Goal: Entertainment & Leisure: Browse casually

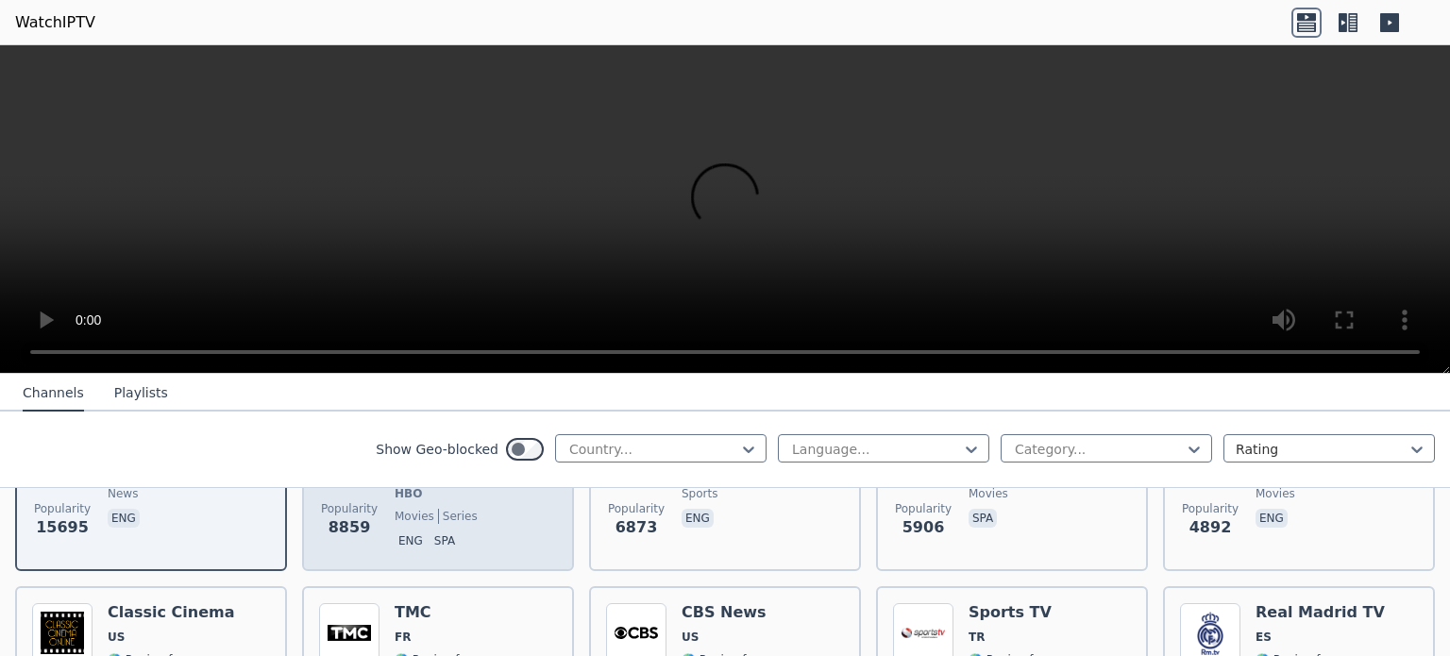
scroll to position [312, 0]
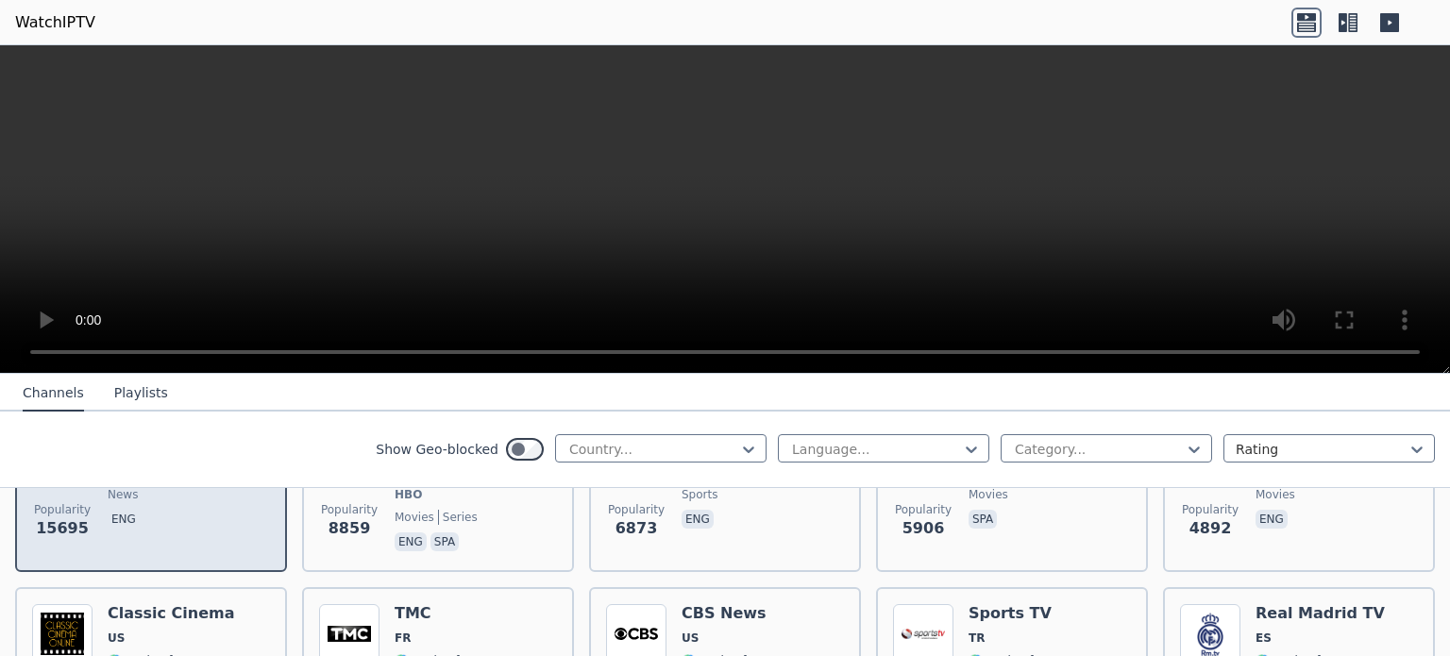
click at [204, 515] on div "[PERSON_NAME] US 🌎 Region-free news eng" at bounding box center [185, 485] width 155 height 140
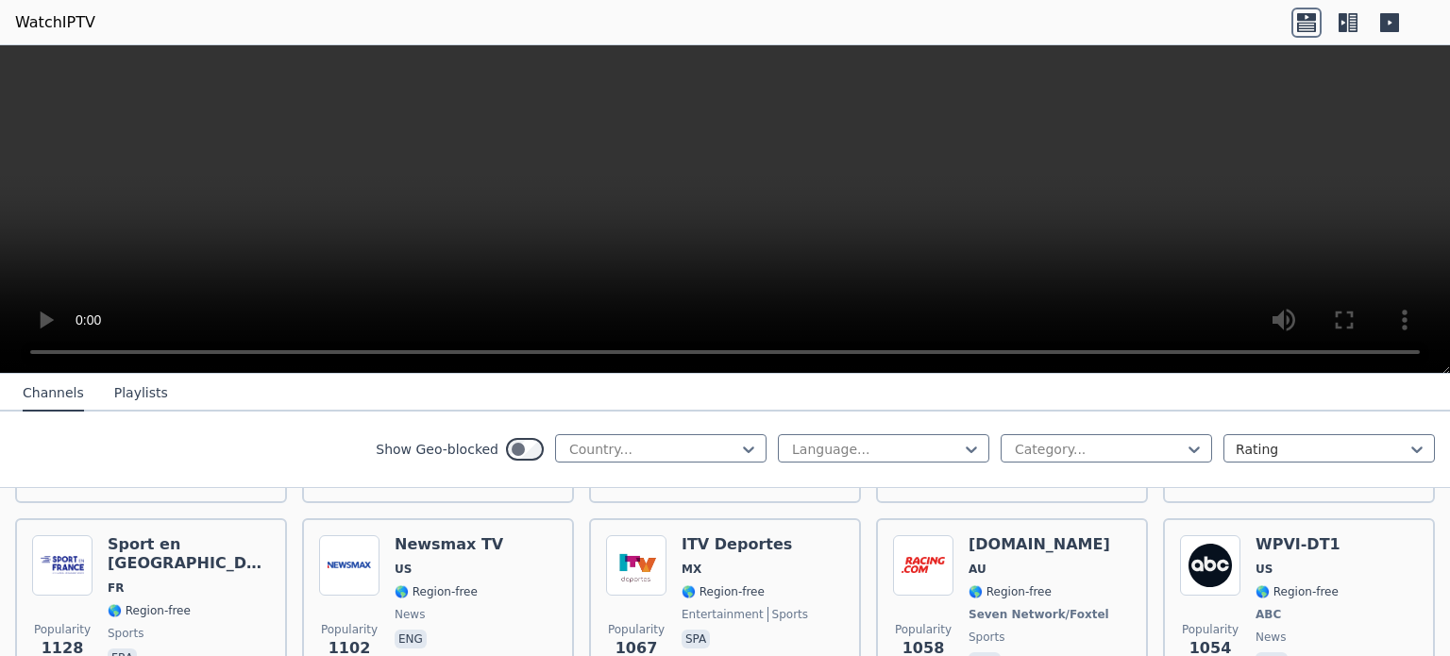
scroll to position [2428, 0]
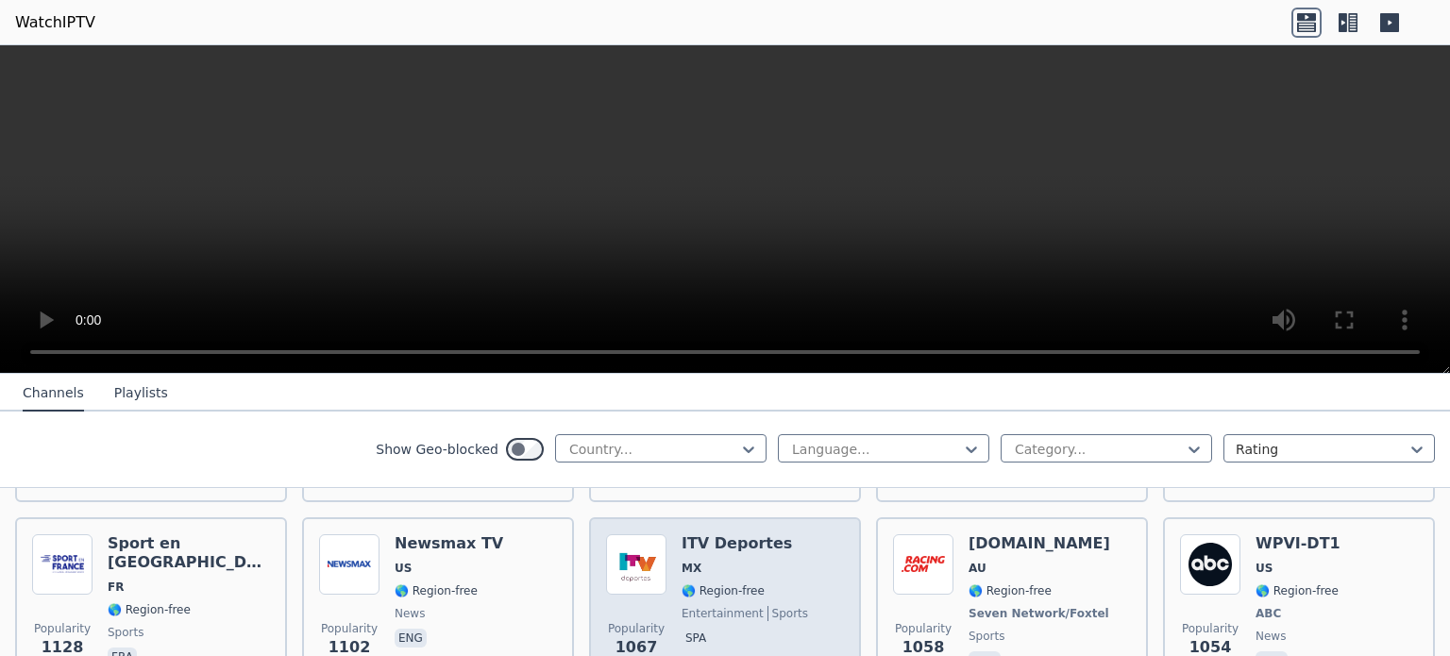
click at [733, 606] on span "entertainment" at bounding box center [723, 613] width 82 height 15
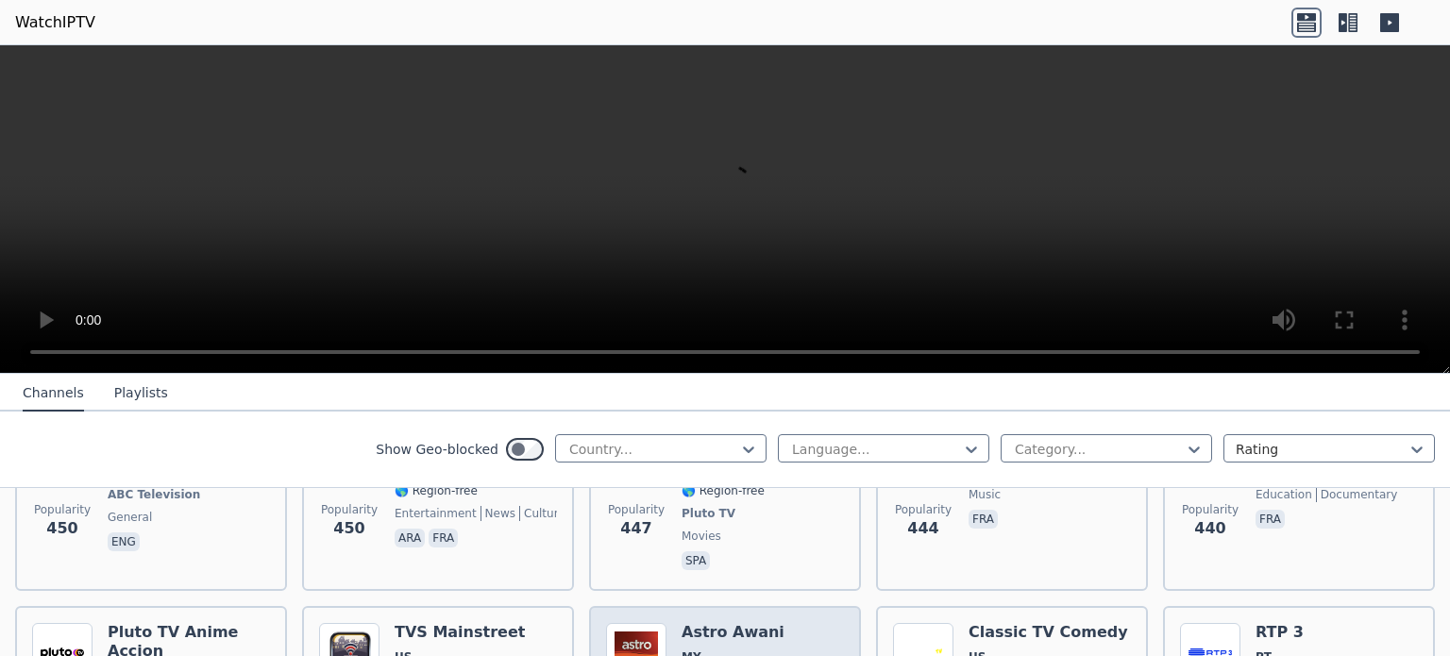
scroll to position [8149, 0]
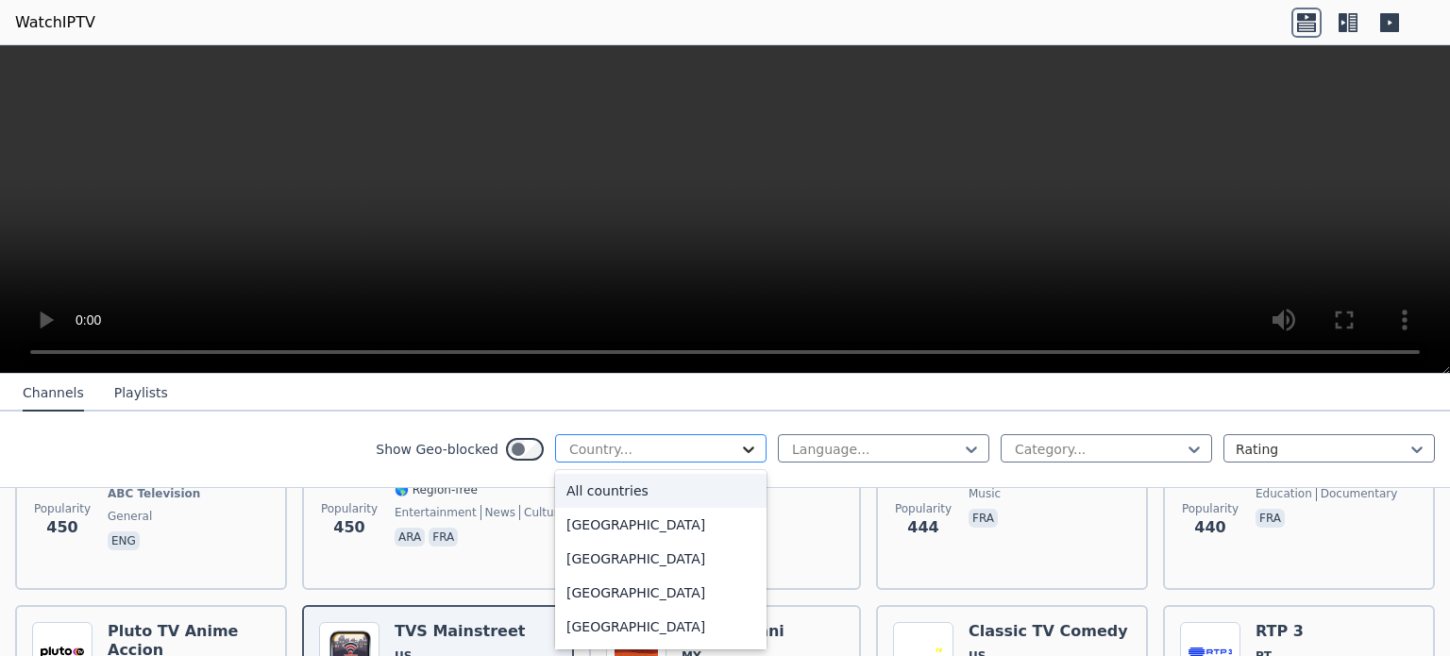
click at [739, 449] on icon at bounding box center [748, 449] width 19 height 19
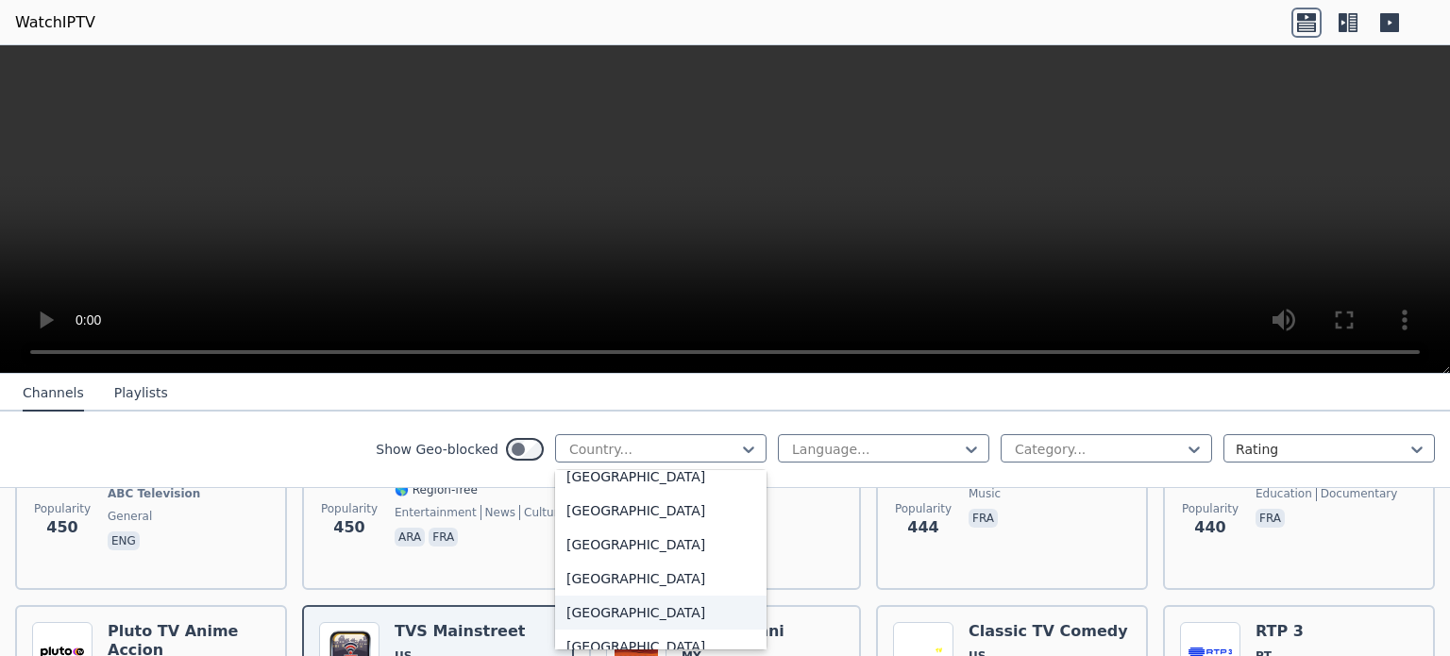
scroll to position [823, 0]
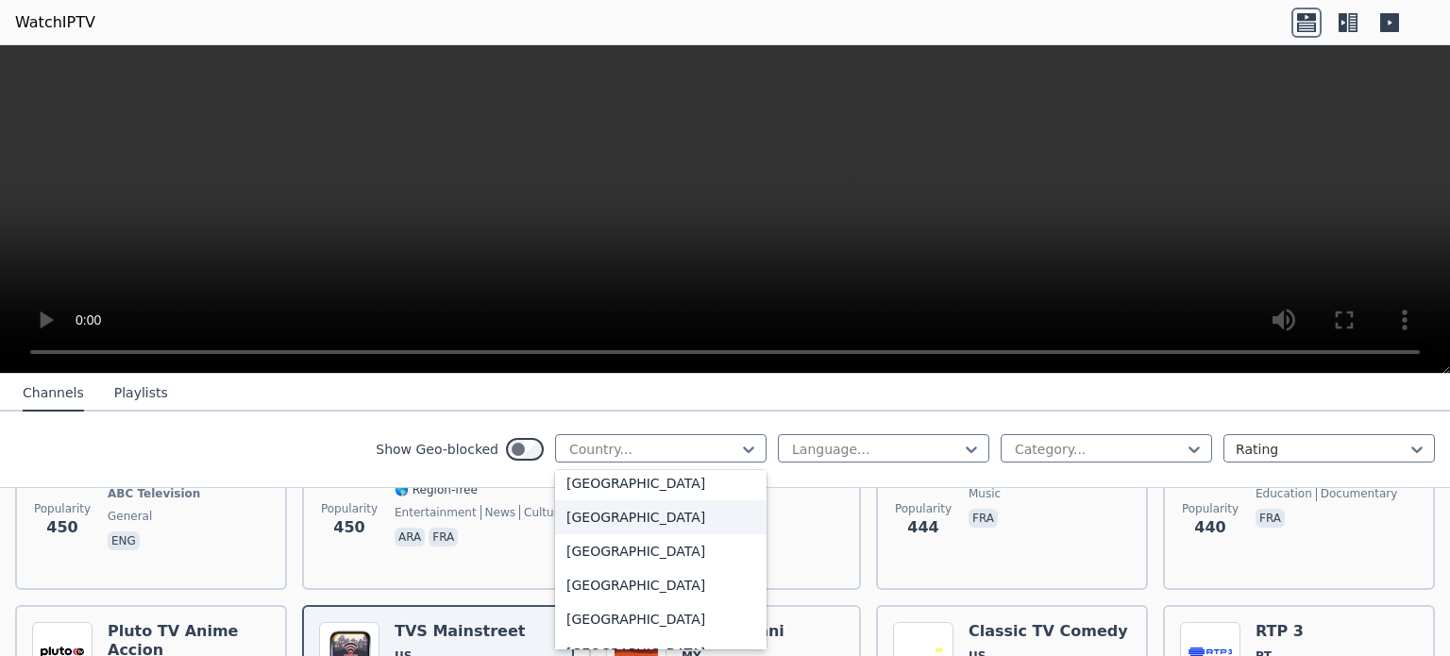
click at [641, 532] on div "[GEOGRAPHIC_DATA]" at bounding box center [660, 517] width 211 height 34
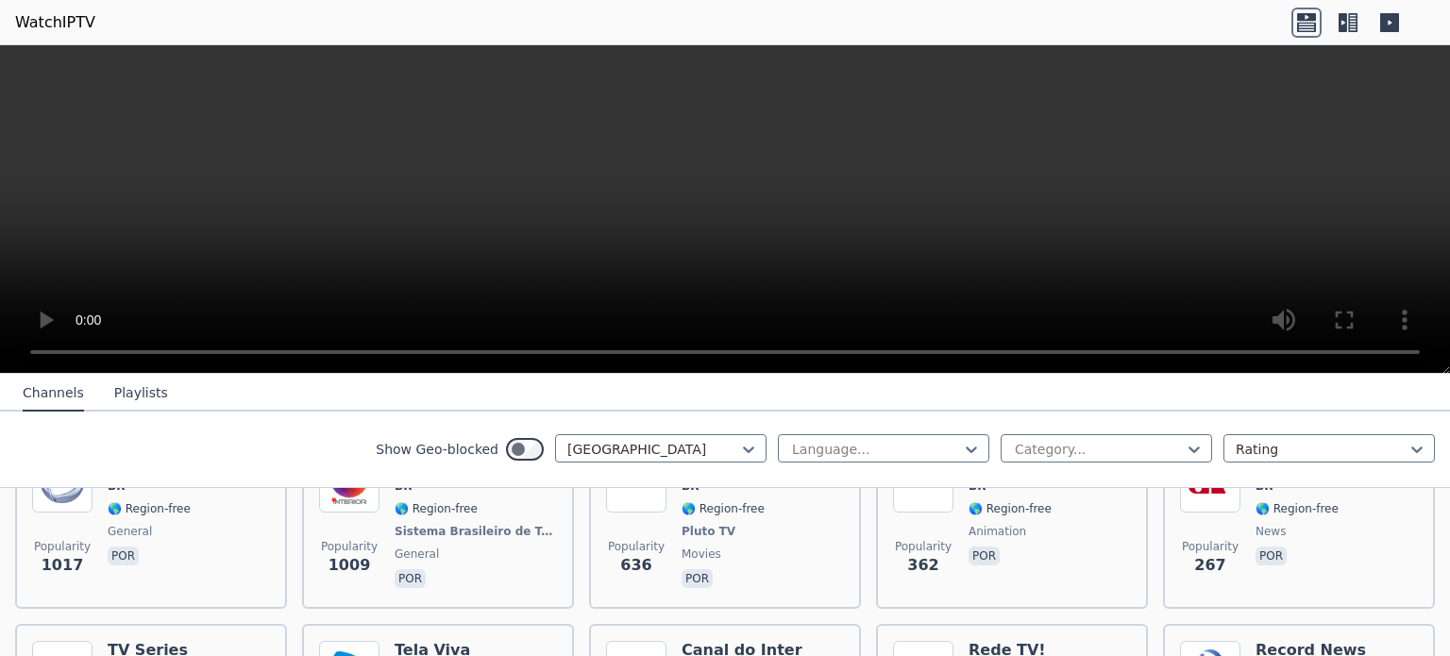
scroll to position [188, 0]
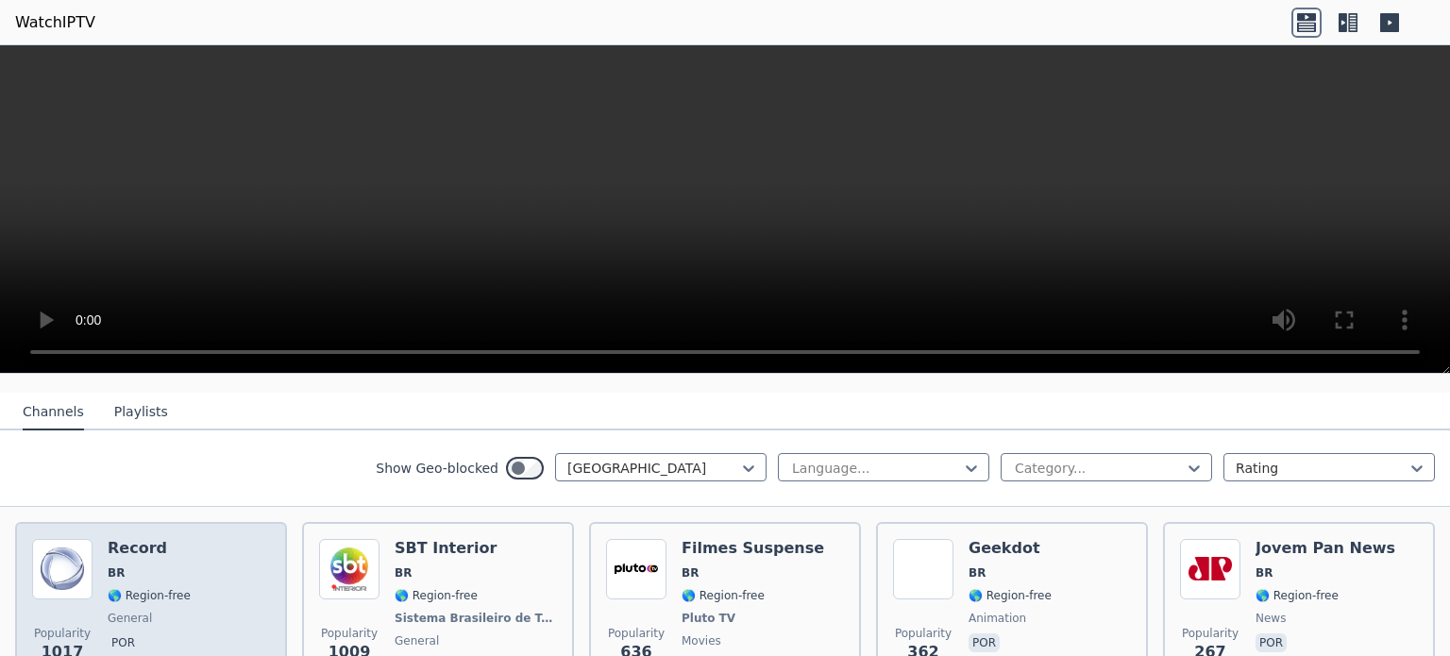
click at [254, 565] on div "Popularity 1017 Record BR 🌎 Region-free general por" at bounding box center [151, 609] width 238 height 140
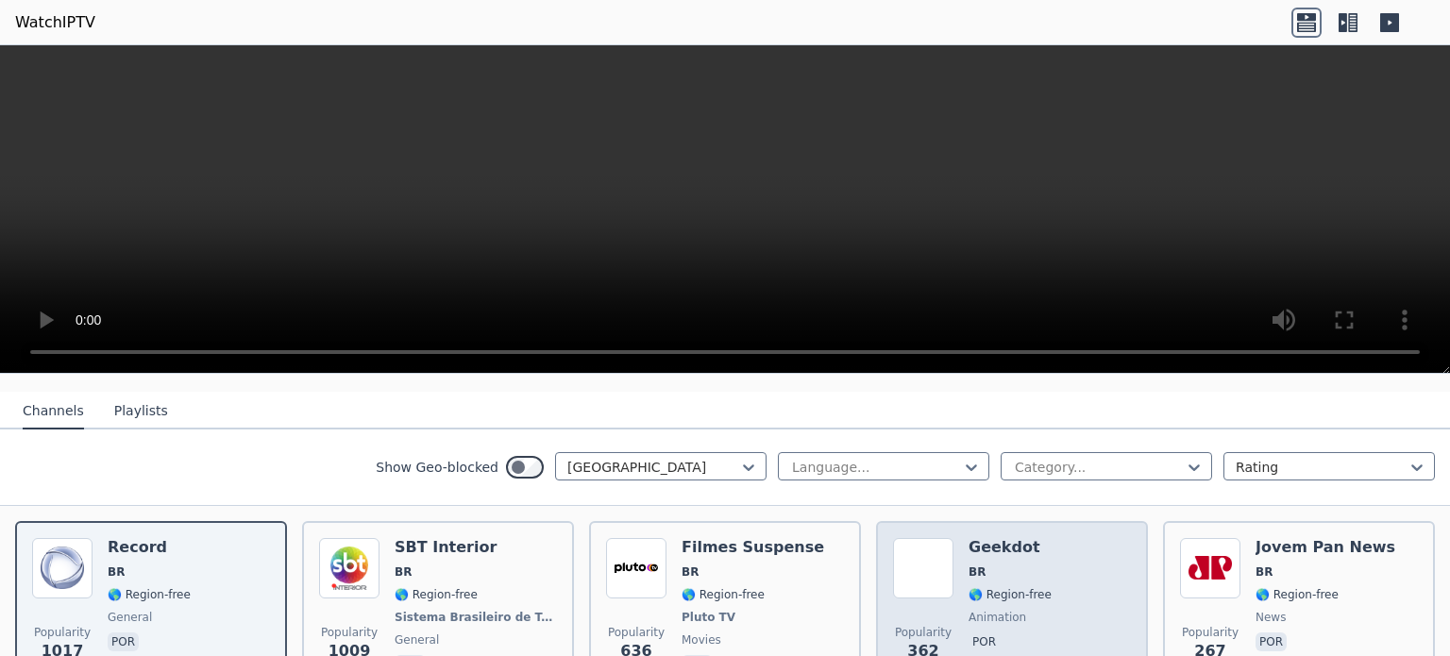
click at [1012, 565] on span "BR" at bounding box center [1010, 572] width 83 height 15
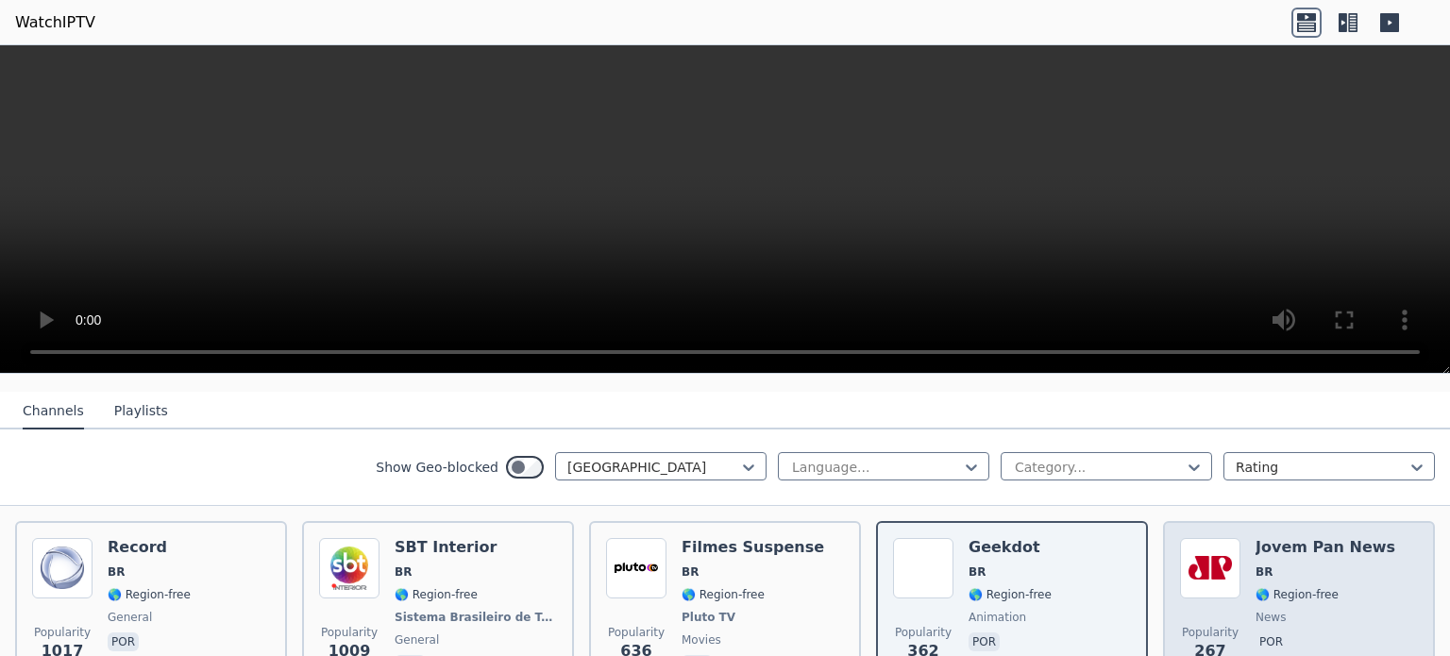
click at [1308, 565] on span "BR" at bounding box center [1326, 572] width 140 height 15
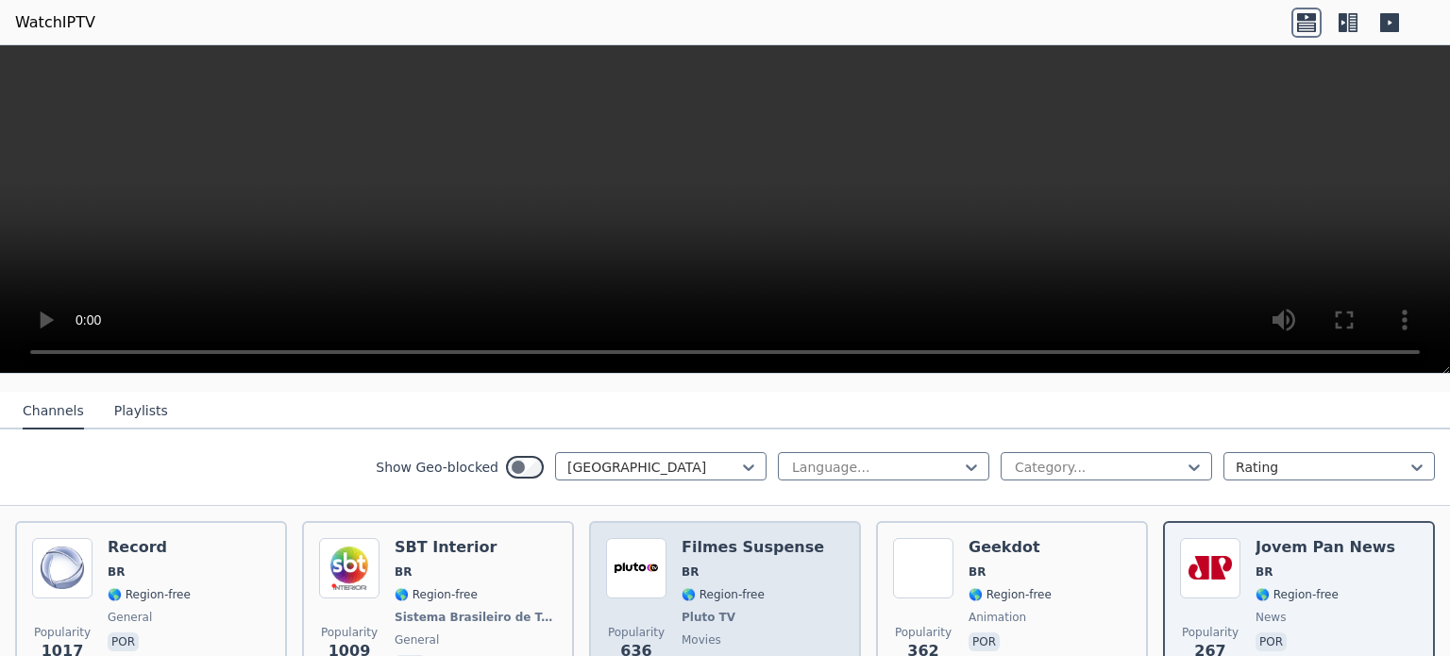
click at [793, 591] on div "Popularity 636 Filmes Suspense BR 🌎 Region-free Pluto TV movies por" at bounding box center [725, 608] width 238 height 140
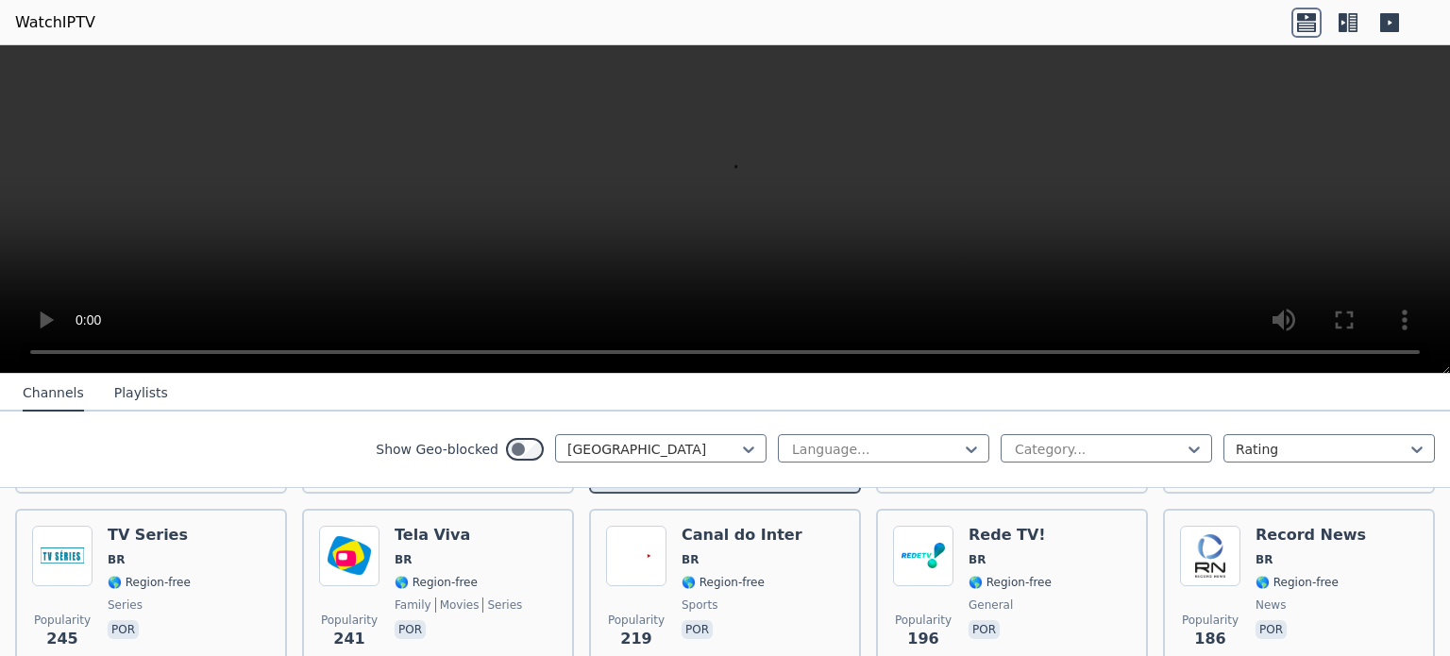
scroll to position [378, 0]
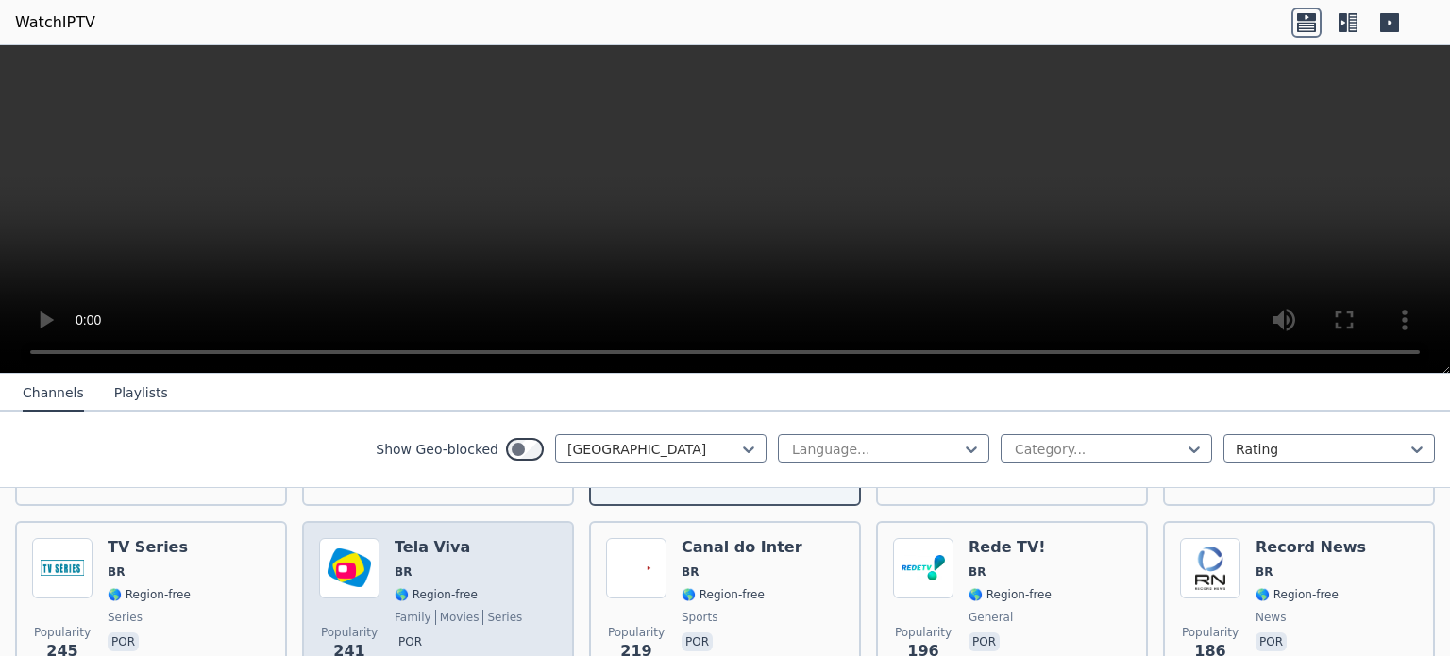
click at [498, 575] on div "Popularity 241 Tela Viva BR 🌎 Region-free family movies series por" at bounding box center [438, 606] width 238 height 136
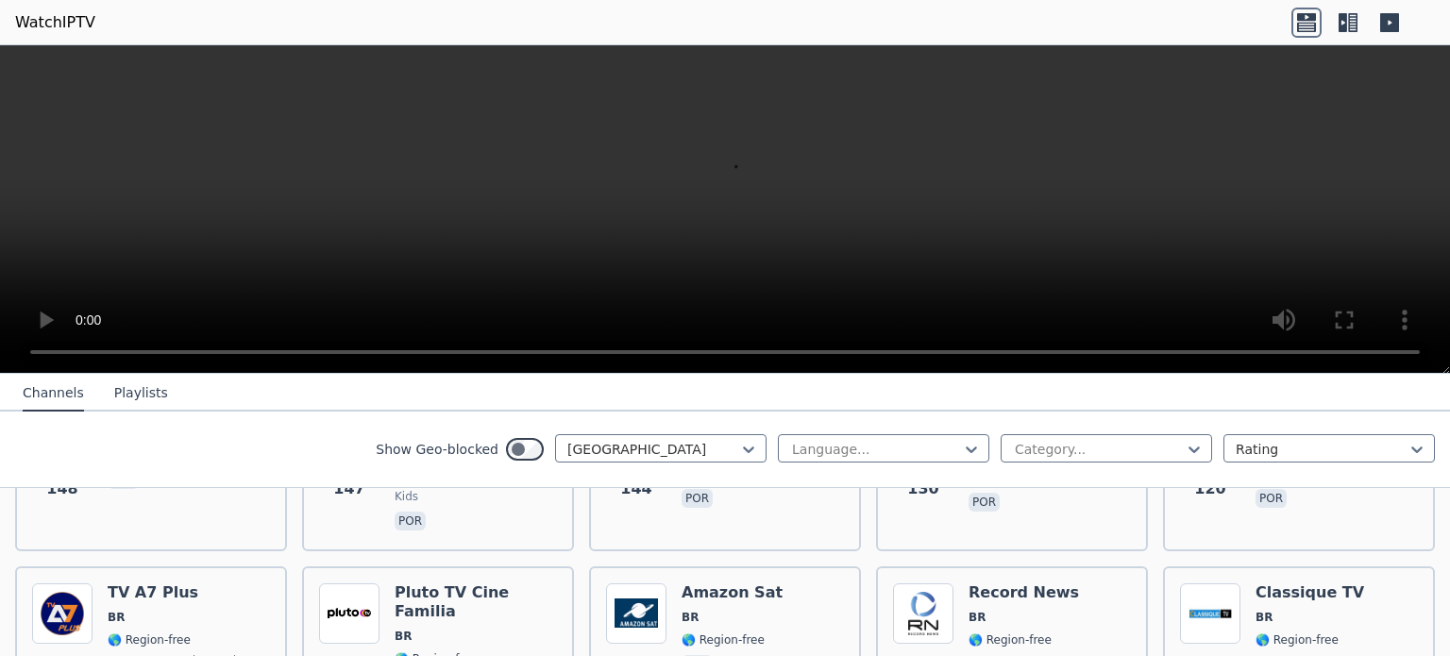
scroll to position [722, 0]
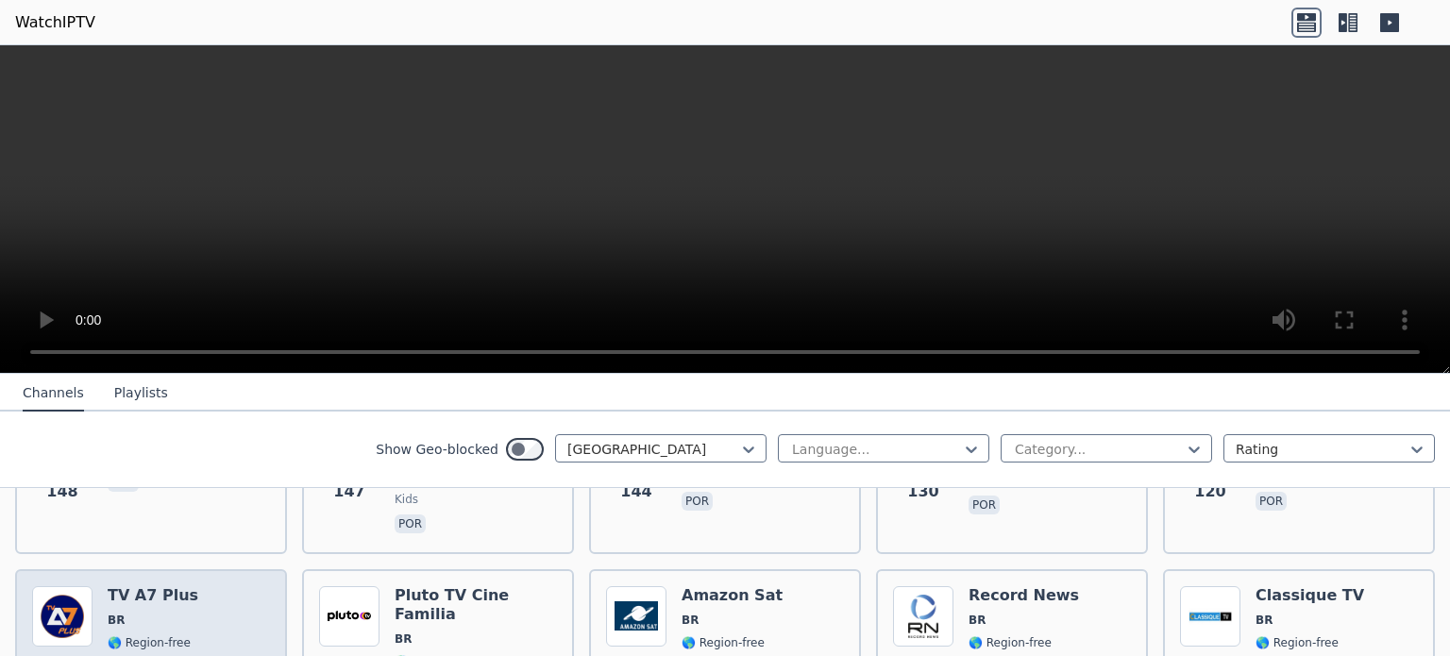
click at [219, 589] on div "TV A7 Plus BR 🌎 Region-free entertainment music news por" at bounding box center [188, 665] width 161 height 159
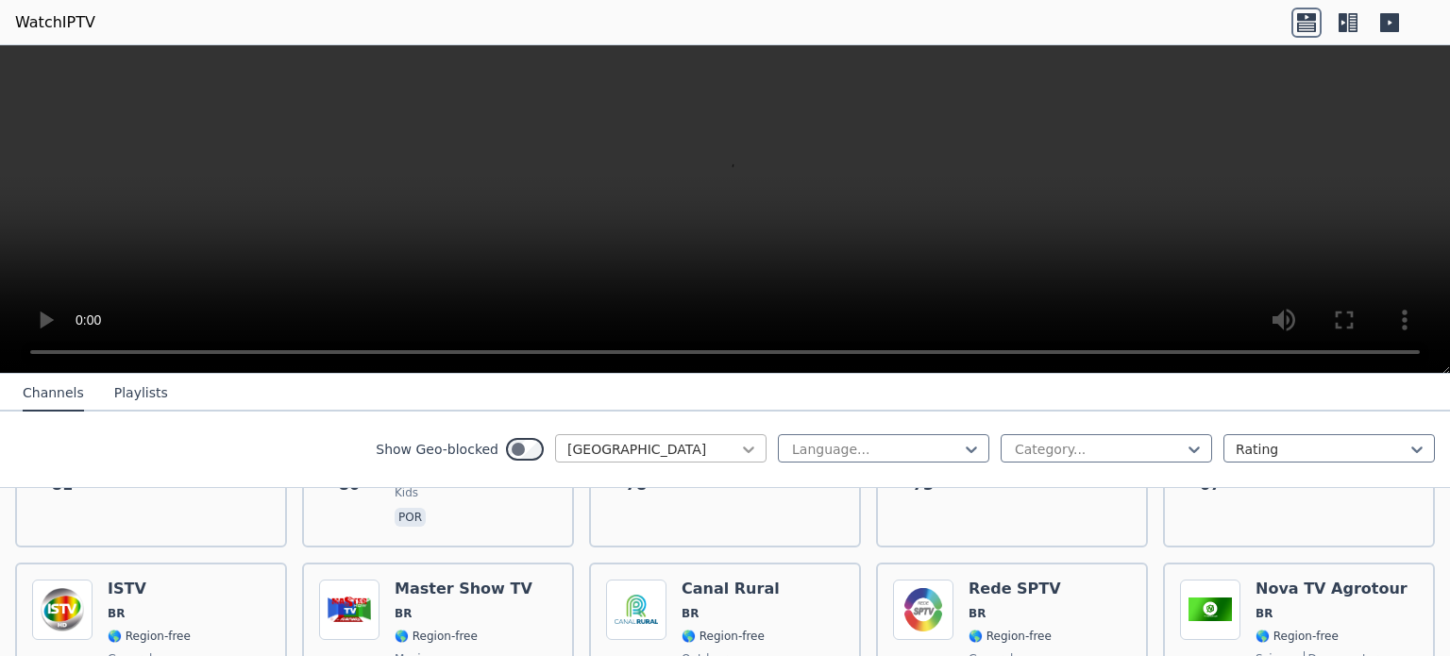
scroll to position [1158, 0]
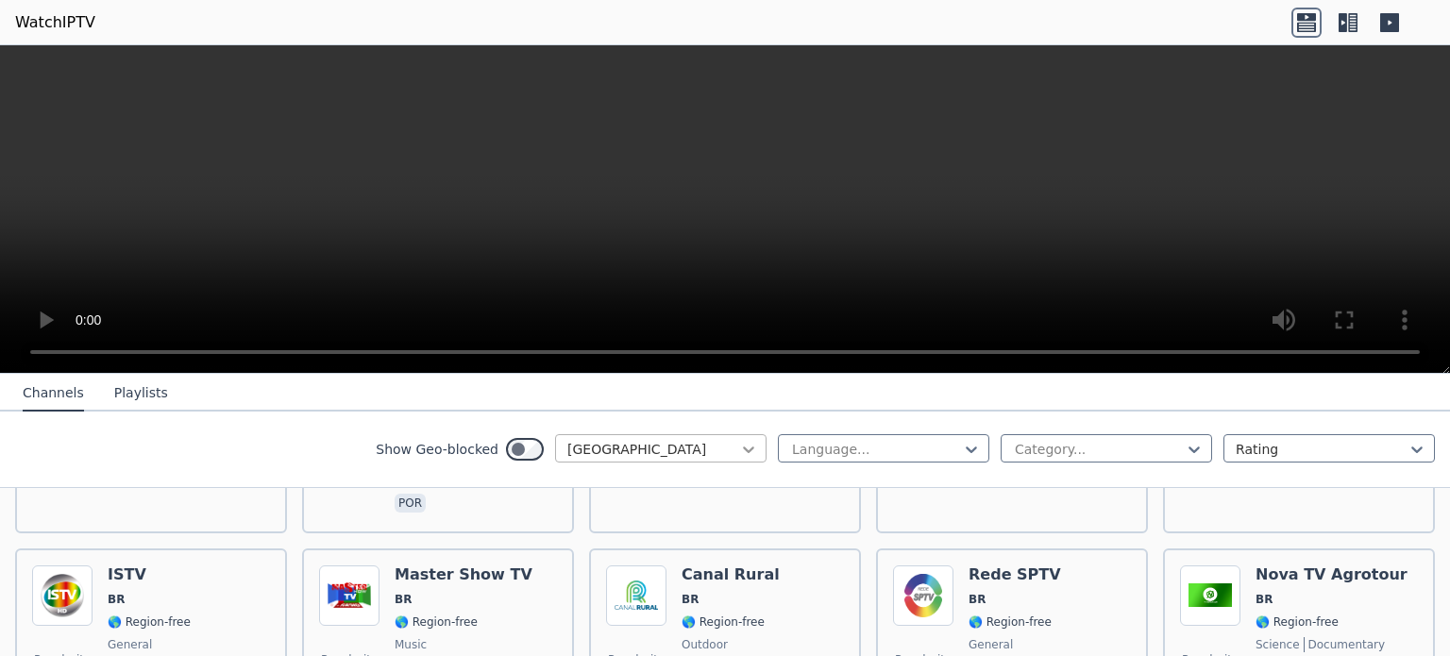
click at [739, 445] on icon at bounding box center [748, 449] width 19 height 19
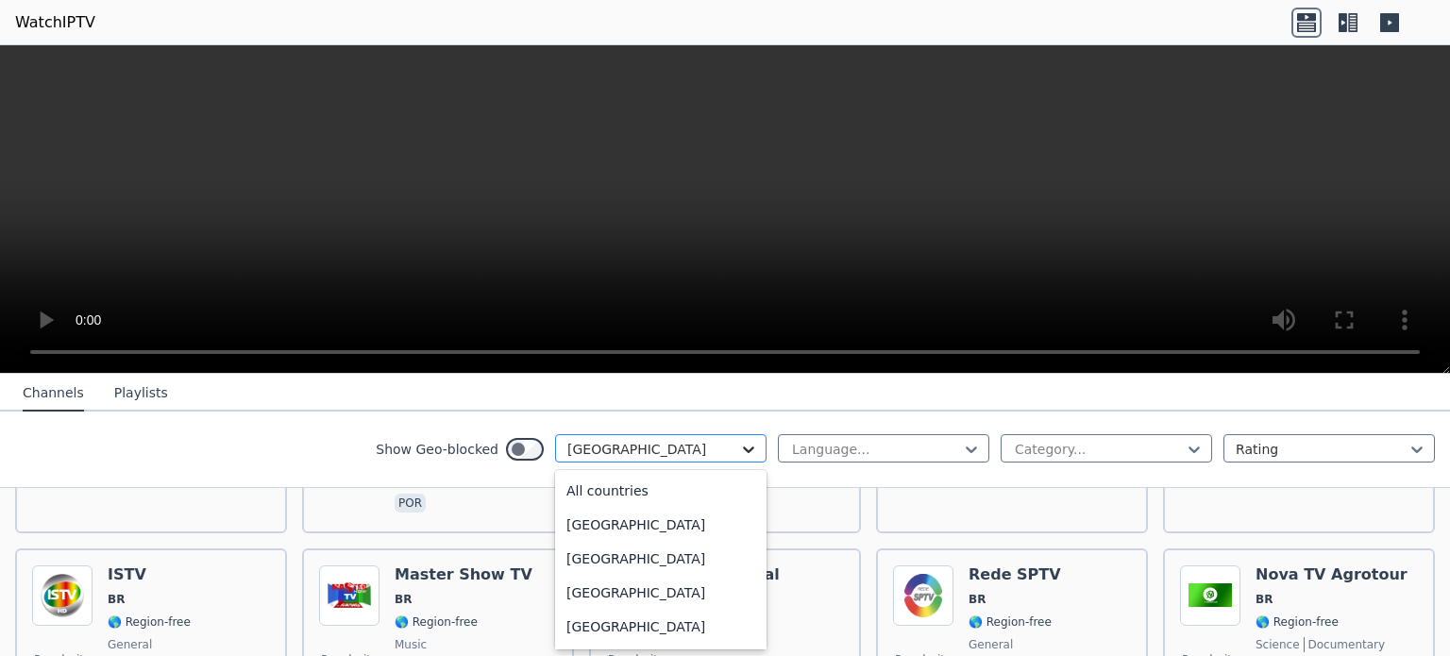
scroll to position [616, 0]
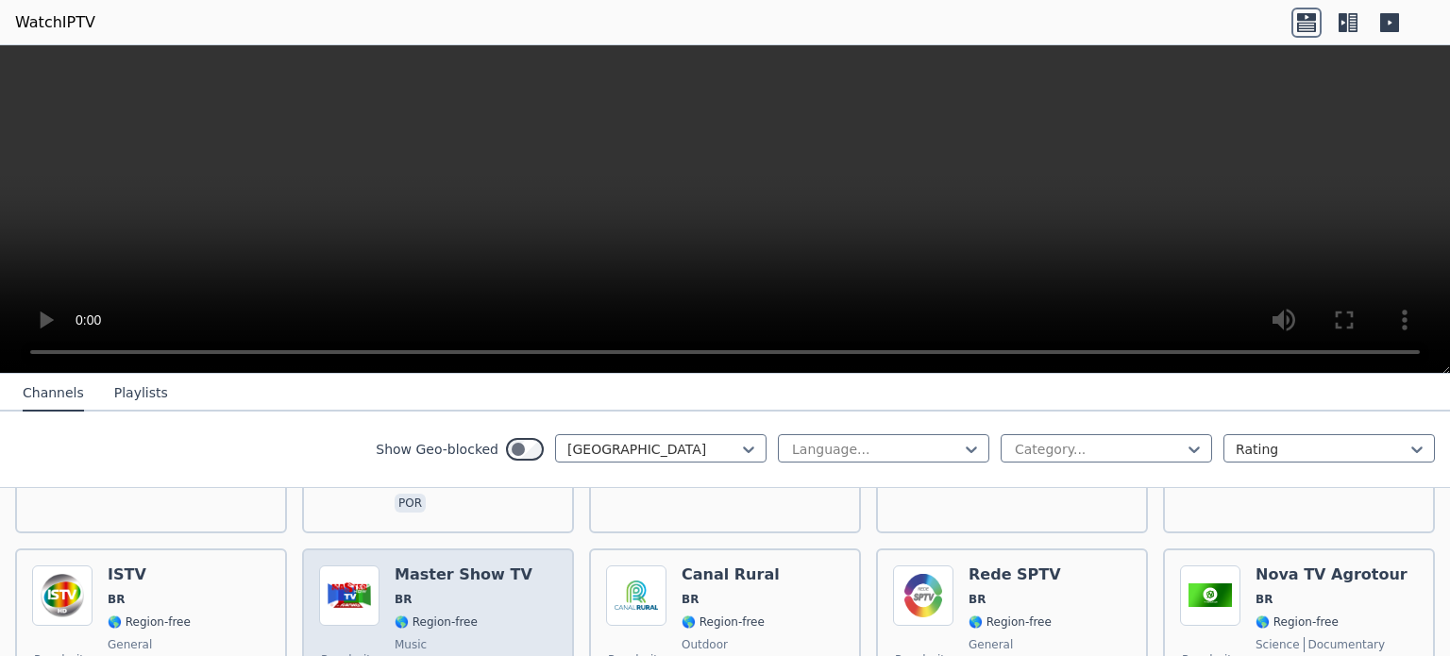
click at [494, 615] on span "🌎 Region-free" at bounding box center [464, 622] width 138 height 15
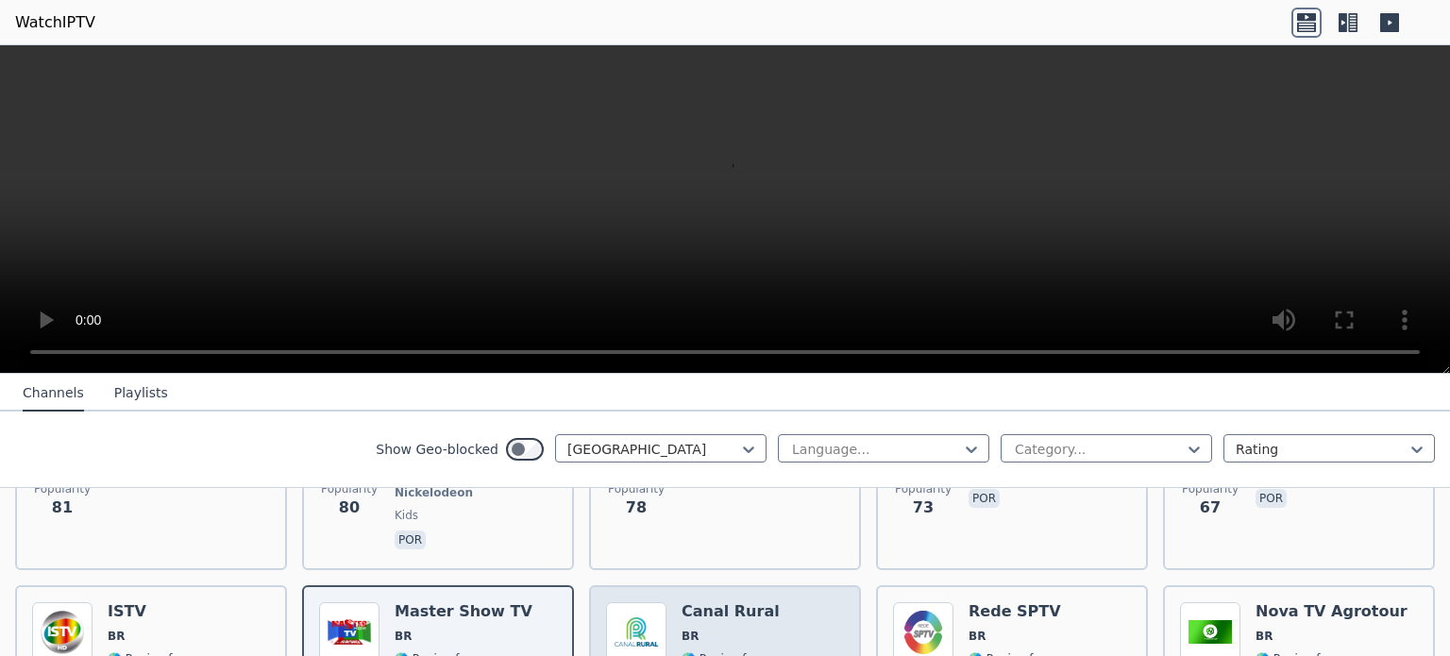
scroll to position [1121, 0]
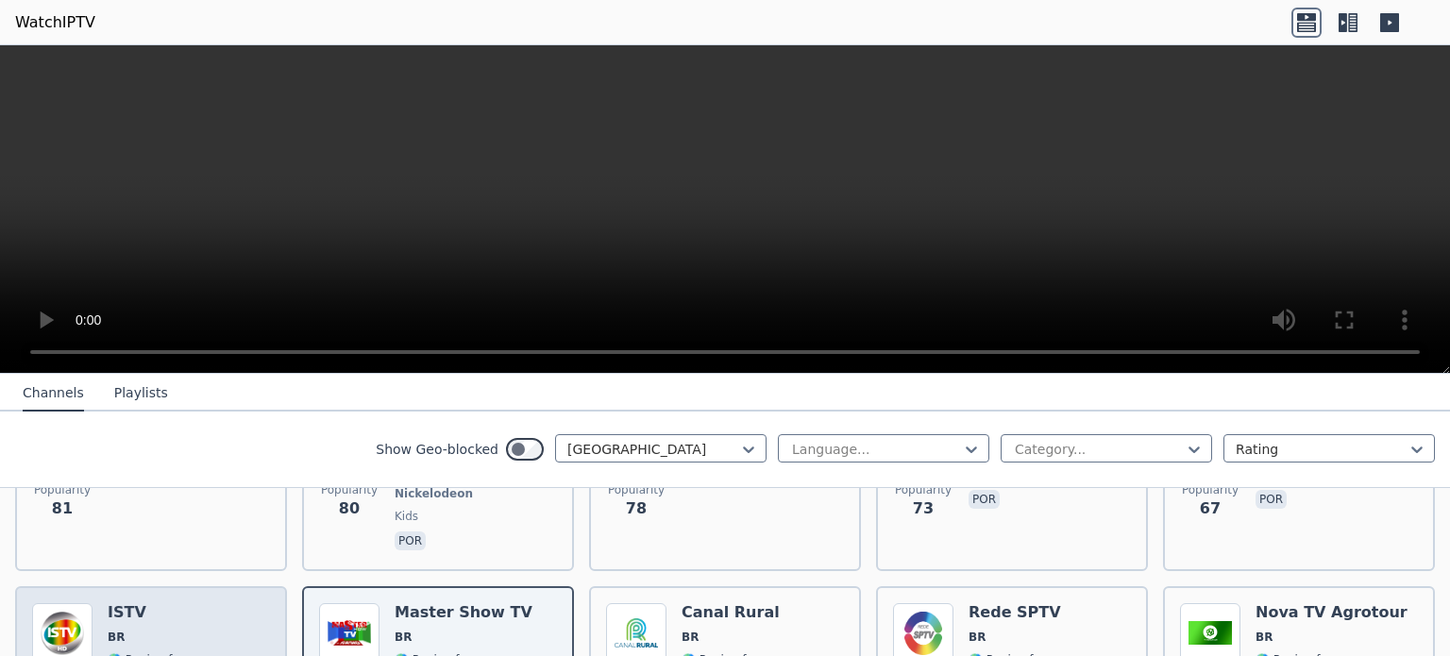
click at [158, 630] on span "BR" at bounding box center [149, 637] width 83 height 15
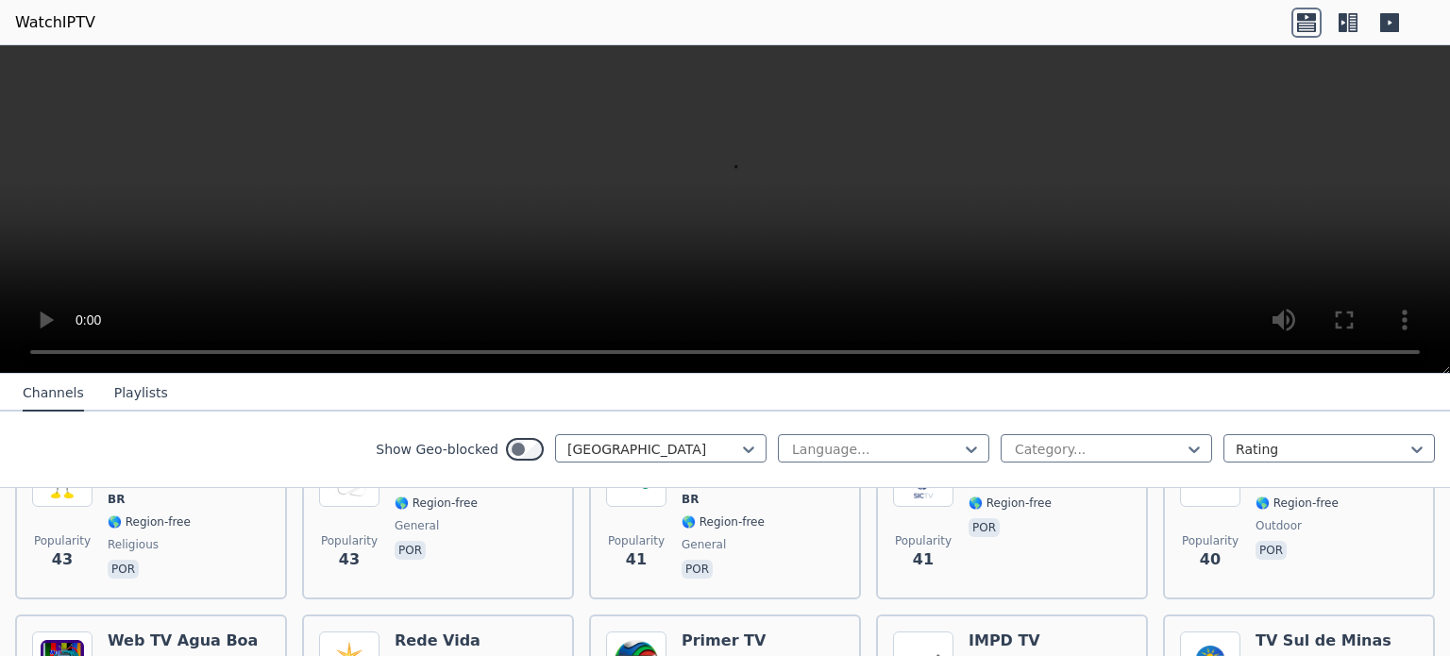
scroll to position [1673, 0]
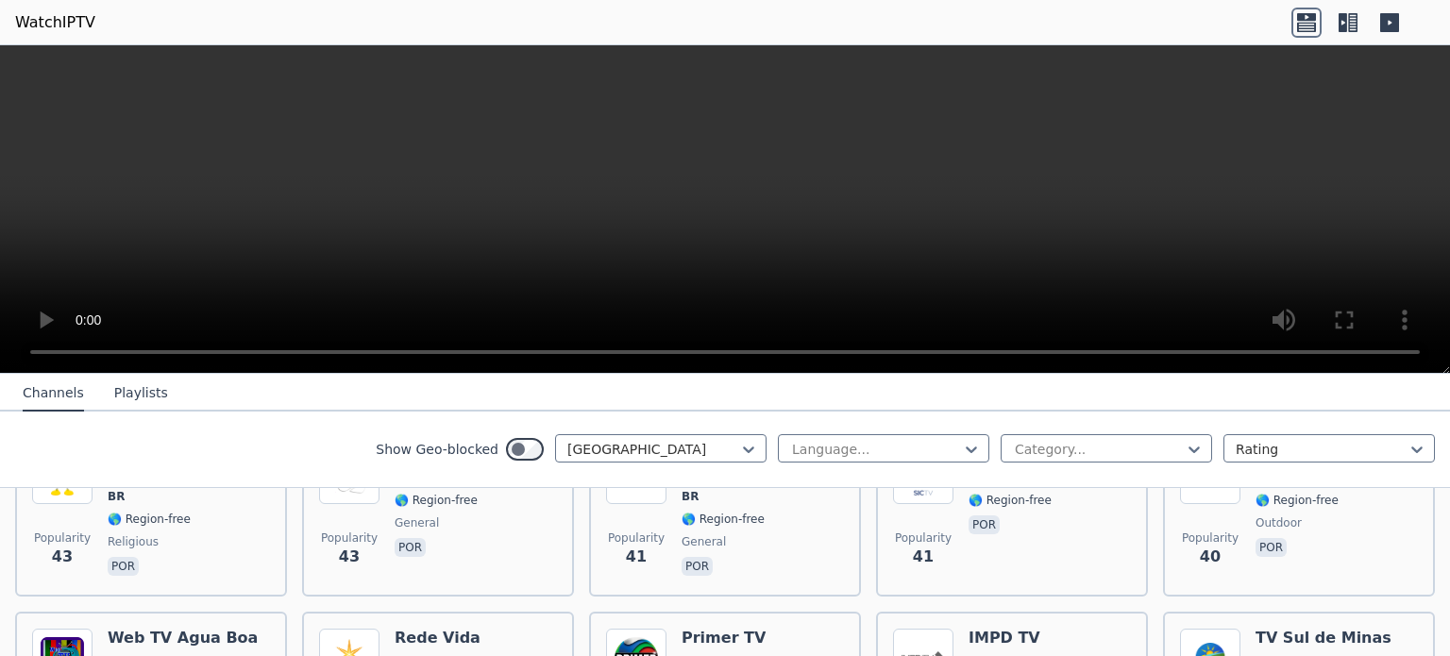
click at [695, 655] on span "BR" at bounding box center [724, 662] width 84 height 15
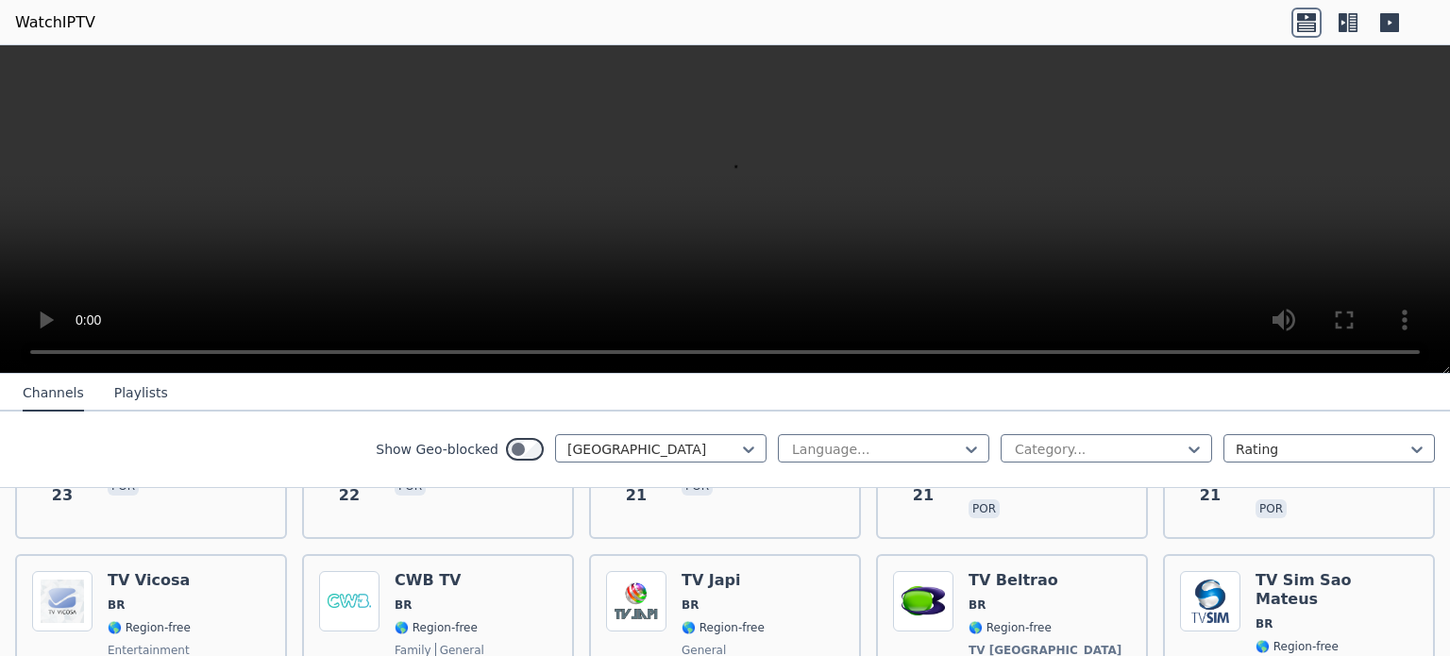
scroll to position [2666, 0]
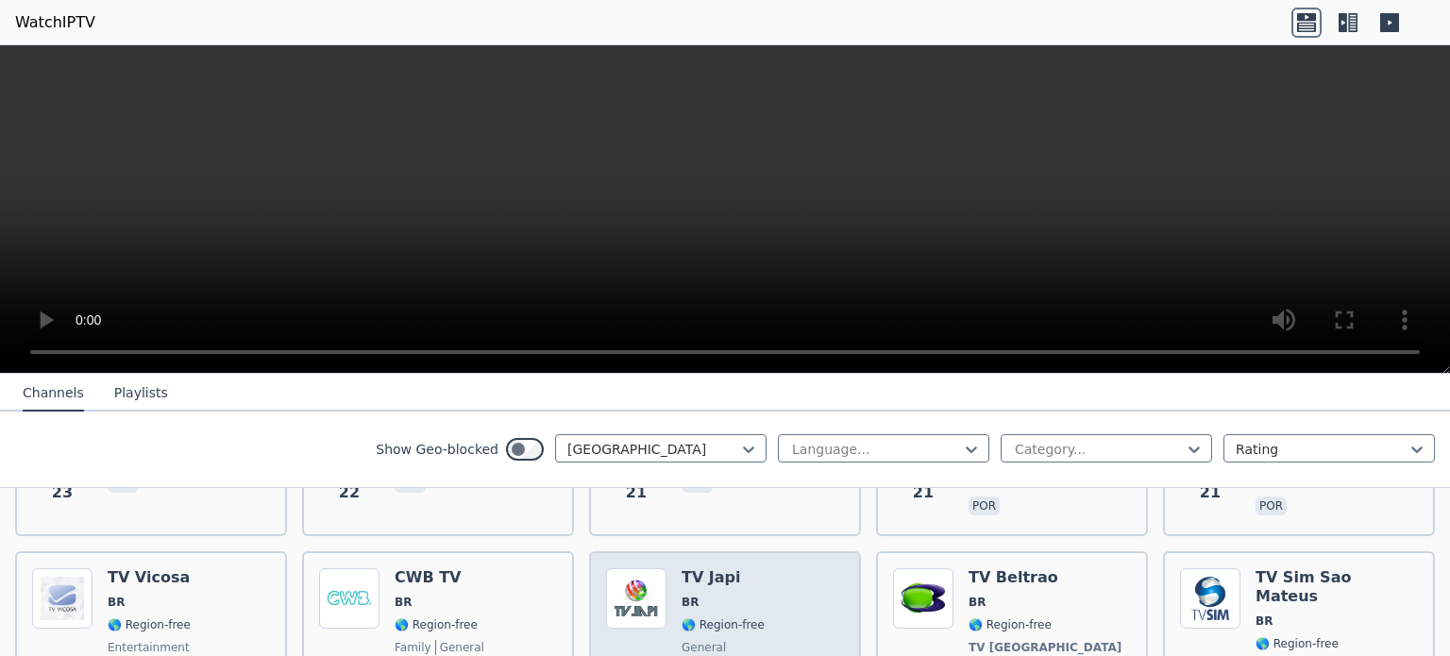
click at [684, 617] on span "🌎 Region-free" at bounding box center [723, 624] width 83 height 15
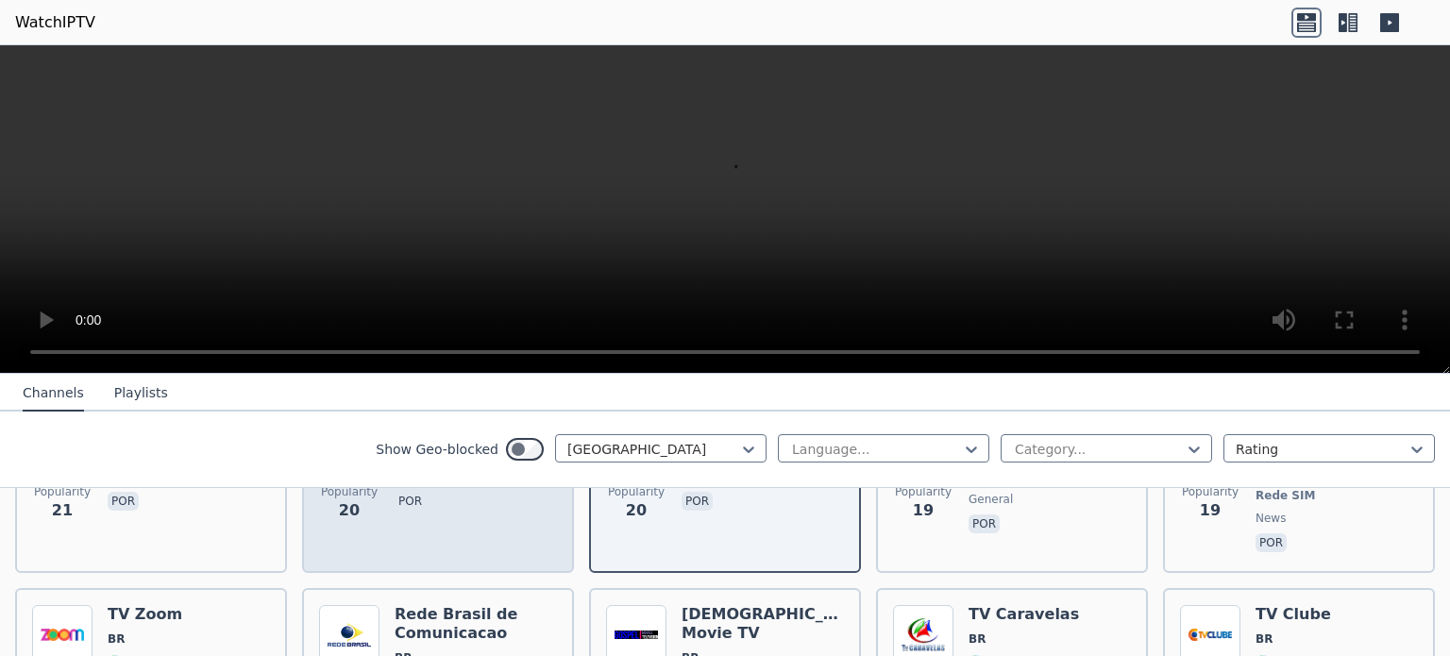
scroll to position [2847, 0]
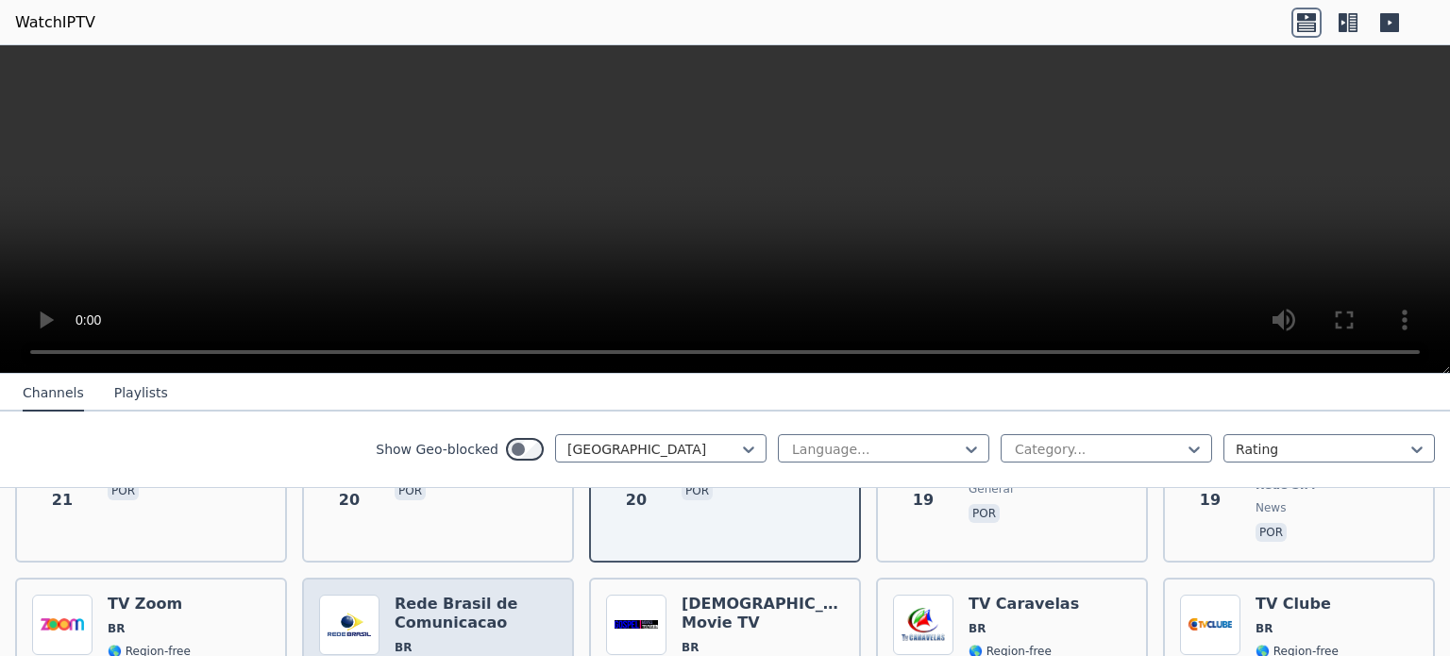
click at [498, 595] on div "Rede Brasil de Comunicacao BR 🌎 Region-free religious por" at bounding box center [476, 663] width 162 height 136
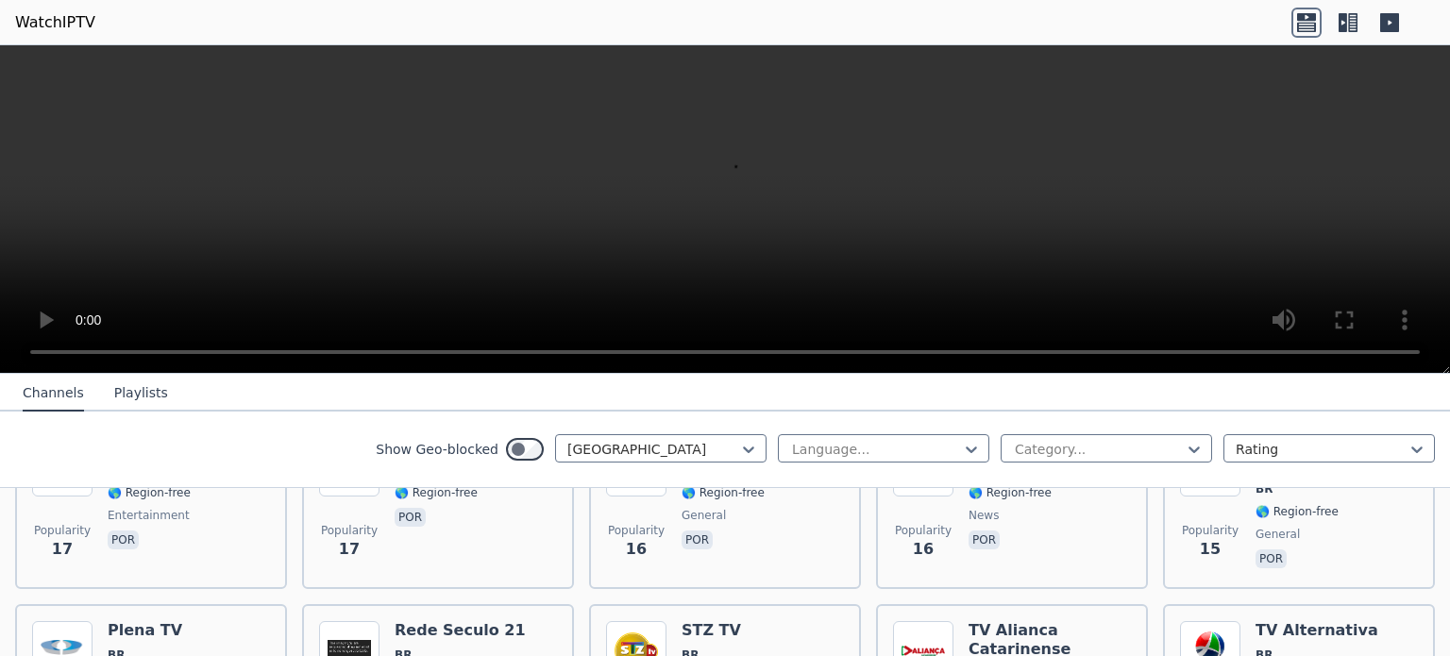
scroll to position [3194, 0]
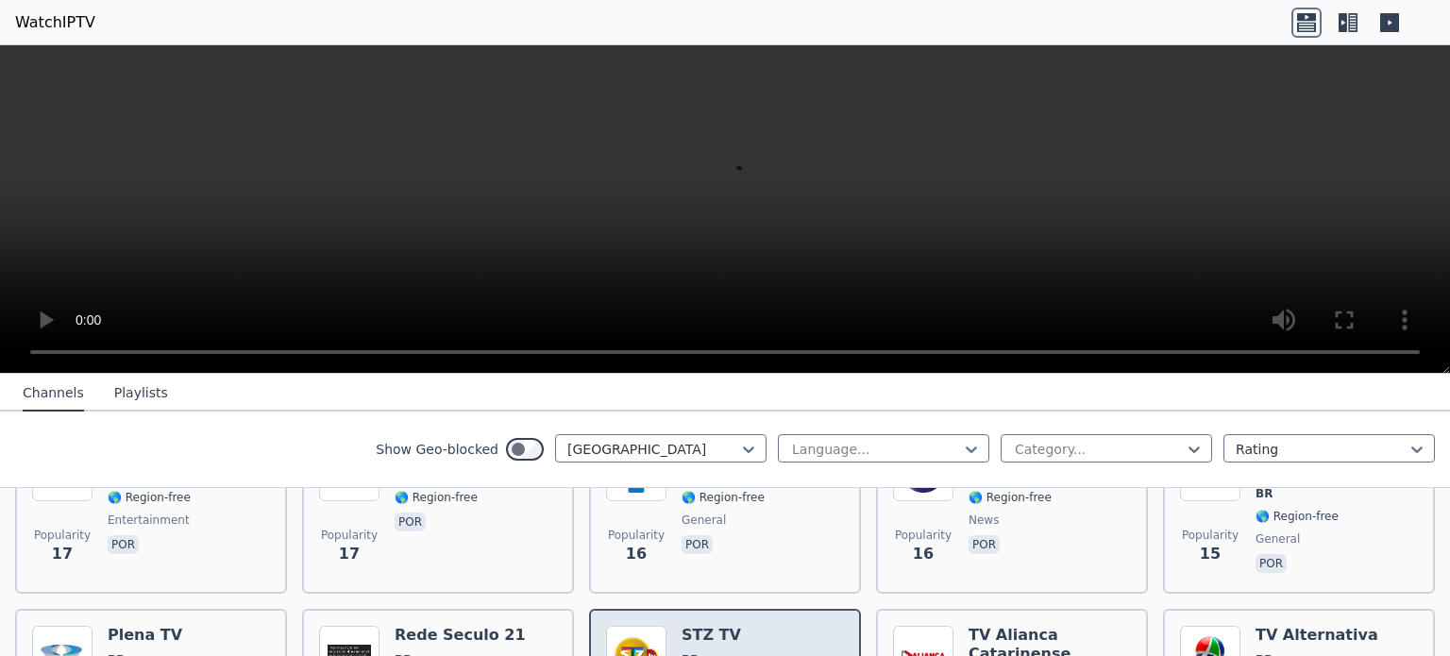
scroll to position [3181, 0]
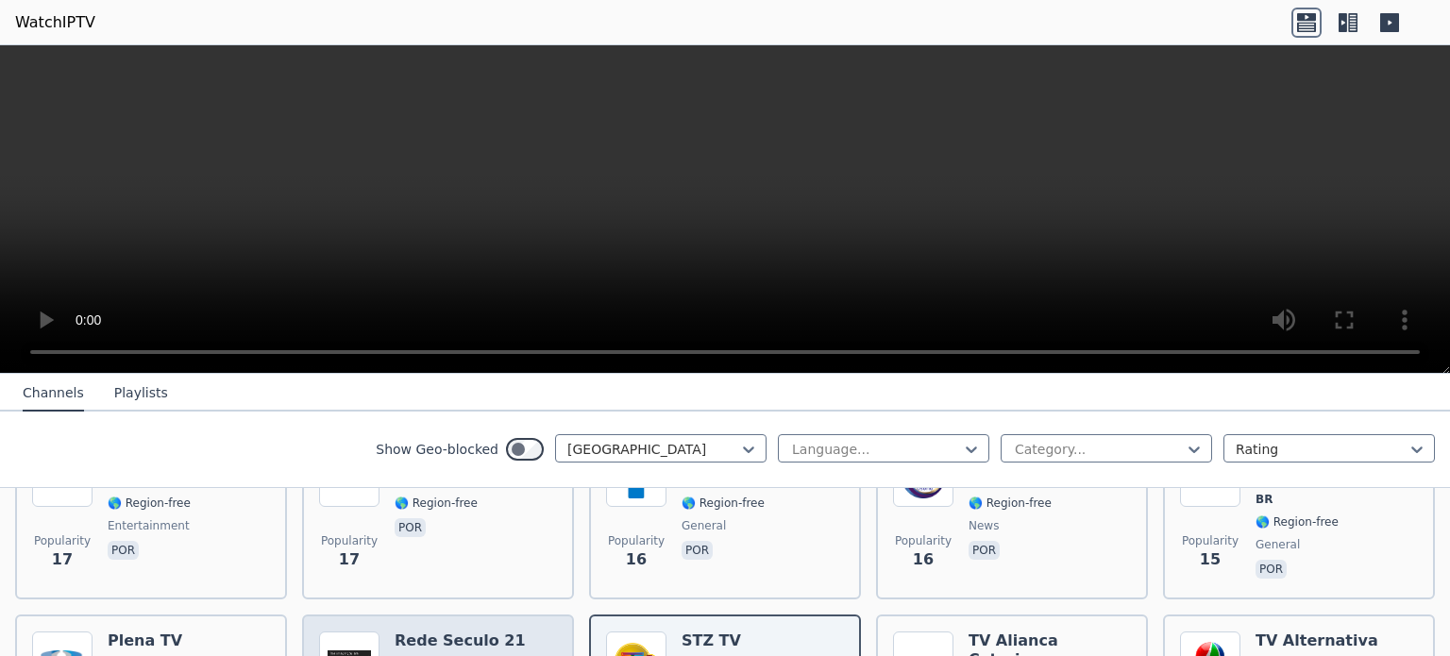
click at [464, 655] on span "BR" at bounding box center [460, 665] width 131 height 15
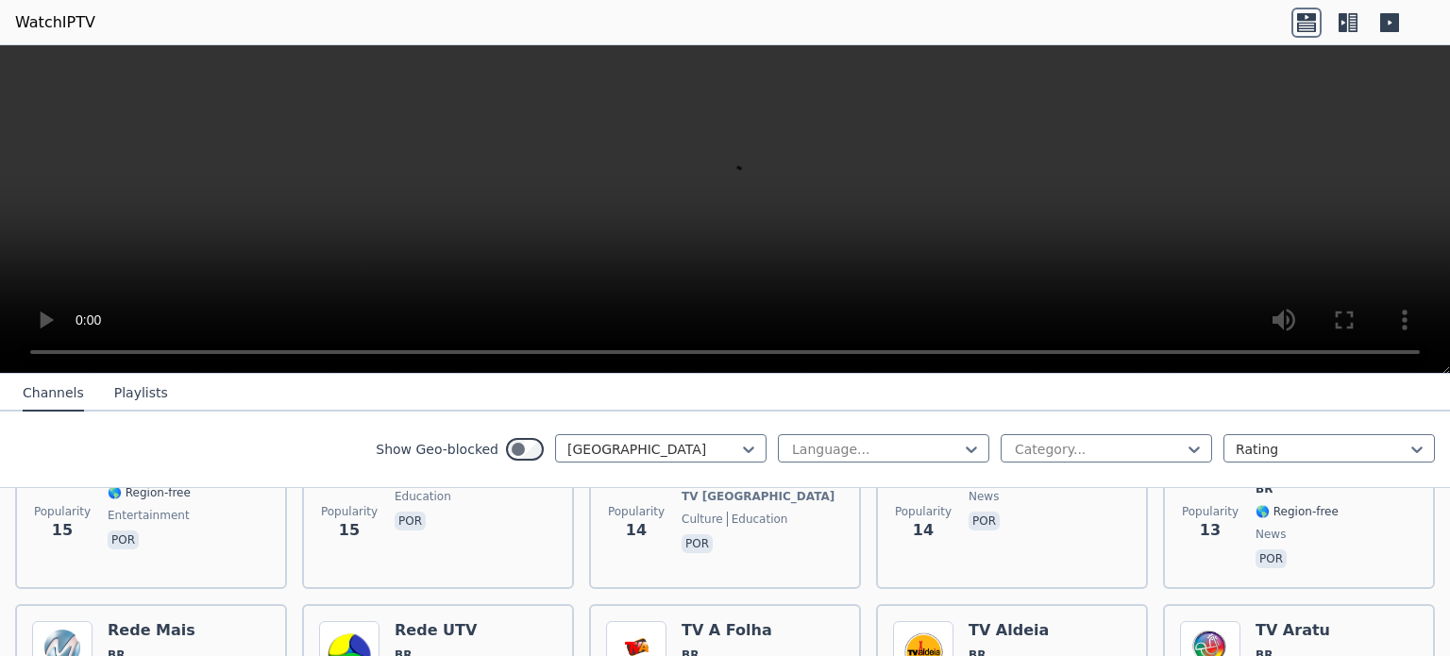
scroll to position [3542, 0]
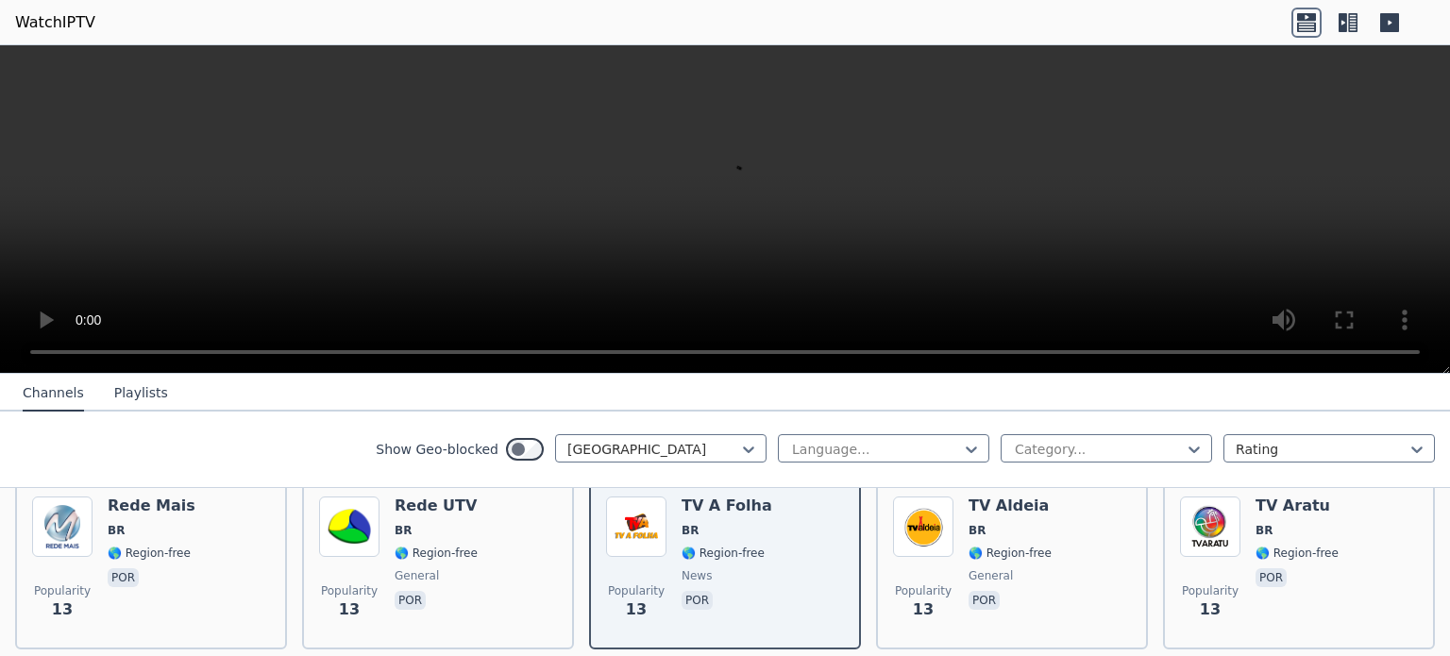
scroll to position [3781, 0]
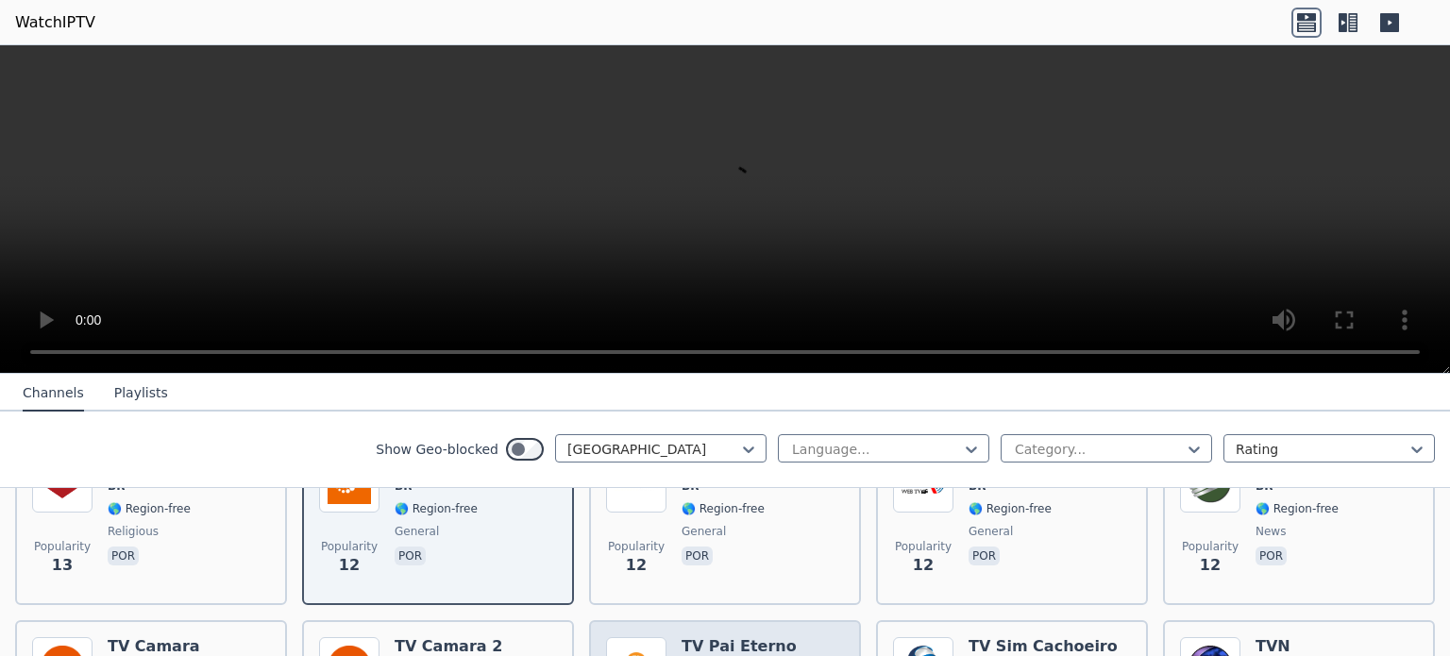
scroll to position [3945, 0]
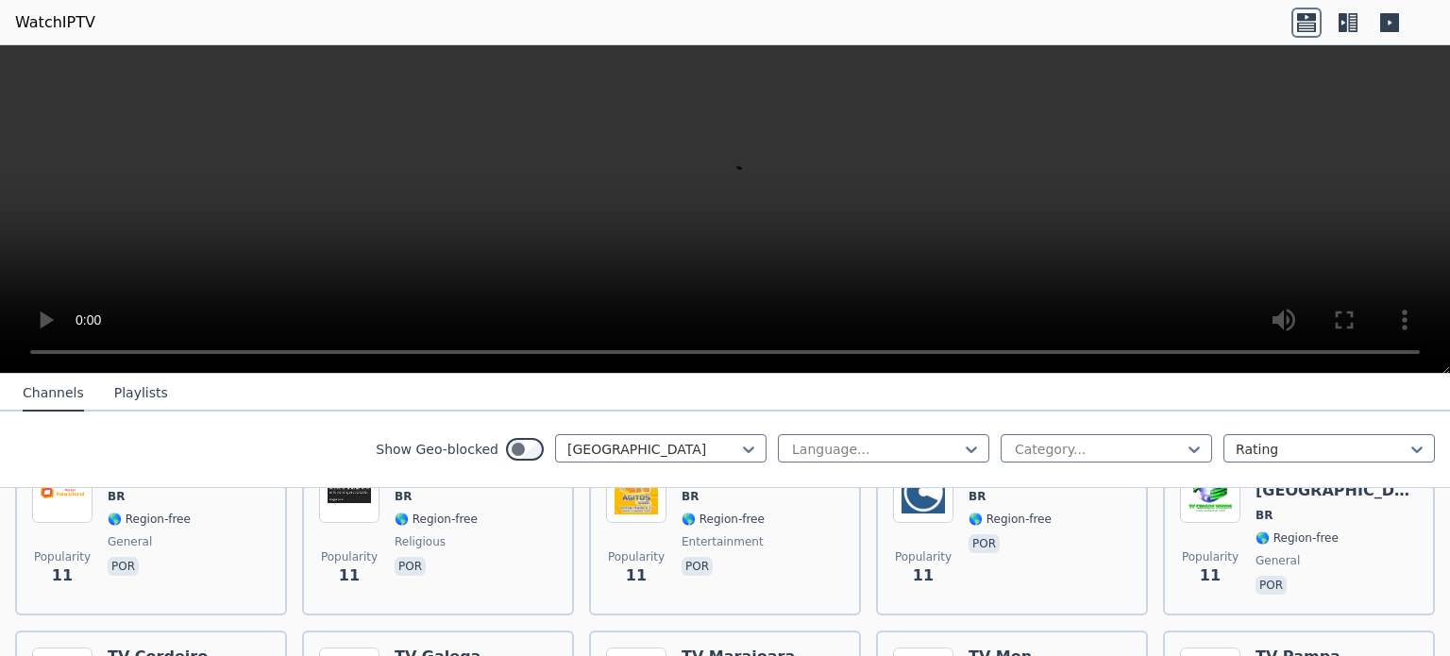
scroll to position [4301, 0]
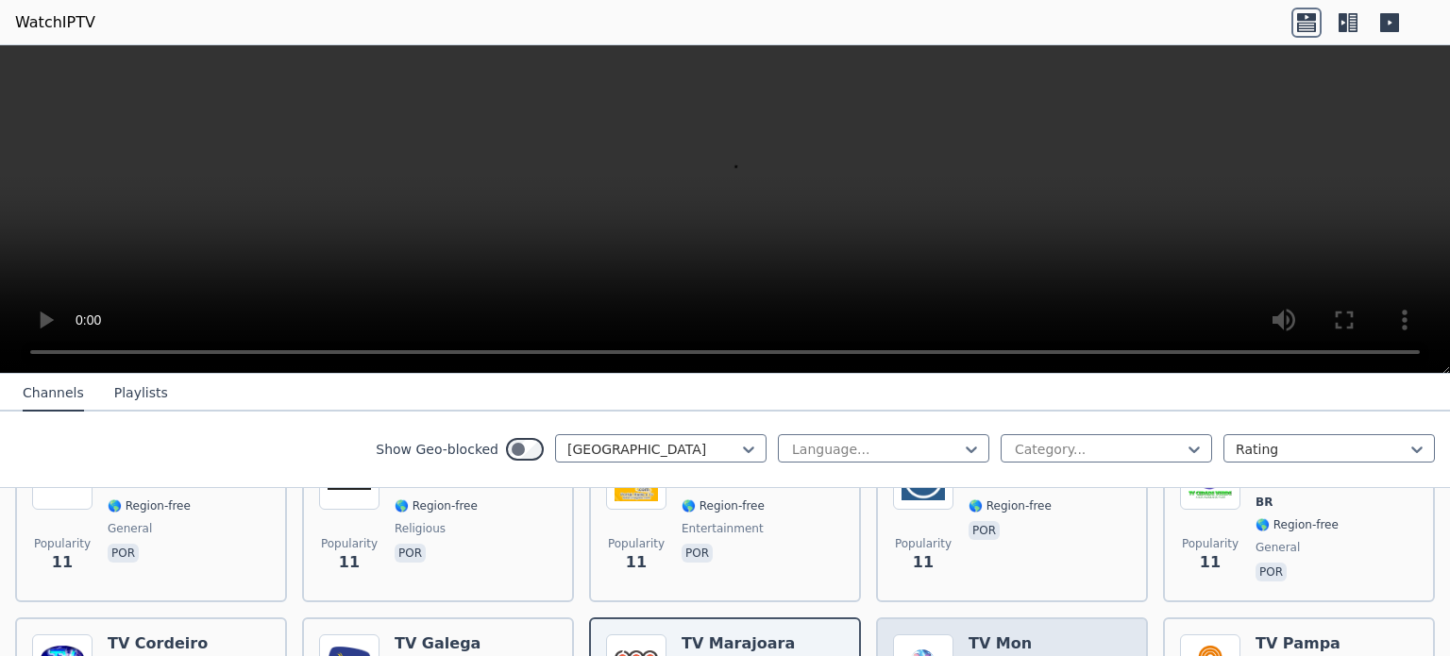
scroll to position [4313, 0]
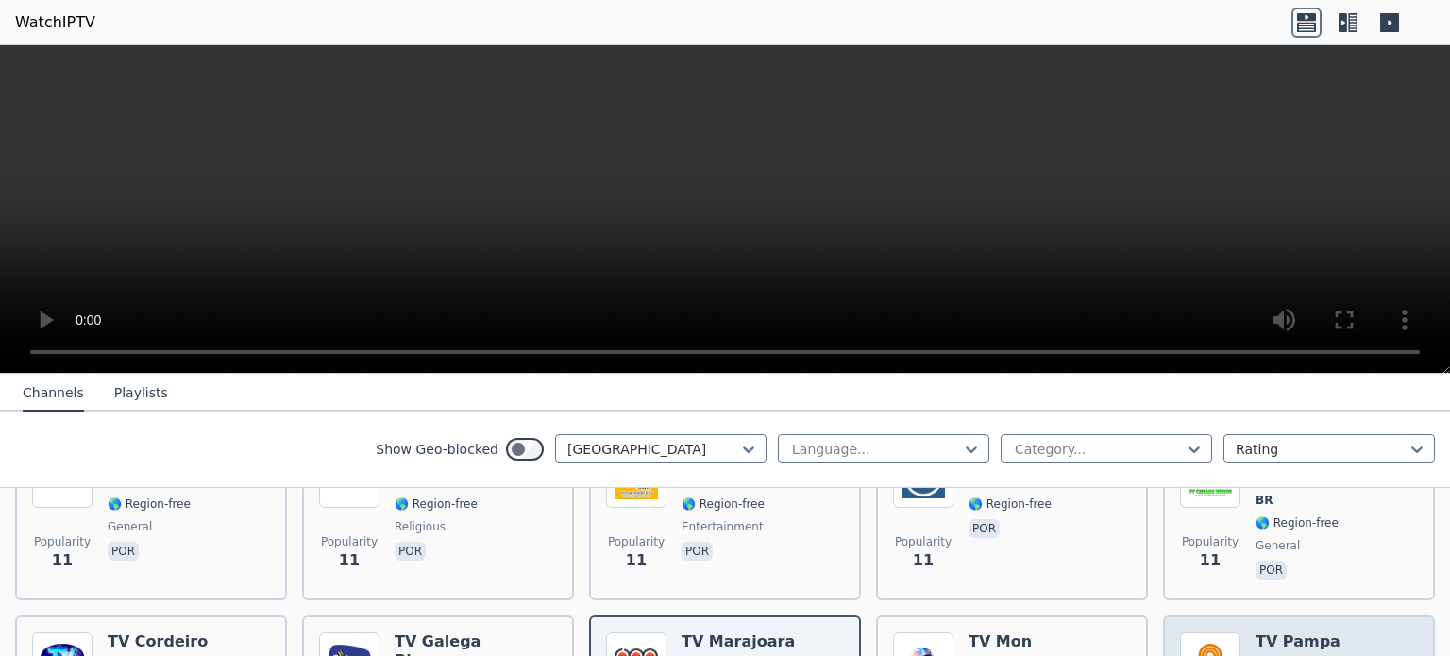
click at [1261, 633] on h6 "TV Pampa" at bounding box center [1298, 642] width 85 height 19
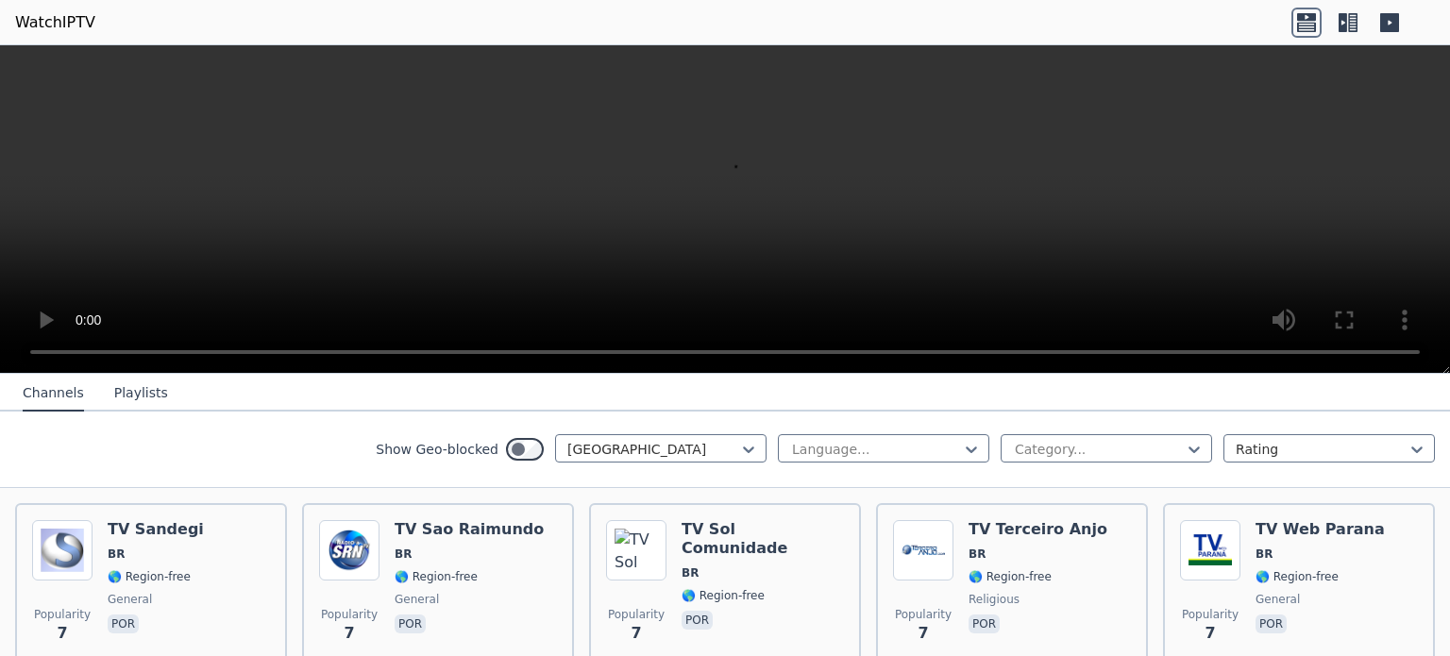
scroll to position [6101, 0]
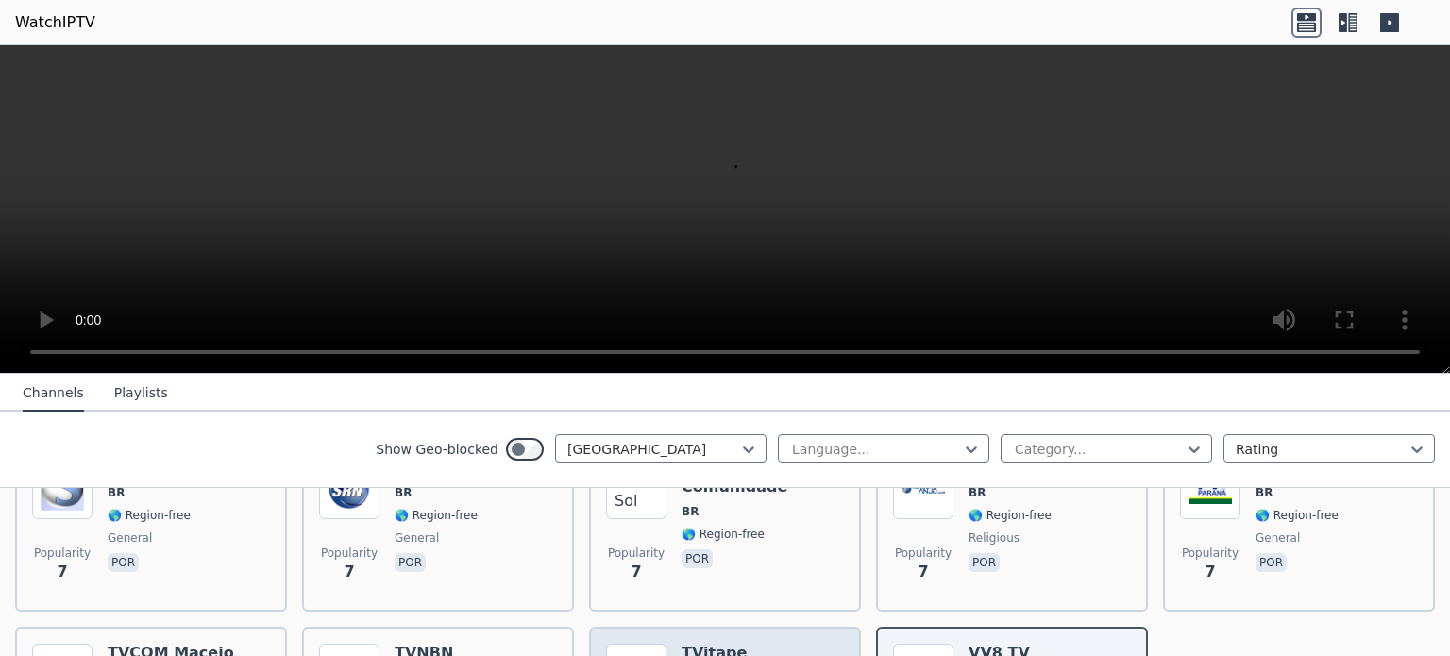
scroll to position [6165, 0]
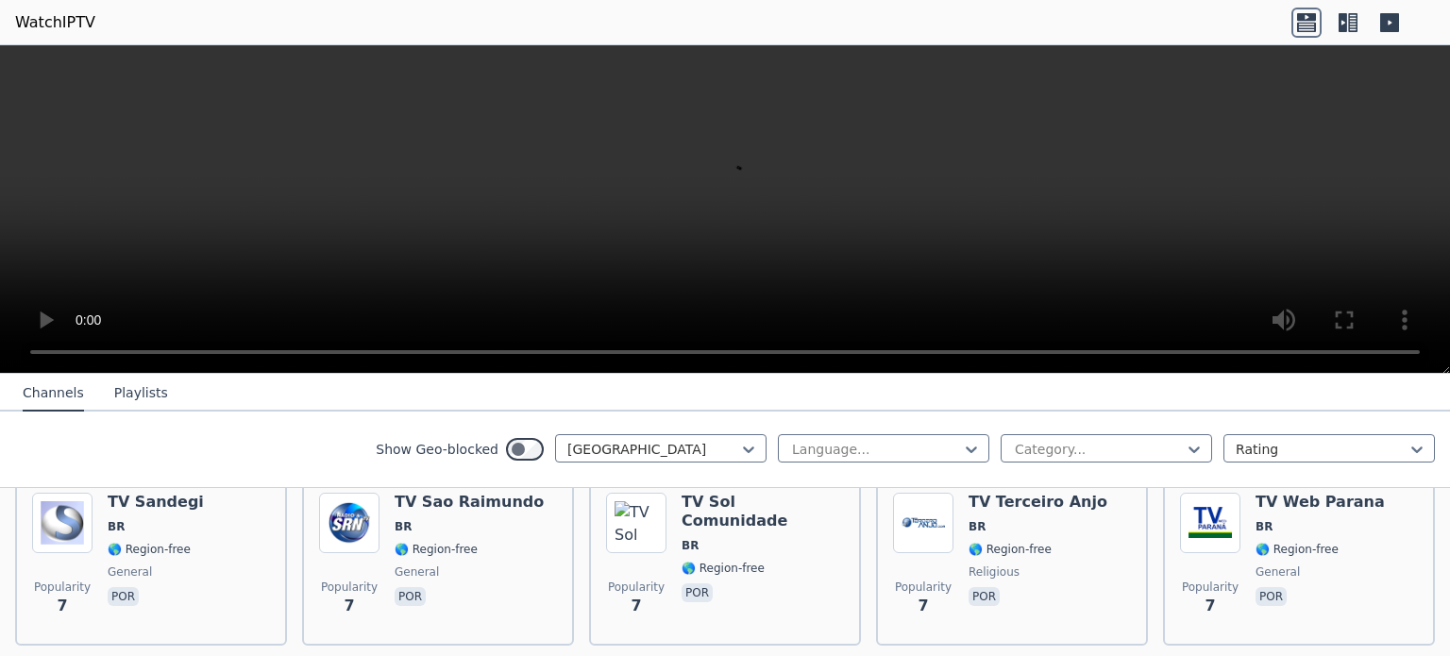
scroll to position [6131, 0]
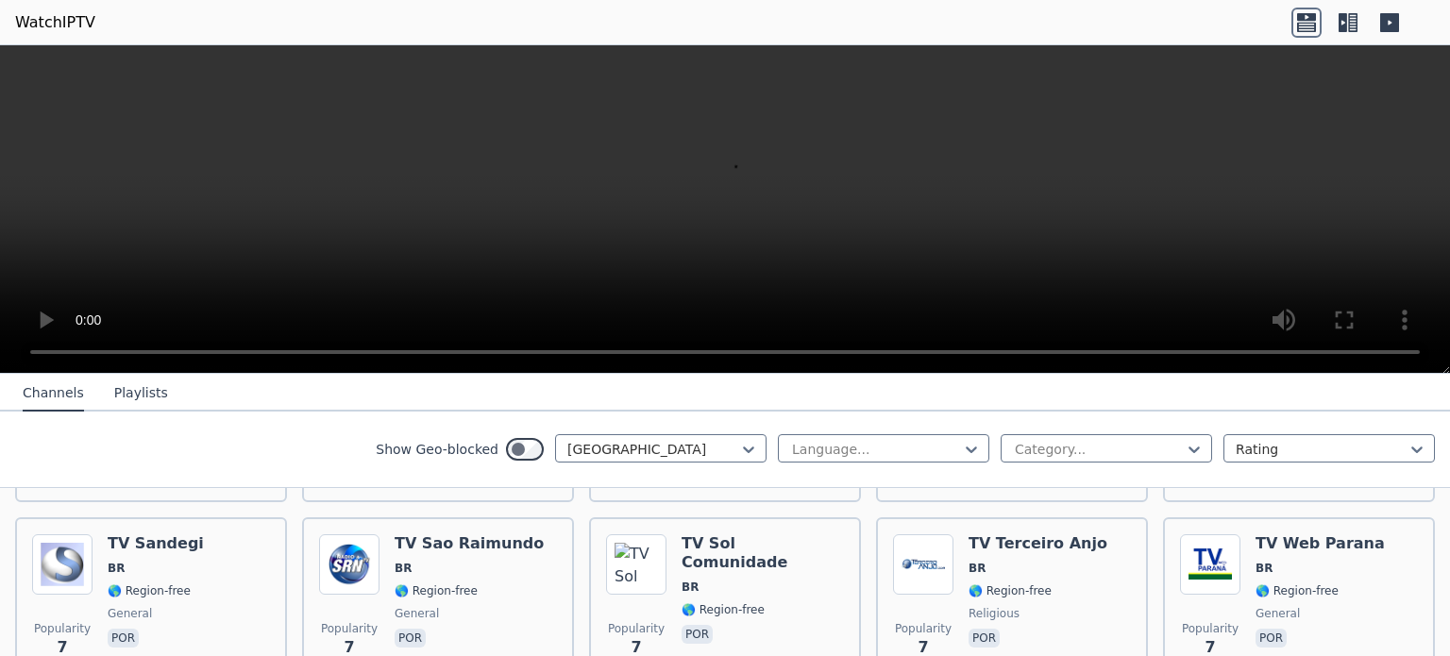
scroll to position [6083, 0]
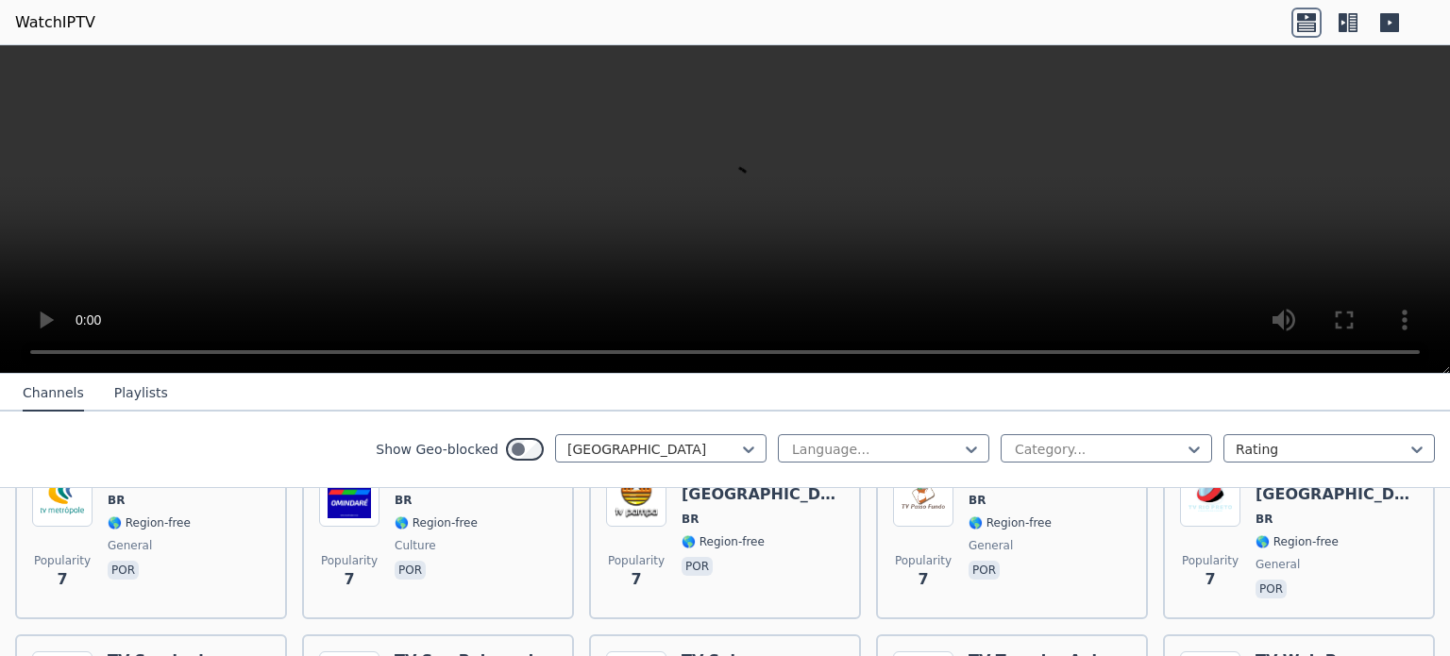
scroll to position [5970, 0]
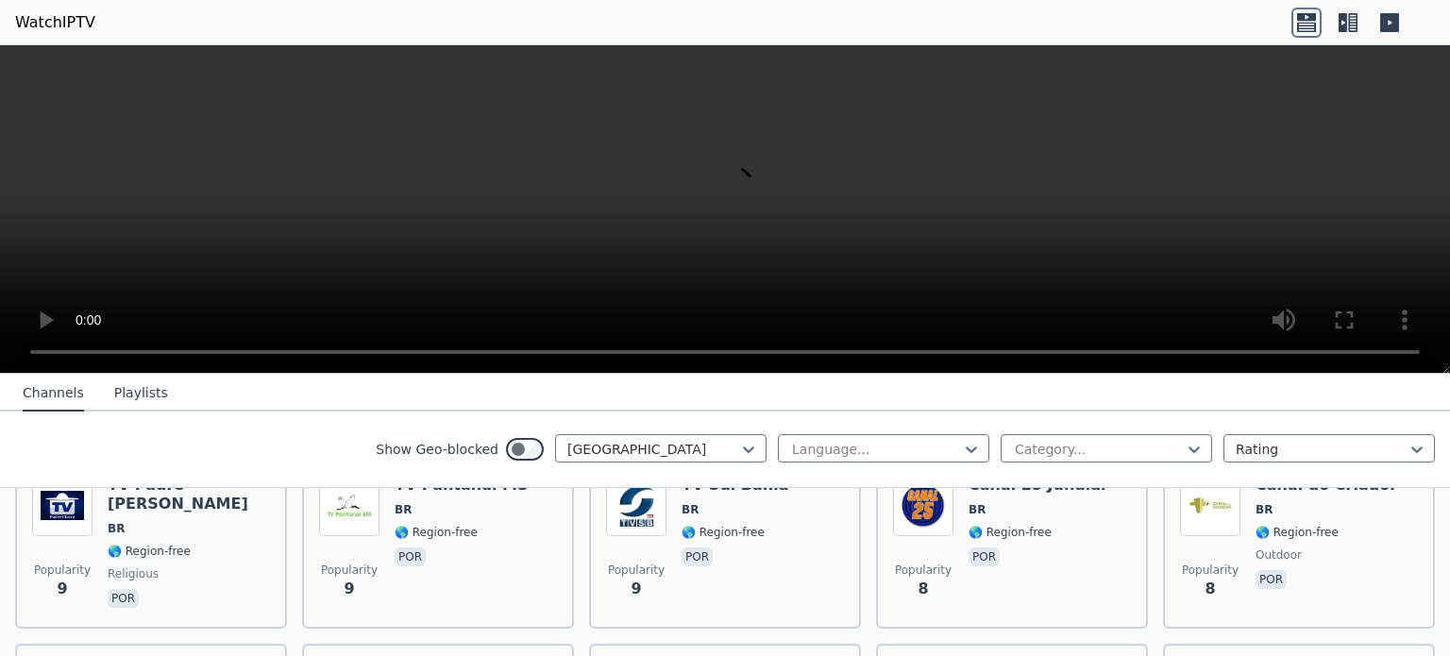
scroll to position [5218, 0]
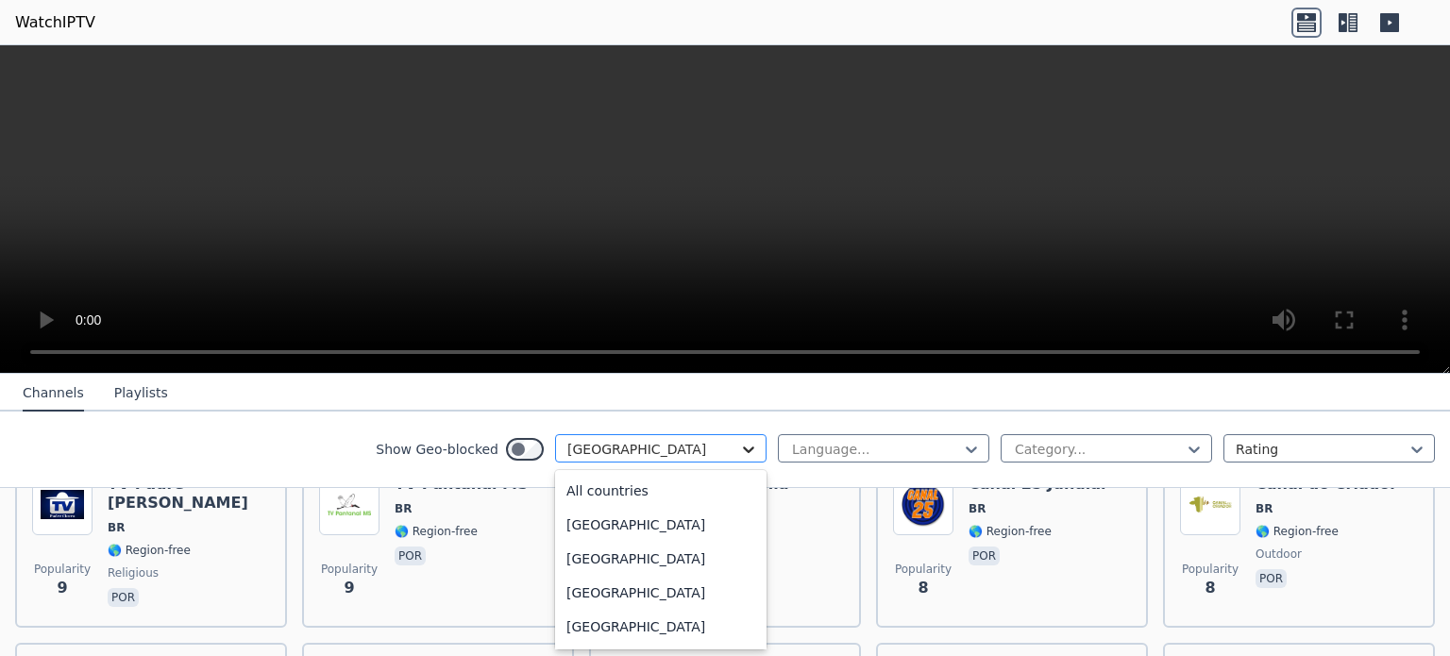
click at [743, 448] on icon at bounding box center [748, 449] width 19 height 19
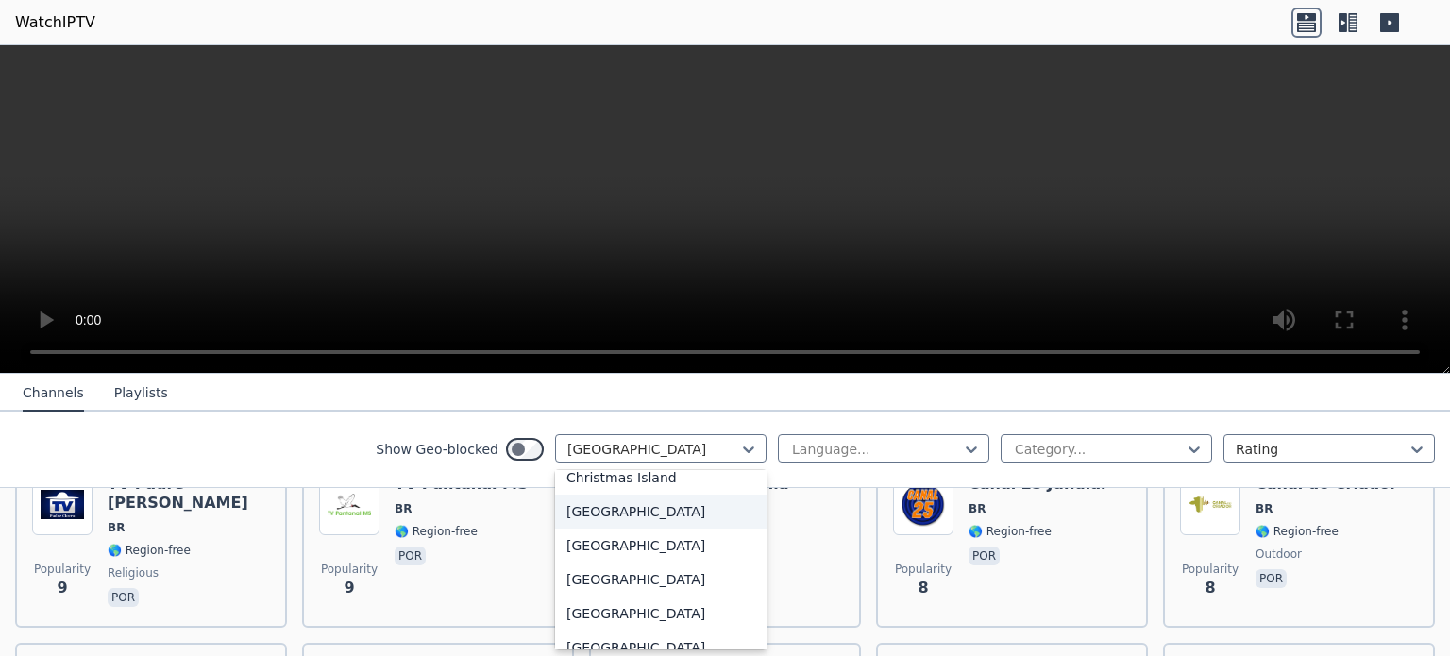
scroll to position [1374, 0]
click at [665, 515] on div "[GEOGRAPHIC_DATA]" at bounding box center [660, 511] width 211 height 34
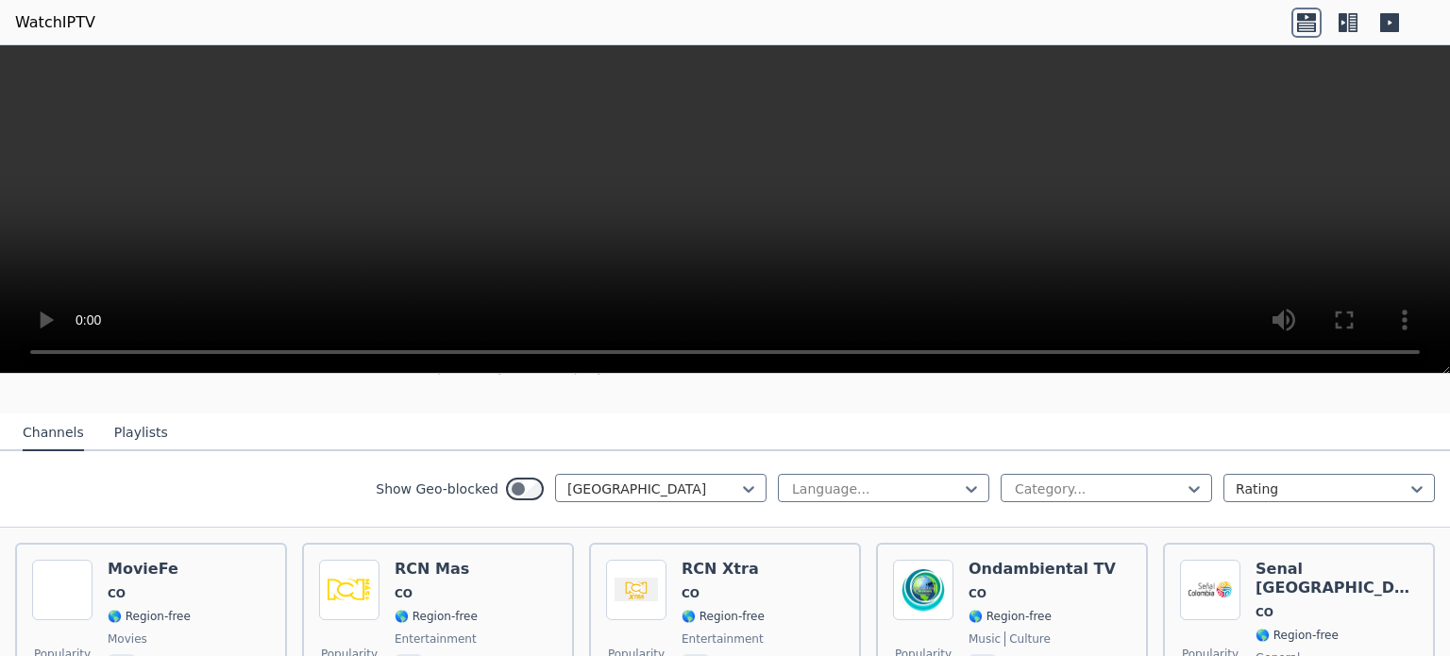
scroll to position [163, 0]
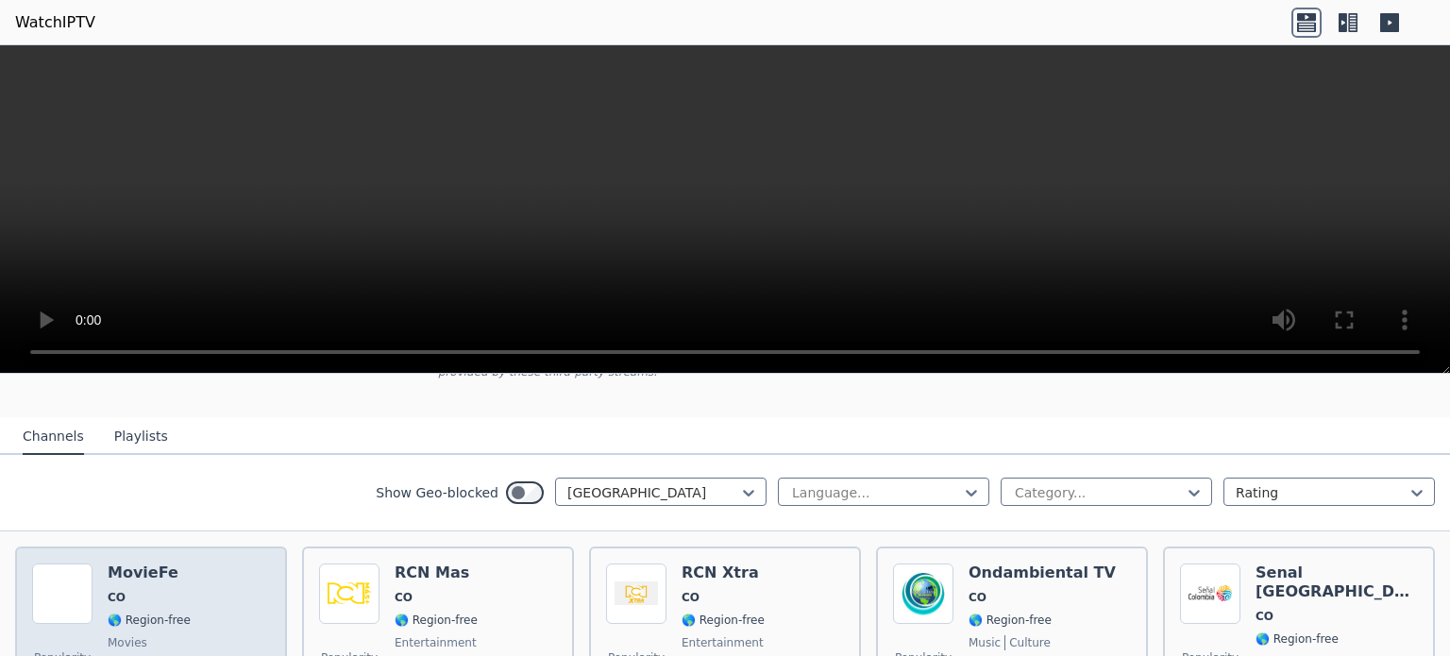
click at [147, 591] on div "MovieFe CO 🌎 Region-free movies spa" at bounding box center [149, 632] width 83 height 136
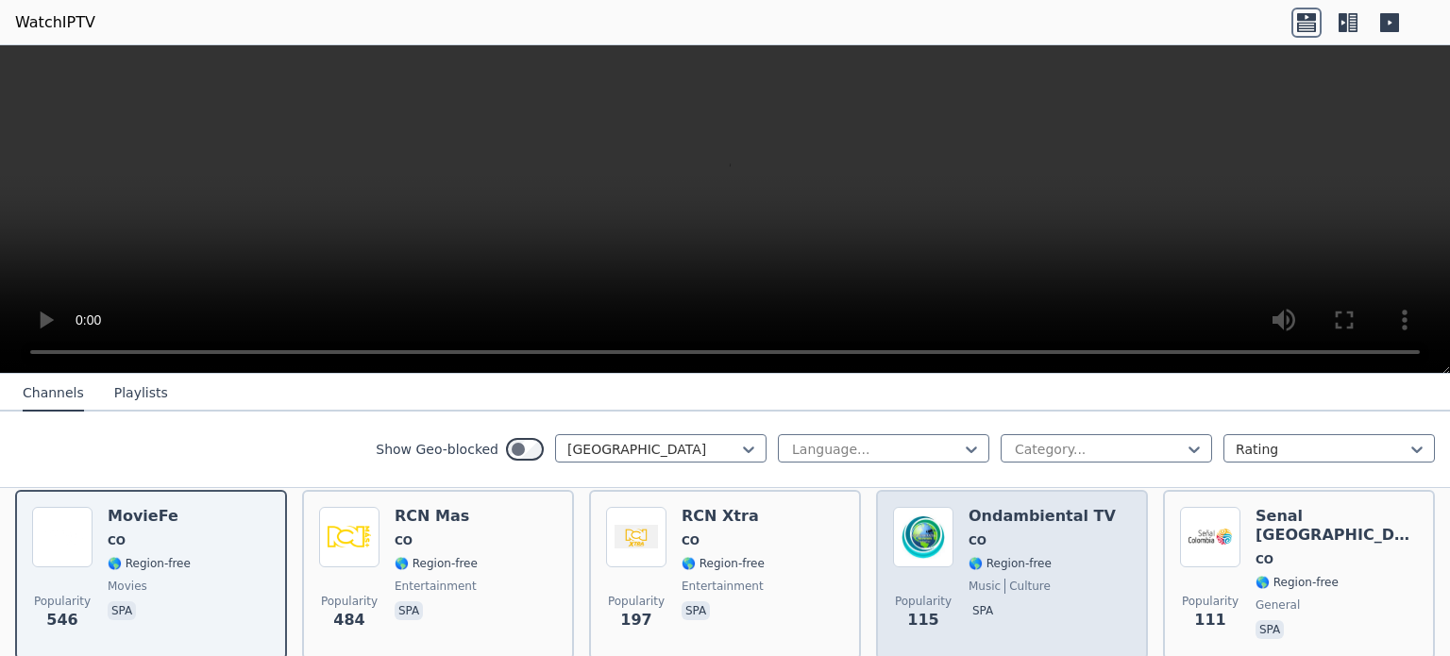
scroll to position [228, 0]
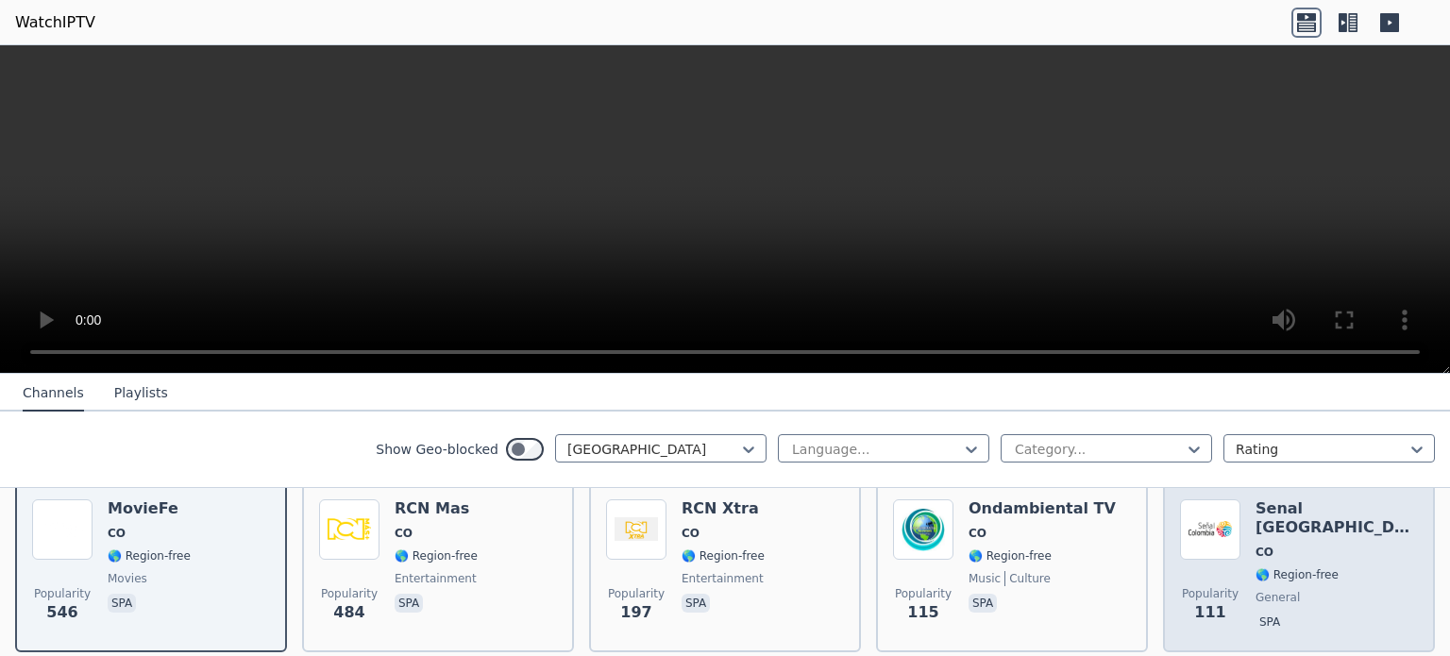
click at [1289, 567] on span "🌎 Region-free" at bounding box center [1297, 574] width 83 height 15
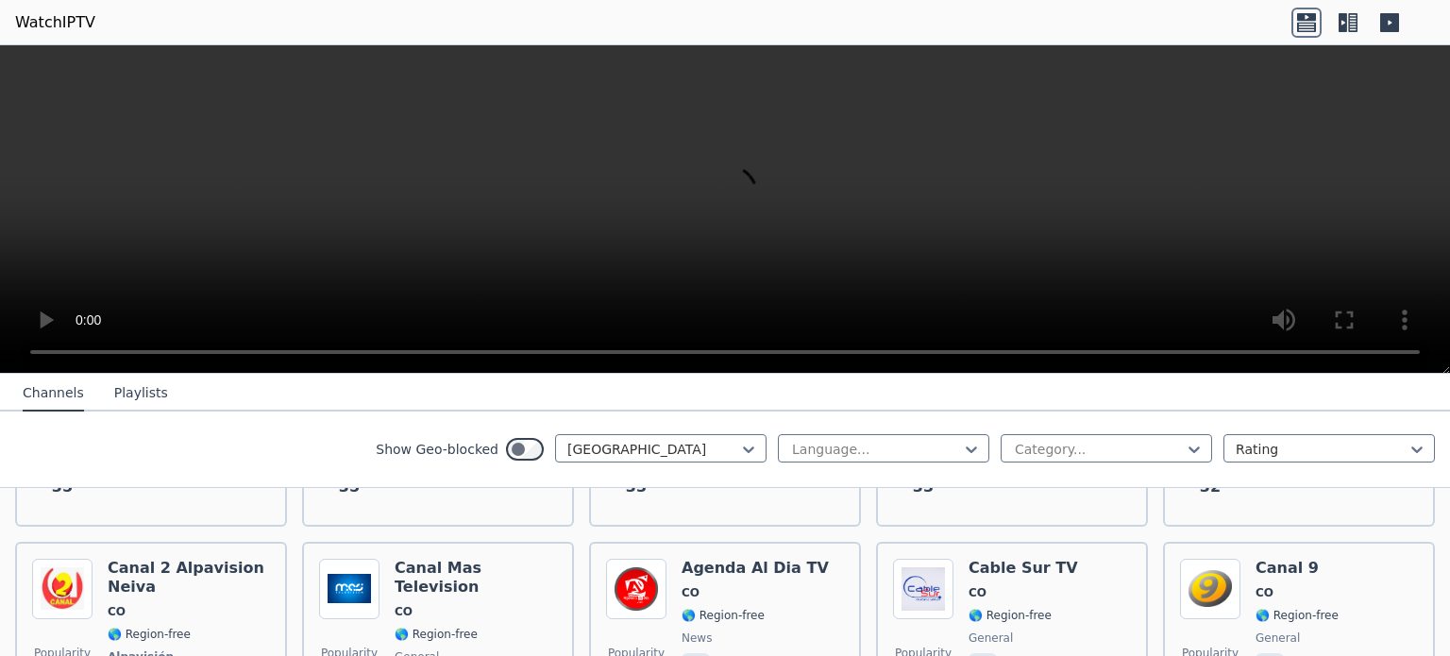
scroll to position [964, 0]
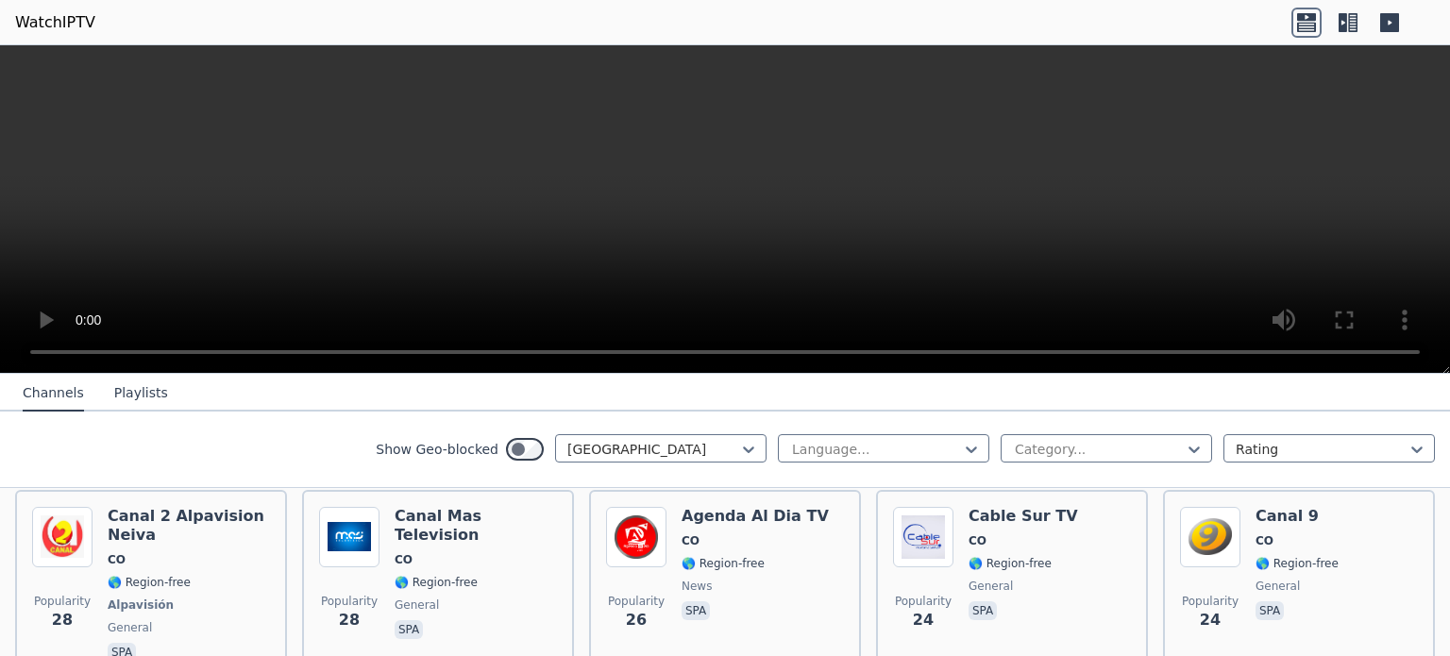
click at [793, 601] on span "spa" at bounding box center [755, 612] width 147 height 23
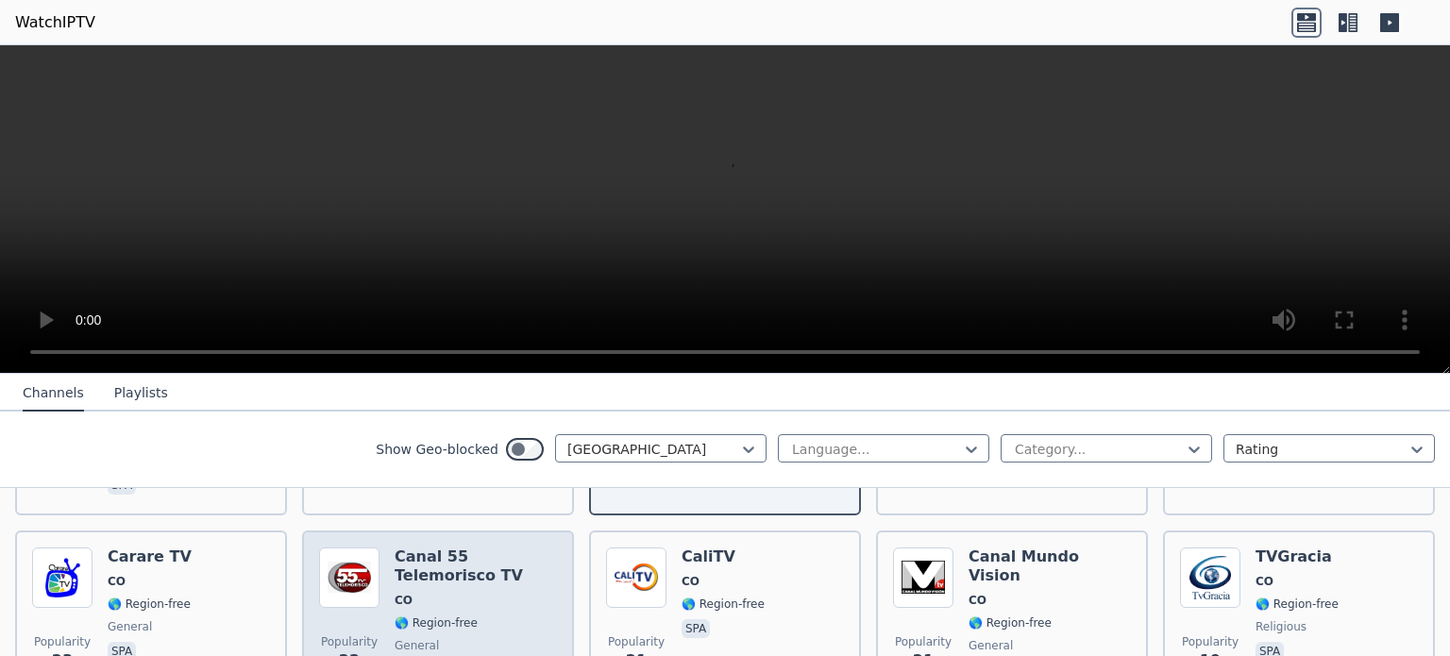
scroll to position [1132, 0]
click at [448, 592] on span "CO" at bounding box center [476, 599] width 162 height 15
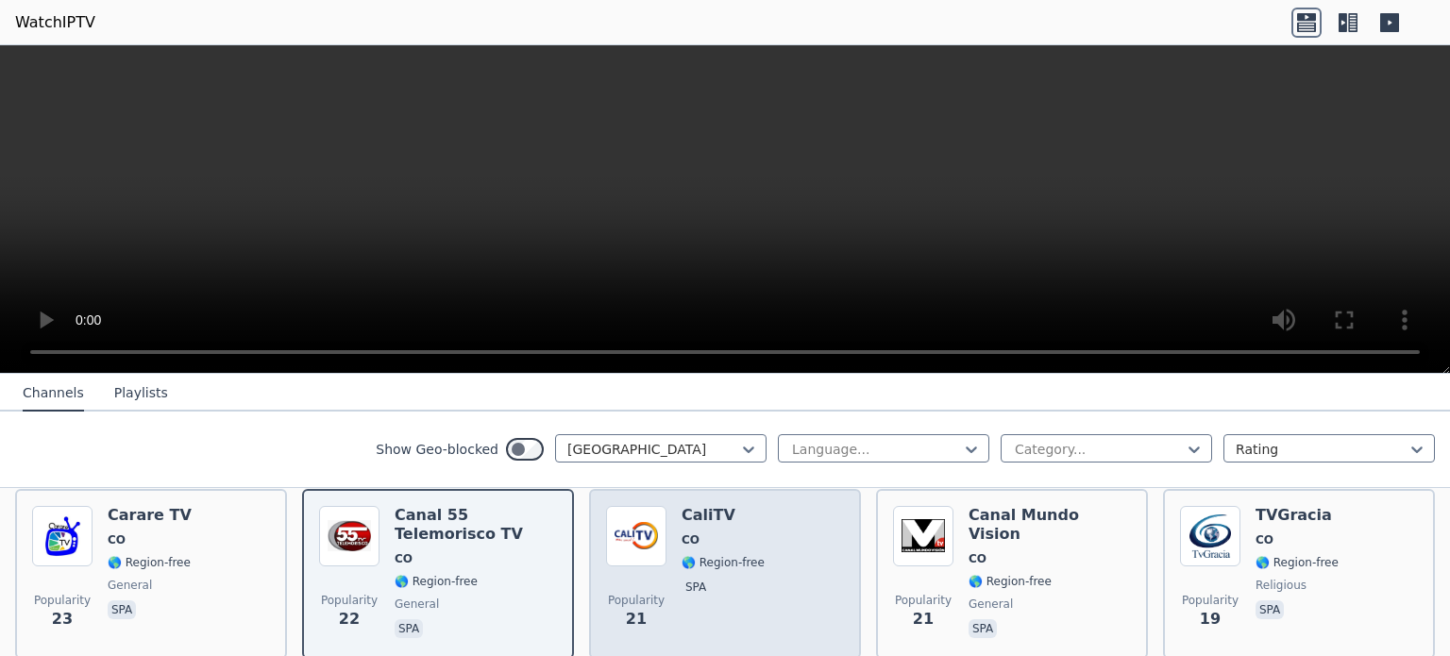
click at [752, 542] on div "Popularity 21 CaliTV CO 🌎 Region-free spa" at bounding box center [725, 574] width 238 height 136
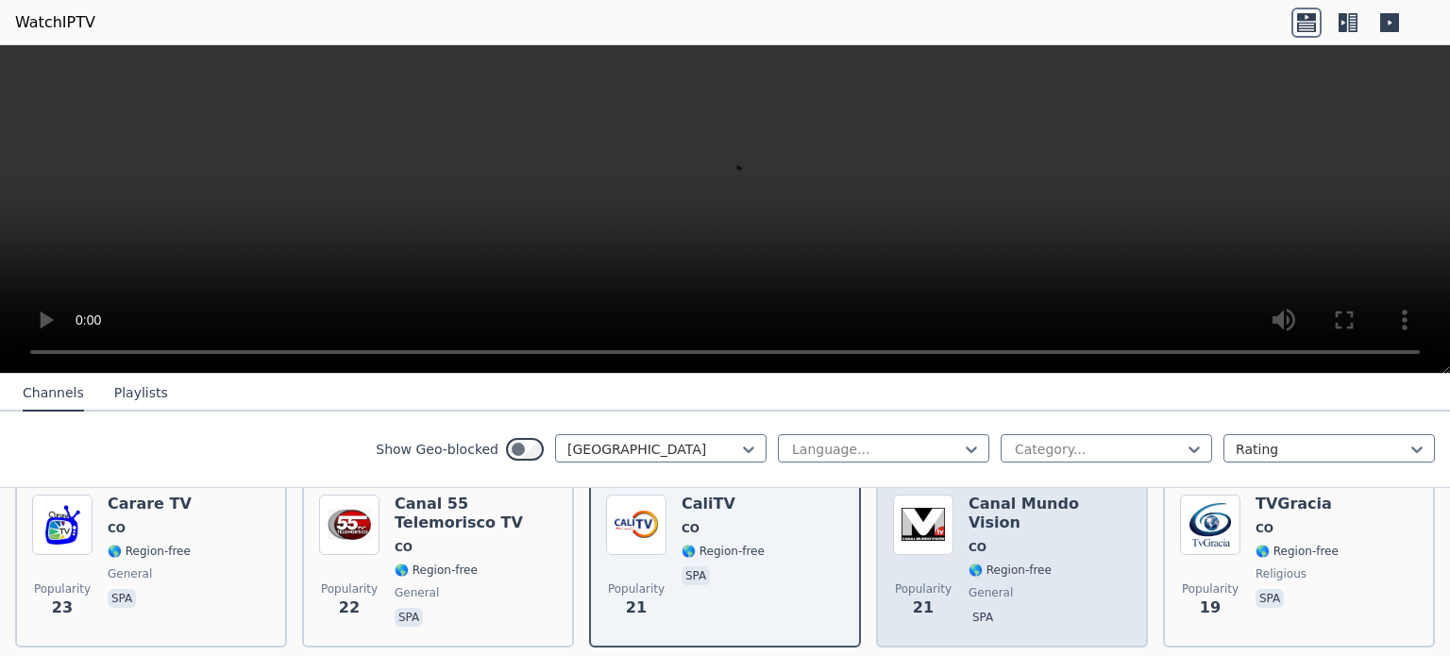
scroll to position [1185, 0]
click at [979, 542] on div "Canal Mundo Vision CO 🌎 Region-free general spa" at bounding box center [1050, 562] width 162 height 136
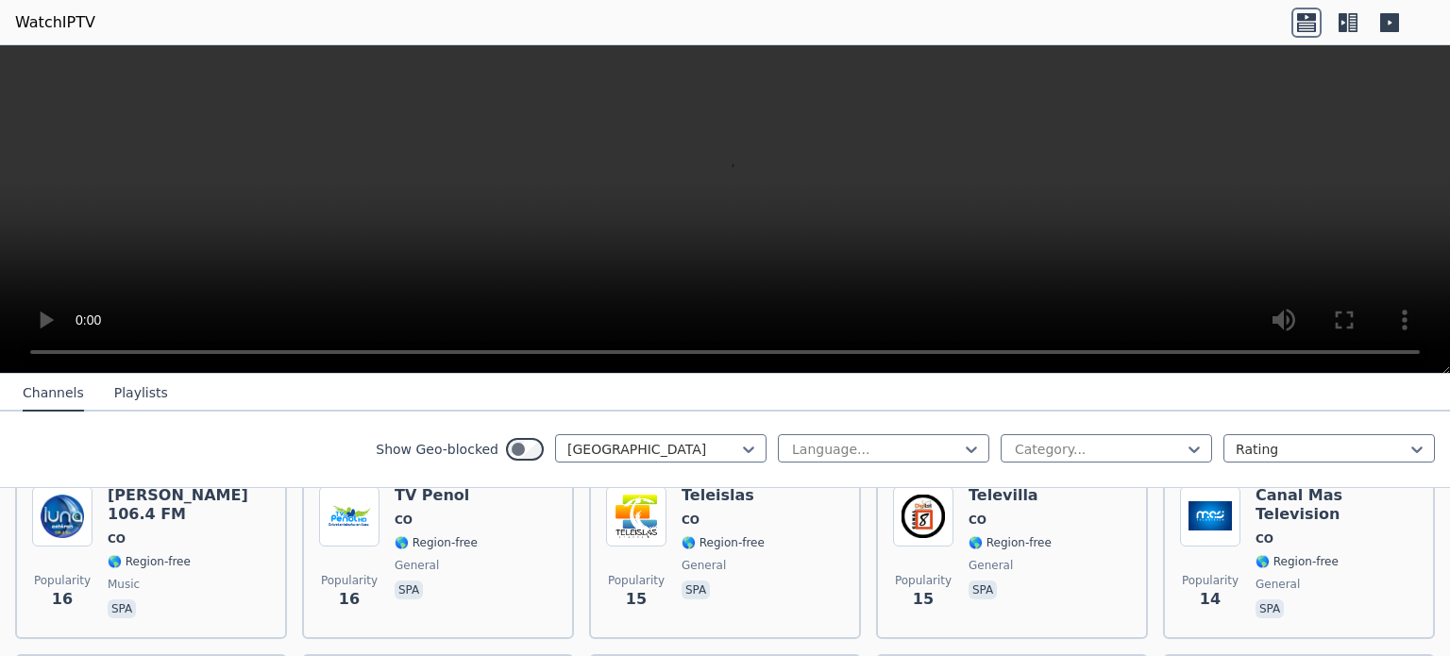
scroll to position [1564, 0]
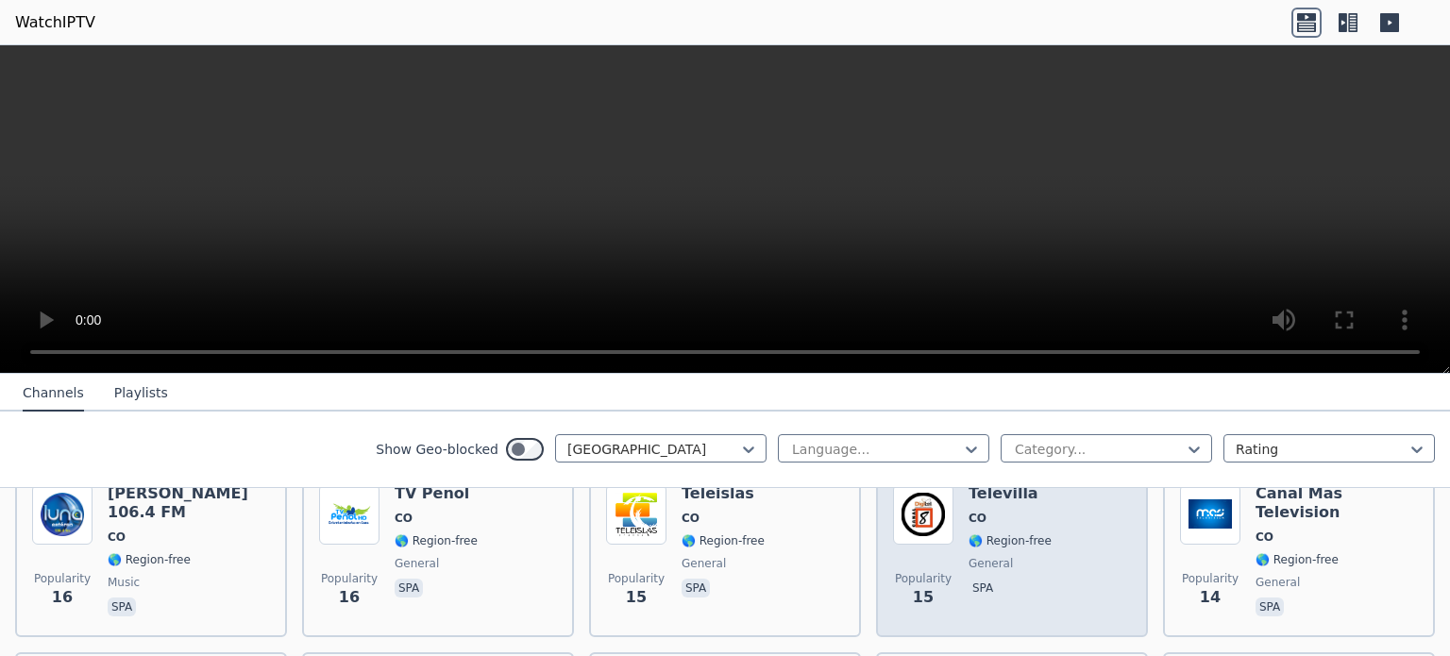
click at [979, 556] on span "general" at bounding box center [991, 563] width 44 height 15
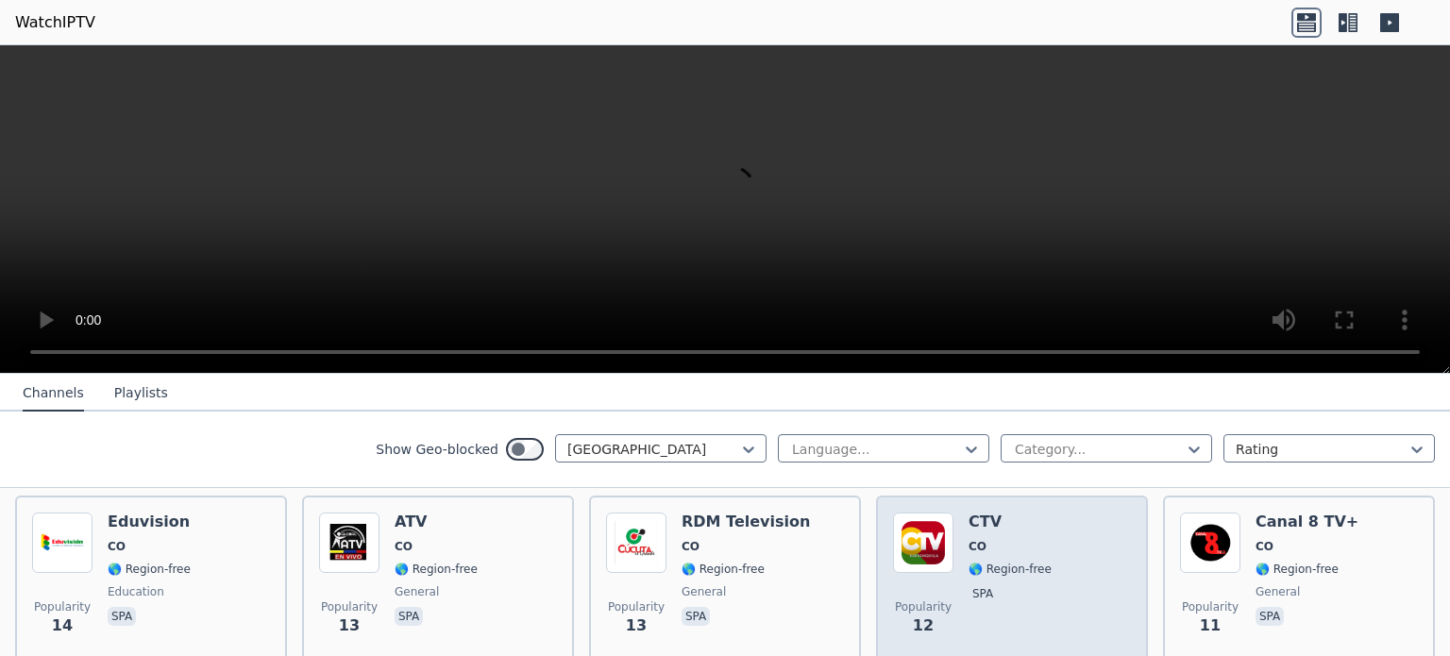
scroll to position [1722, 0]
click at [969, 583] on p "spa" at bounding box center [983, 592] width 28 height 19
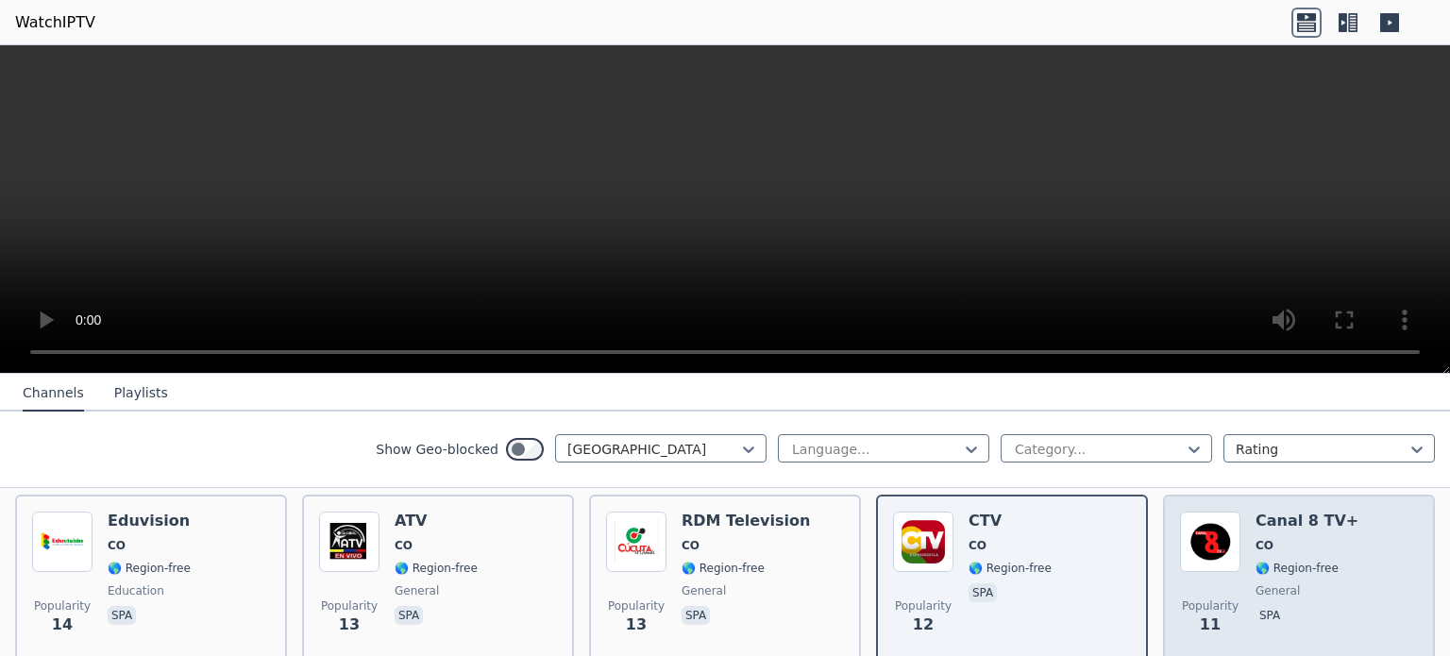
click at [1294, 535] on div "Canal 8 TV+ CO 🌎 Region-free general spa" at bounding box center [1307, 580] width 103 height 136
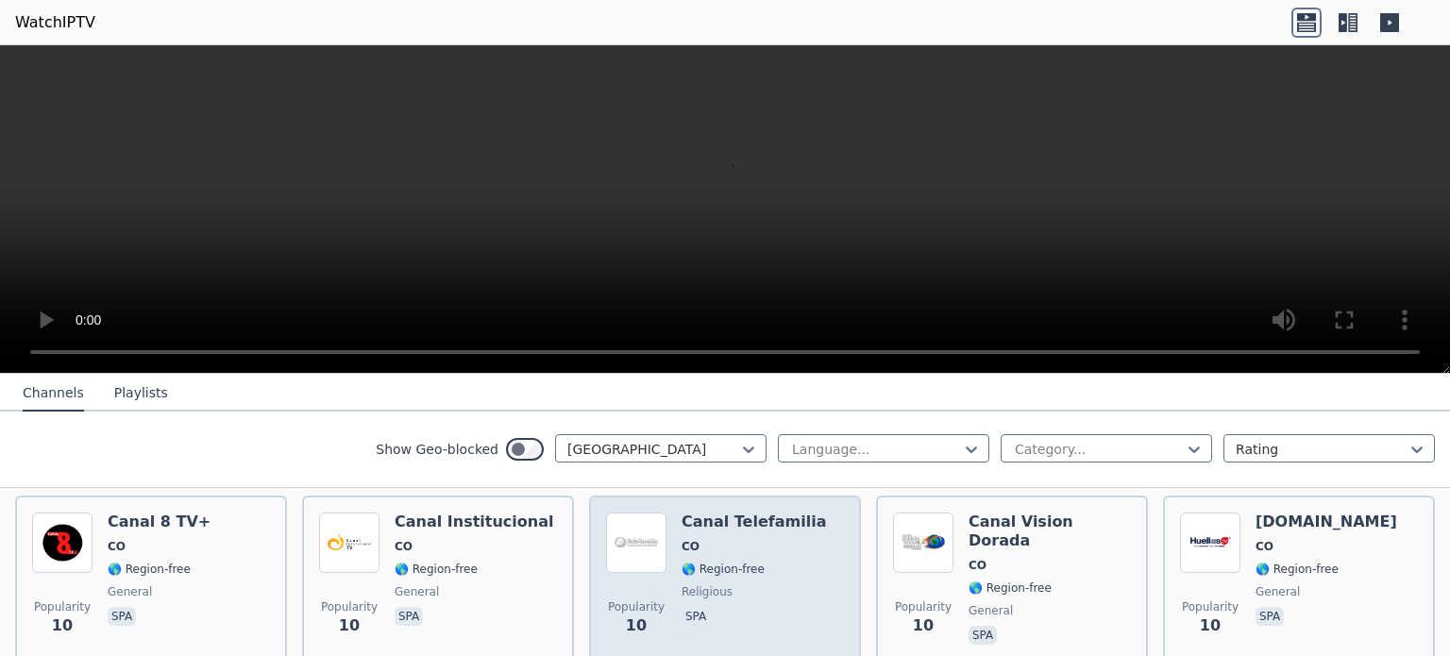
scroll to position [1907, 0]
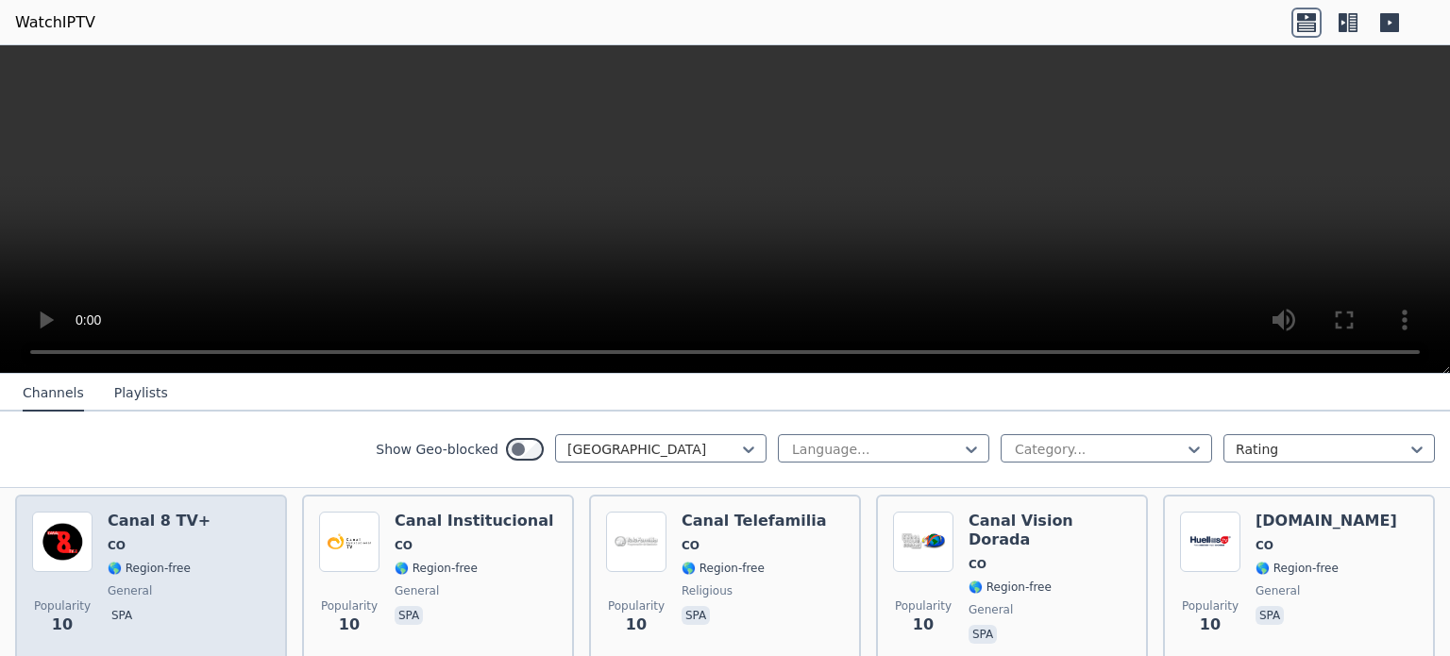
click at [162, 583] on span "general" at bounding box center [159, 590] width 103 height 15
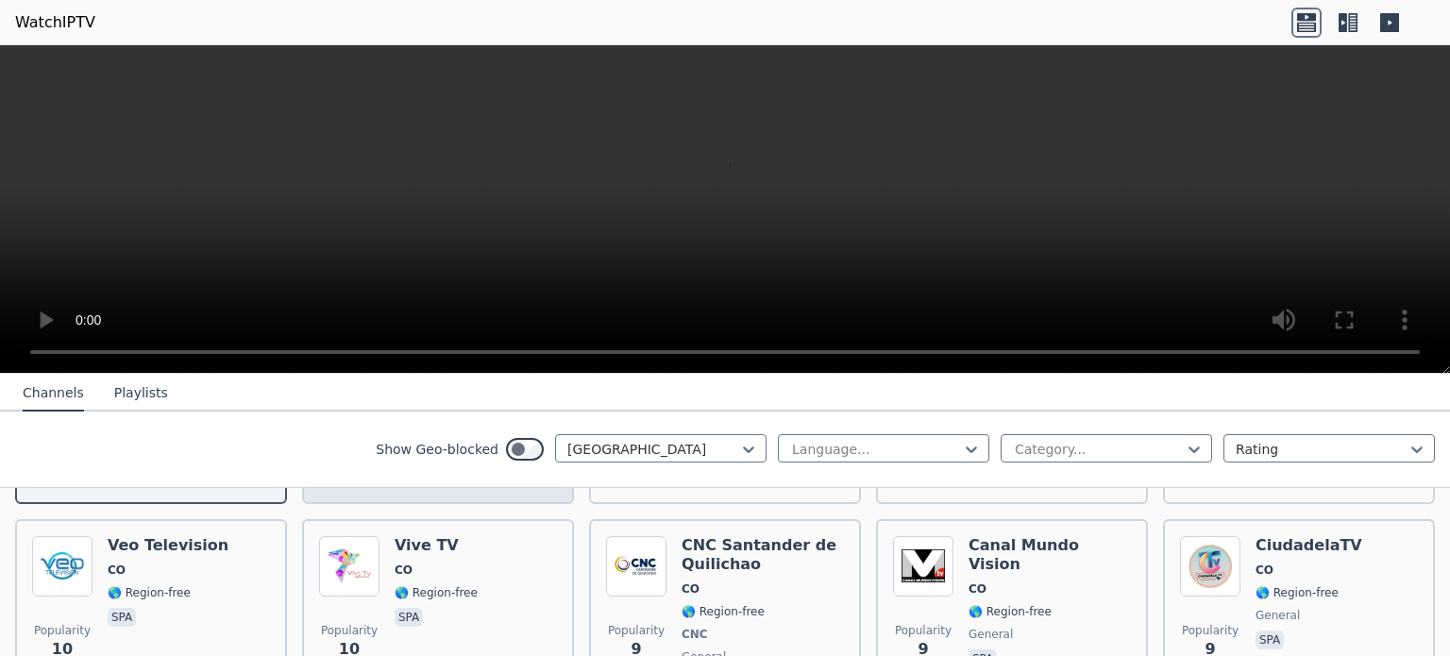
scroll to position [2068, 0]
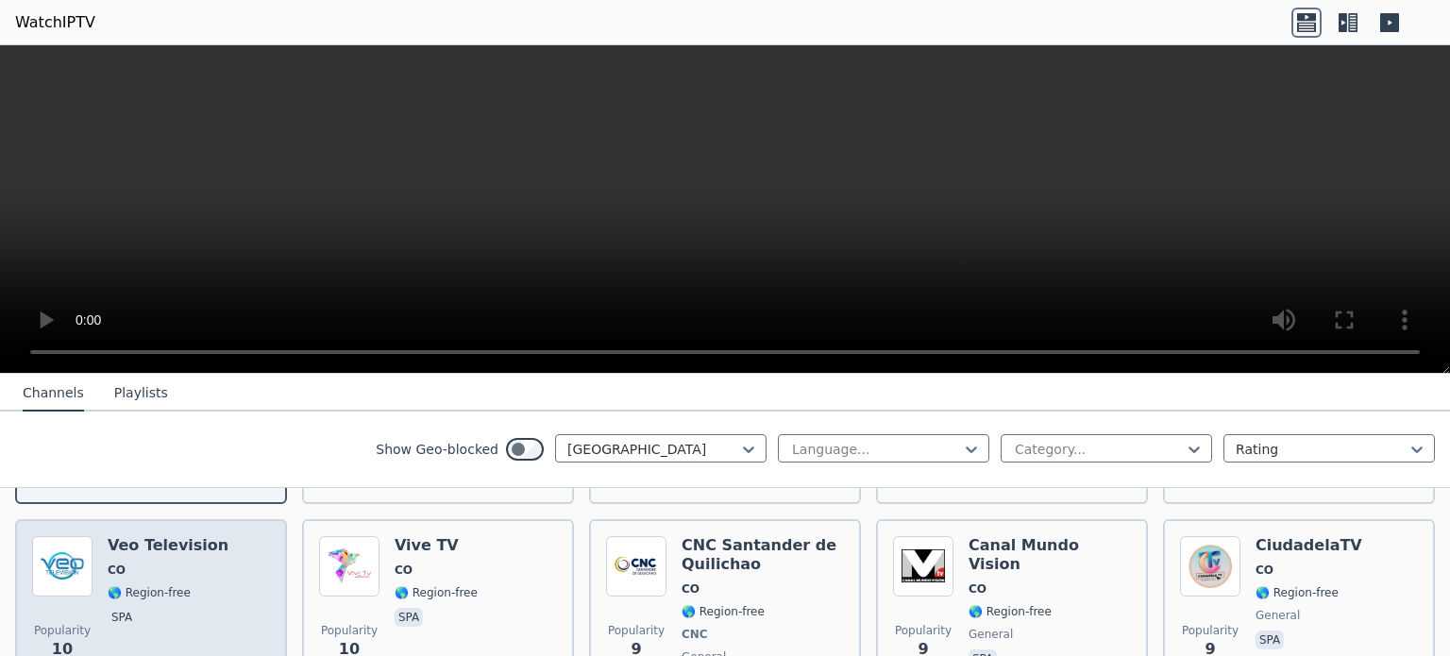
click at [167, 608] on span "spa" at bounding box center [168, 619] width 121 height 23
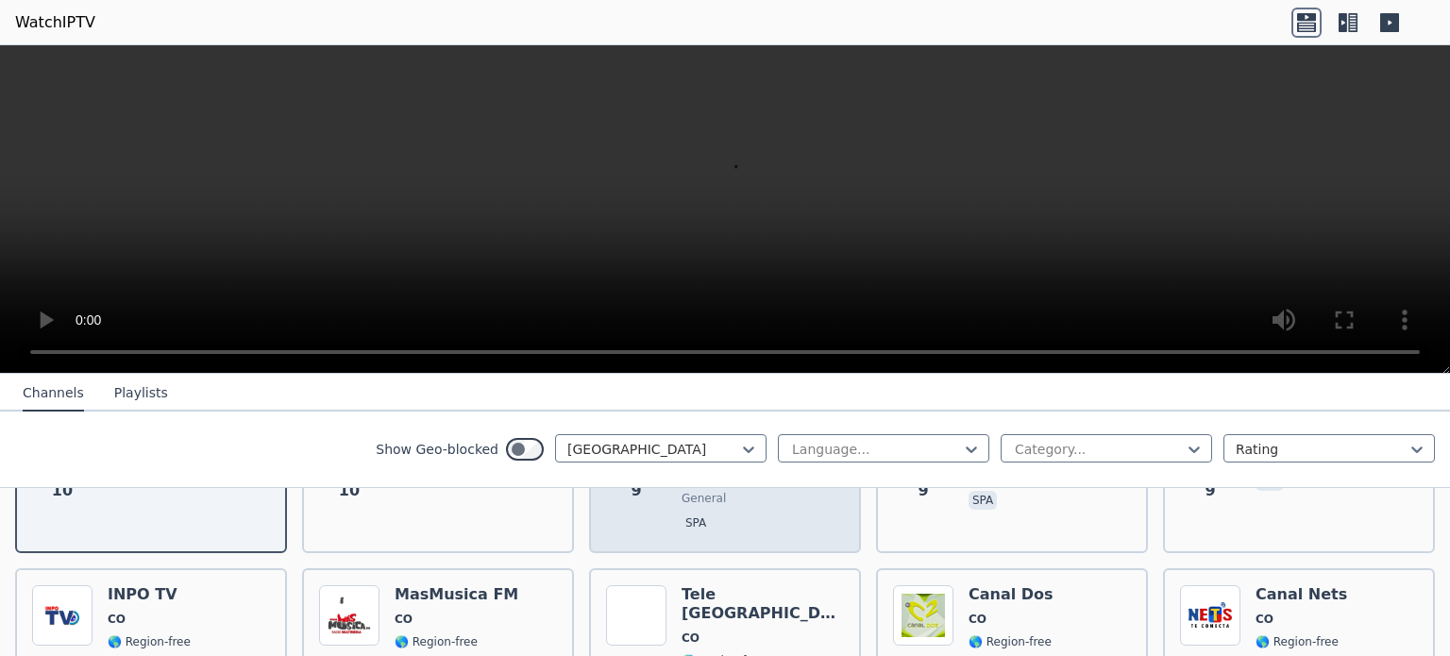
scroll to position [2229, 0]
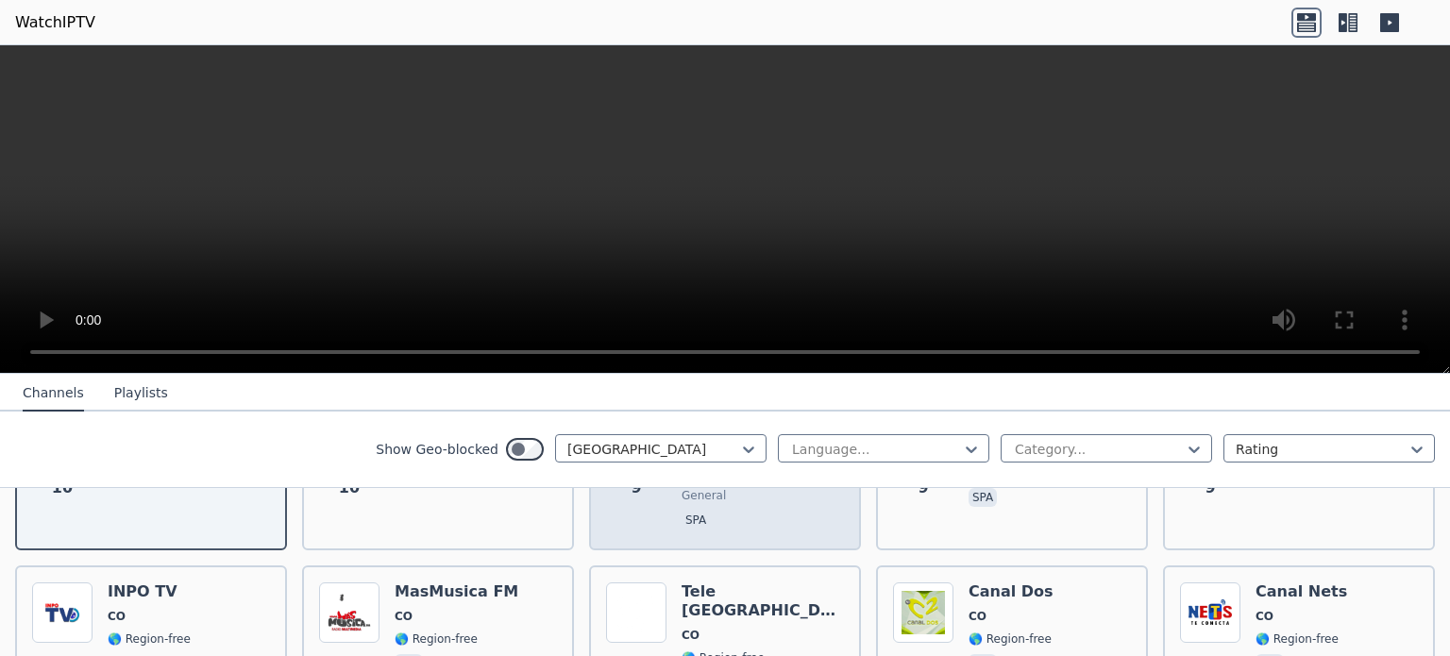
click at [702, 583] on div "Tele [GEOGRAPHIC_DATA] 🌎 Region-free spa" at bounding box center [763, 651] width 162 height 136
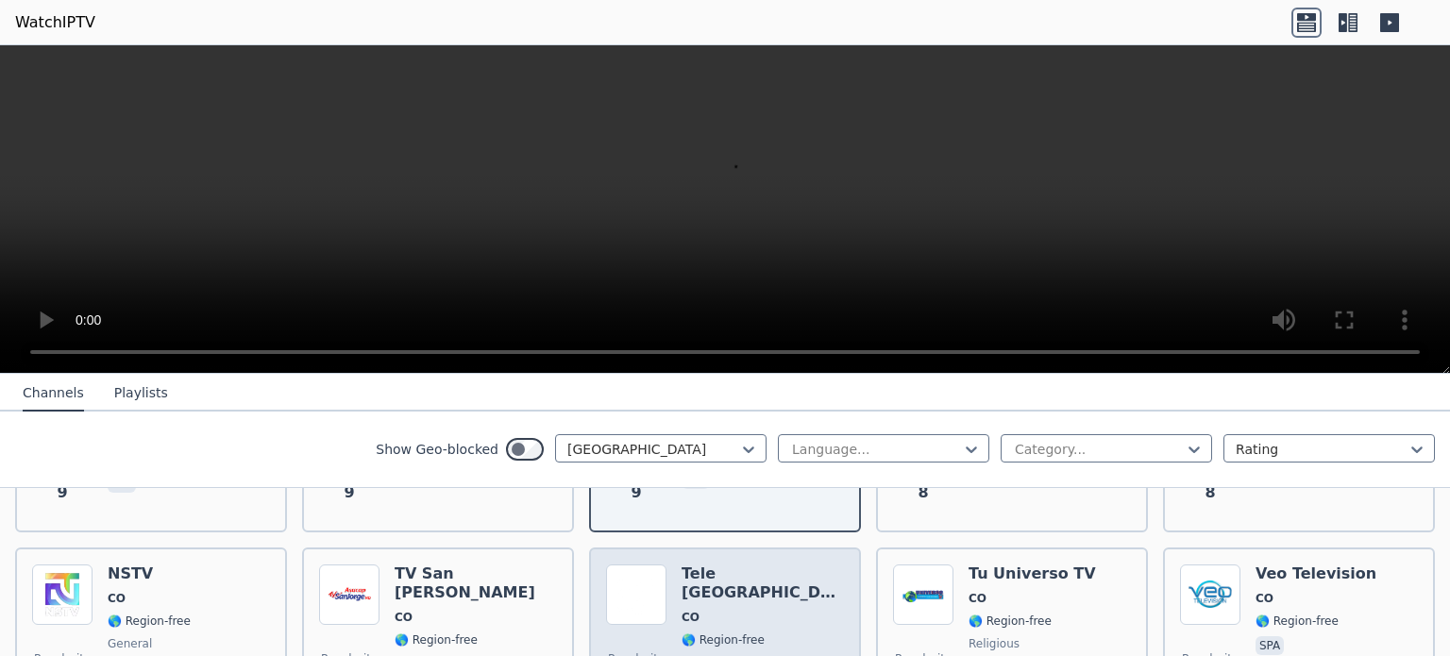
scroll to position [2433, 0]
click at [725, 654] on span "spa" at bounding box center [763, 665] width 162 height 23
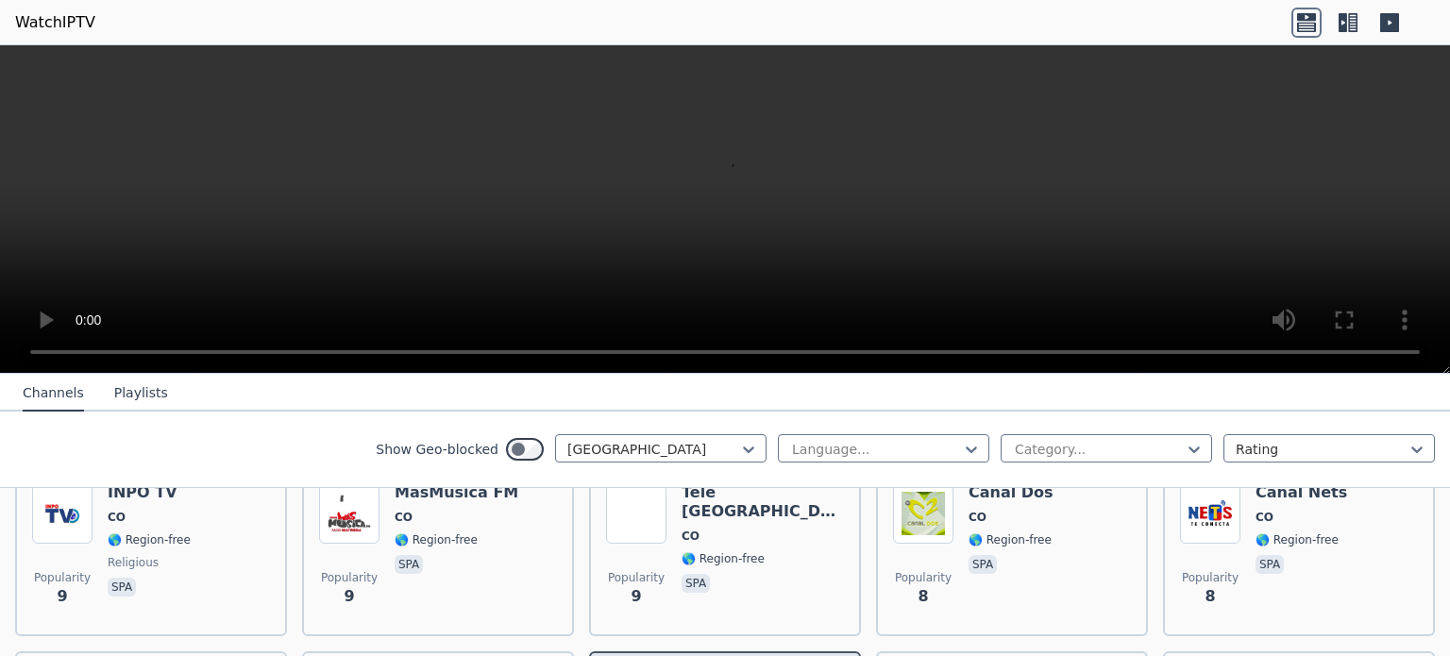
scroll to position [2327, 0]
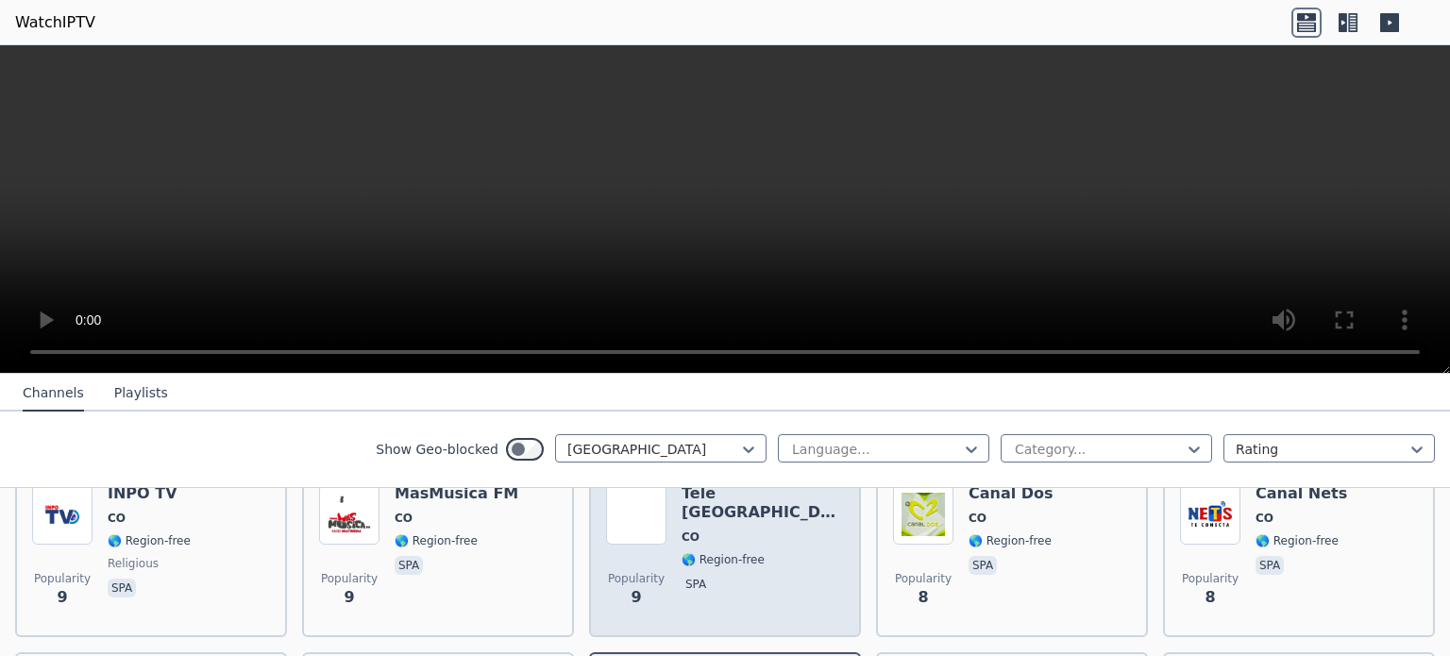
click at [721, 562] on div "Tele [GEOGRAPHIC_DATA] 🌎 Region-free spa" at bounding box center [763, 552] width 162 height 136
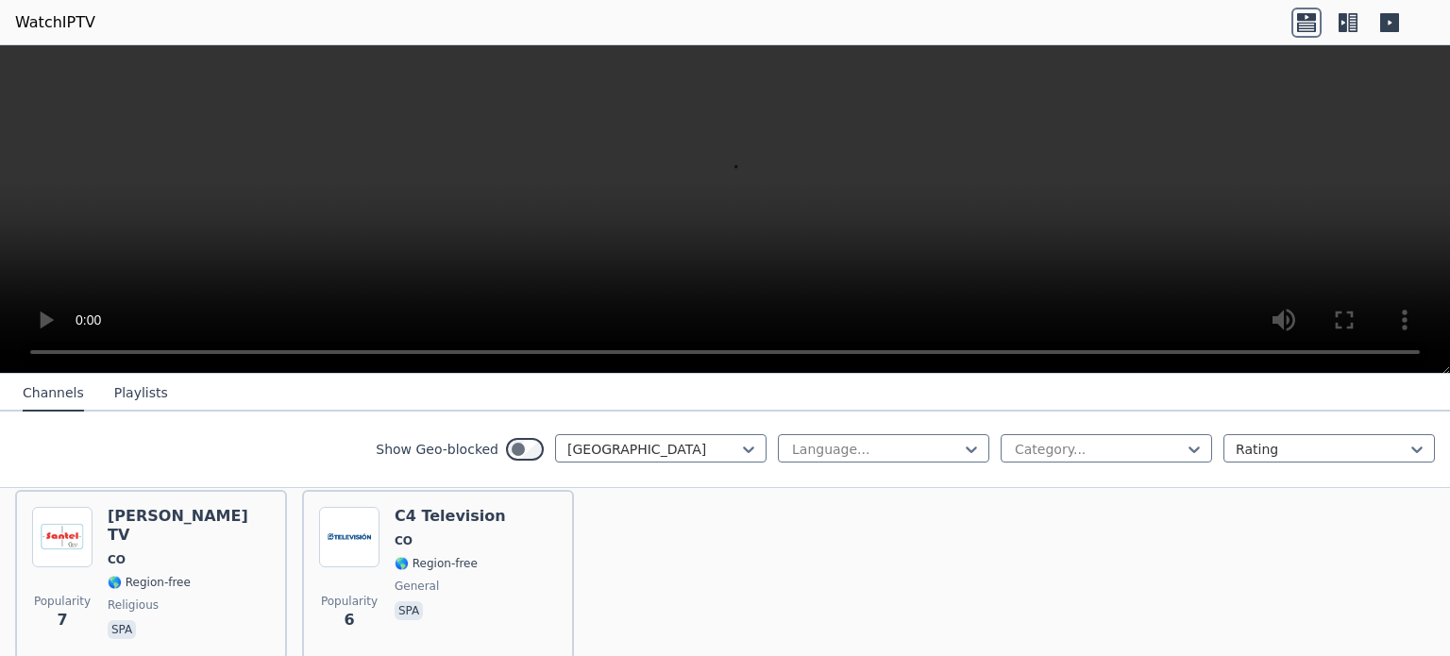
scroll to position [2883, 0]
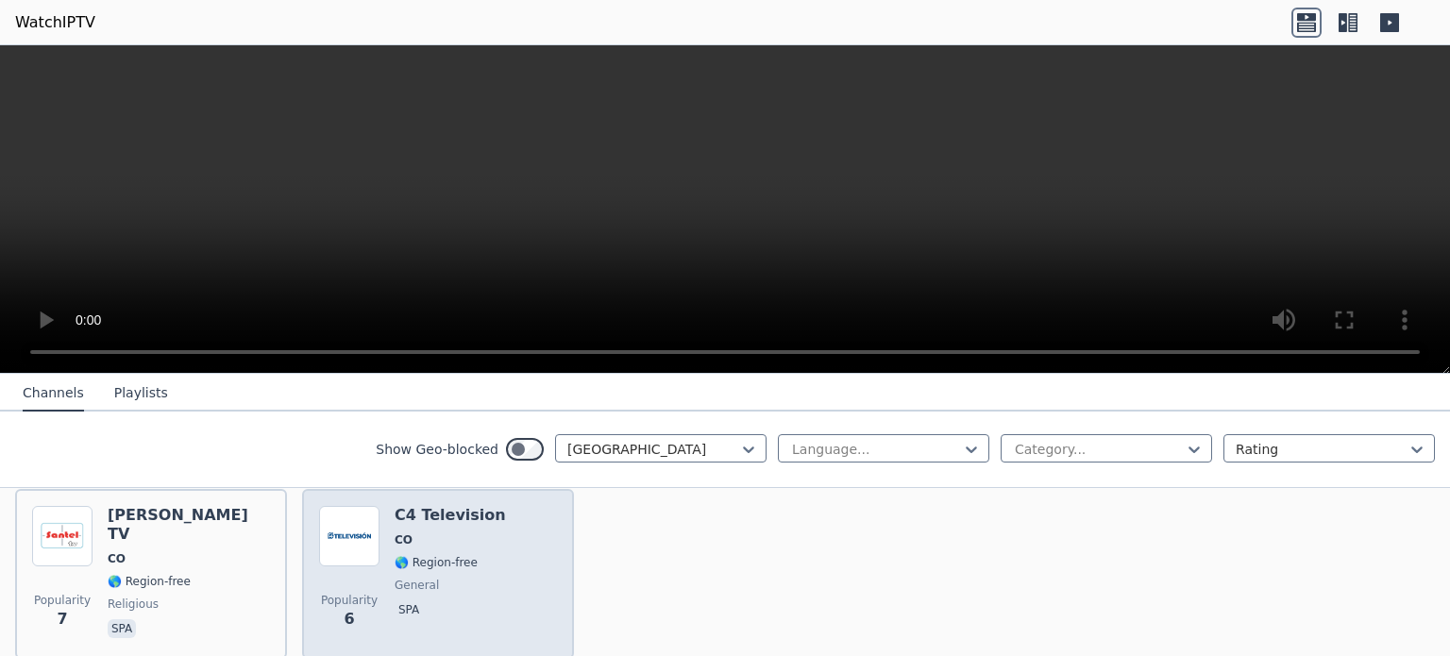
click at [483, 565] on div "Popularity 6 C4 Television CO 🌎 Region-free general spa" at bounding box center [438, 574] width 238 height 136
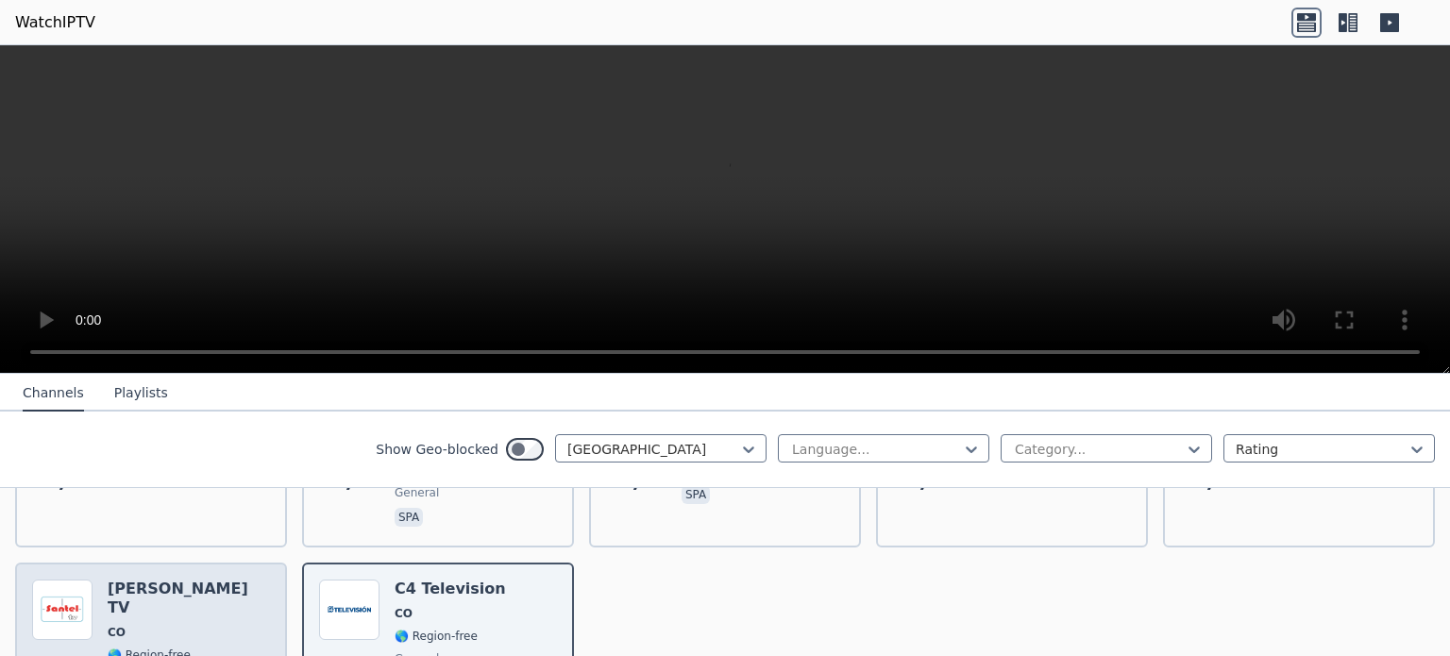
scroll to position [2811, 0]
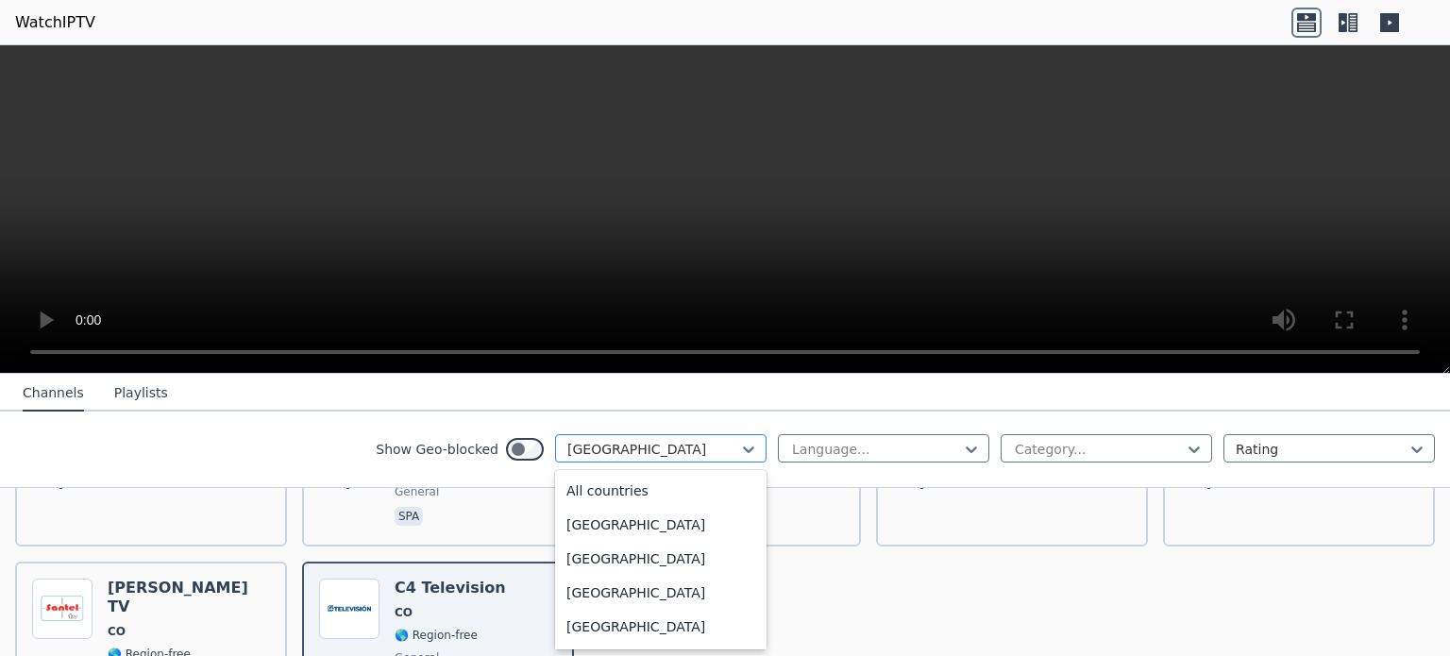
click at [724, 452] on div at bounding box center [653, 449] width 172 height 19
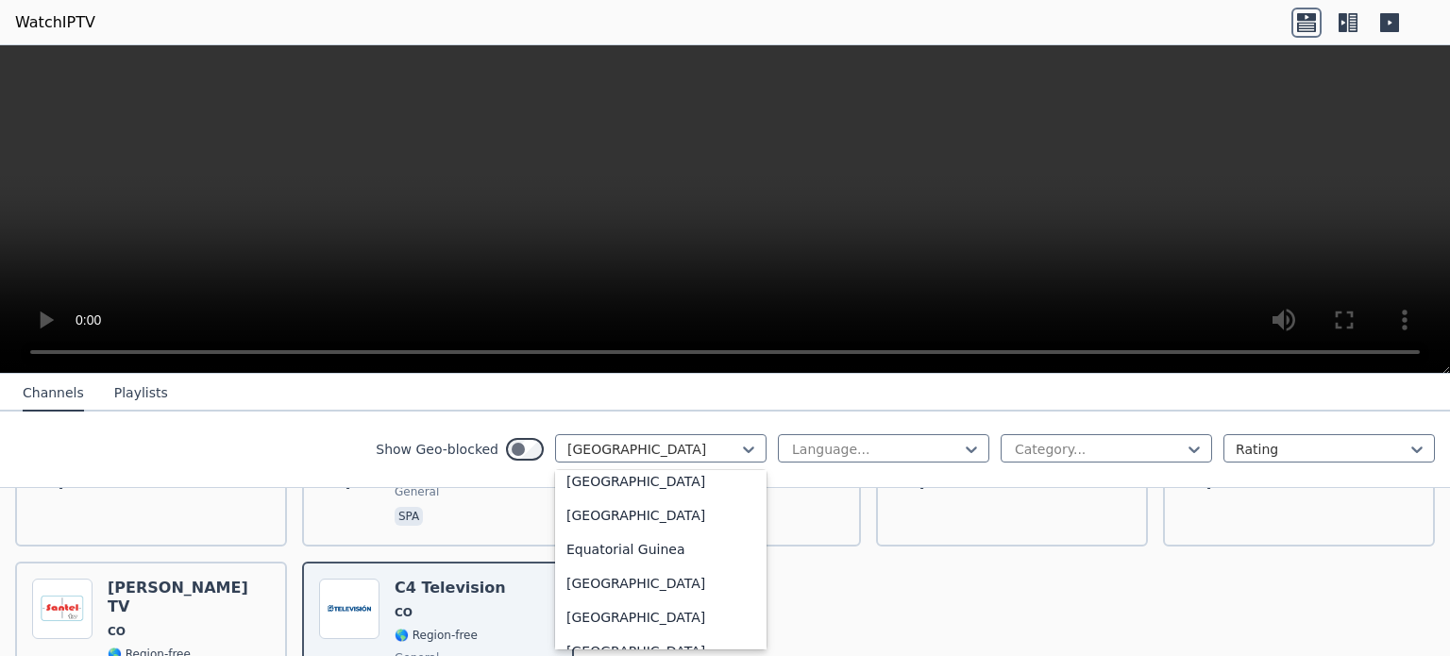
scroll to position [1915, 0]
click at [638, 497] on div "[GEOGRAPHIC_DATA]" at bounding box center [660, 480] width 211 height 34
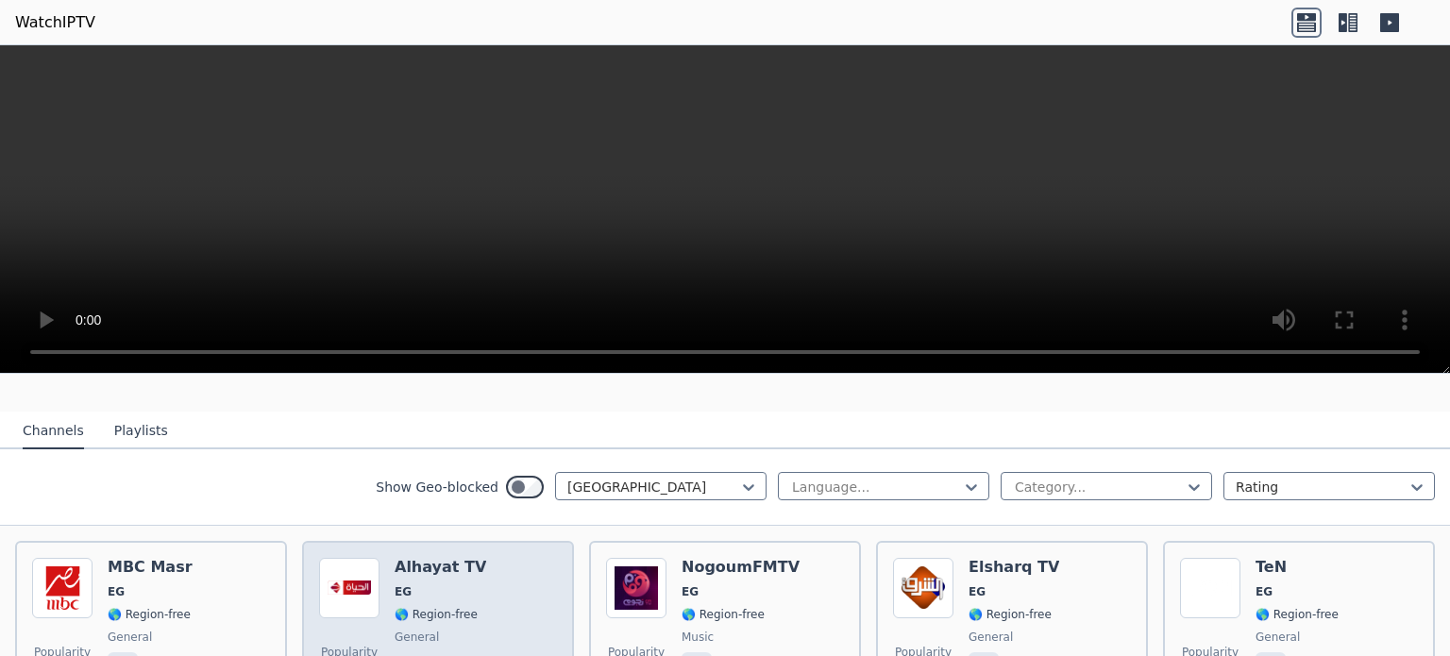
scroll to position [167, 0]
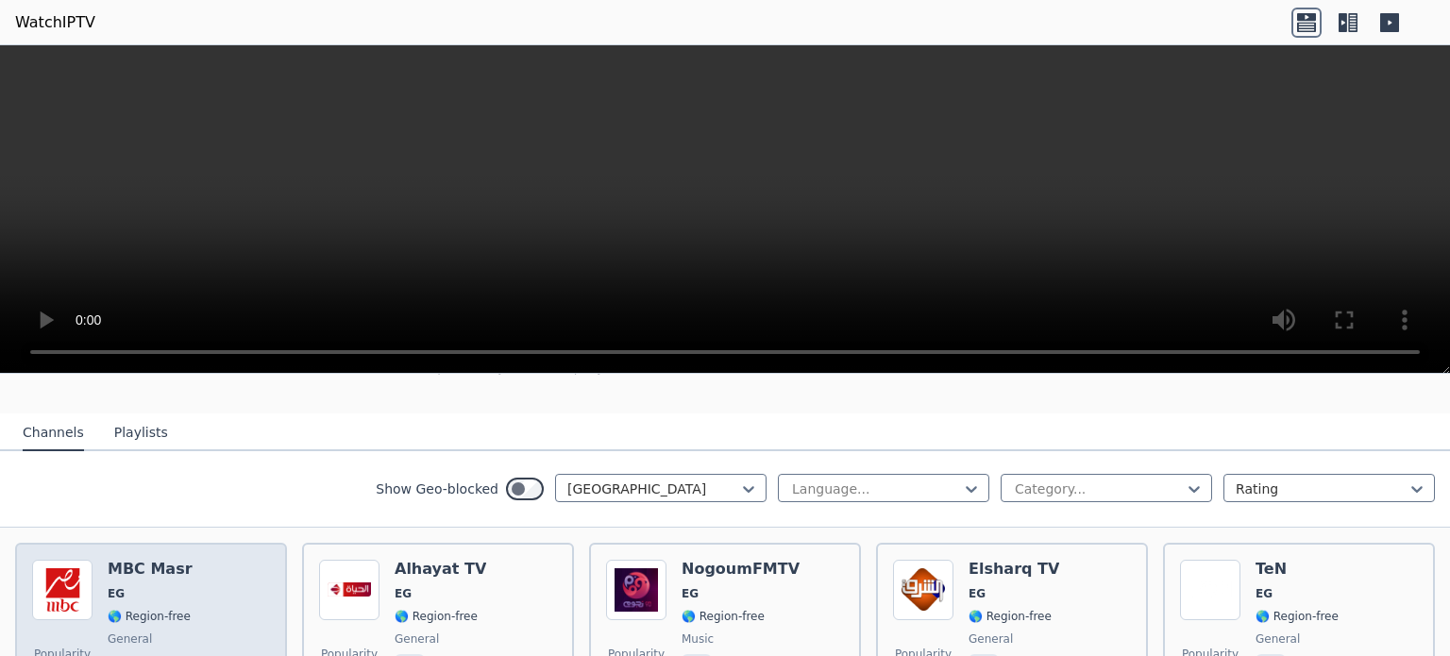
click at [203, 584] on div "Popularity 568 MBC Masr EG 🌎 Region-free general ara" at bounding box center [151, 628] width 238 height 136
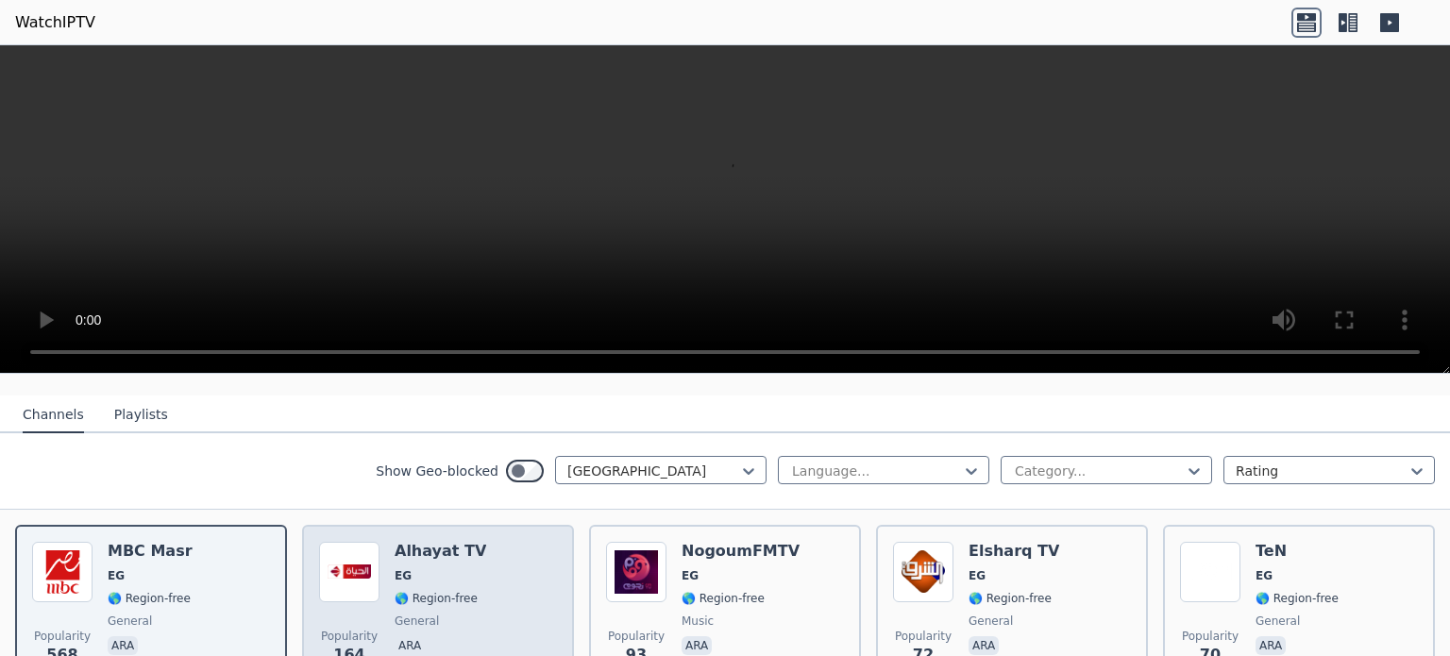
scroll to position [189, 0]
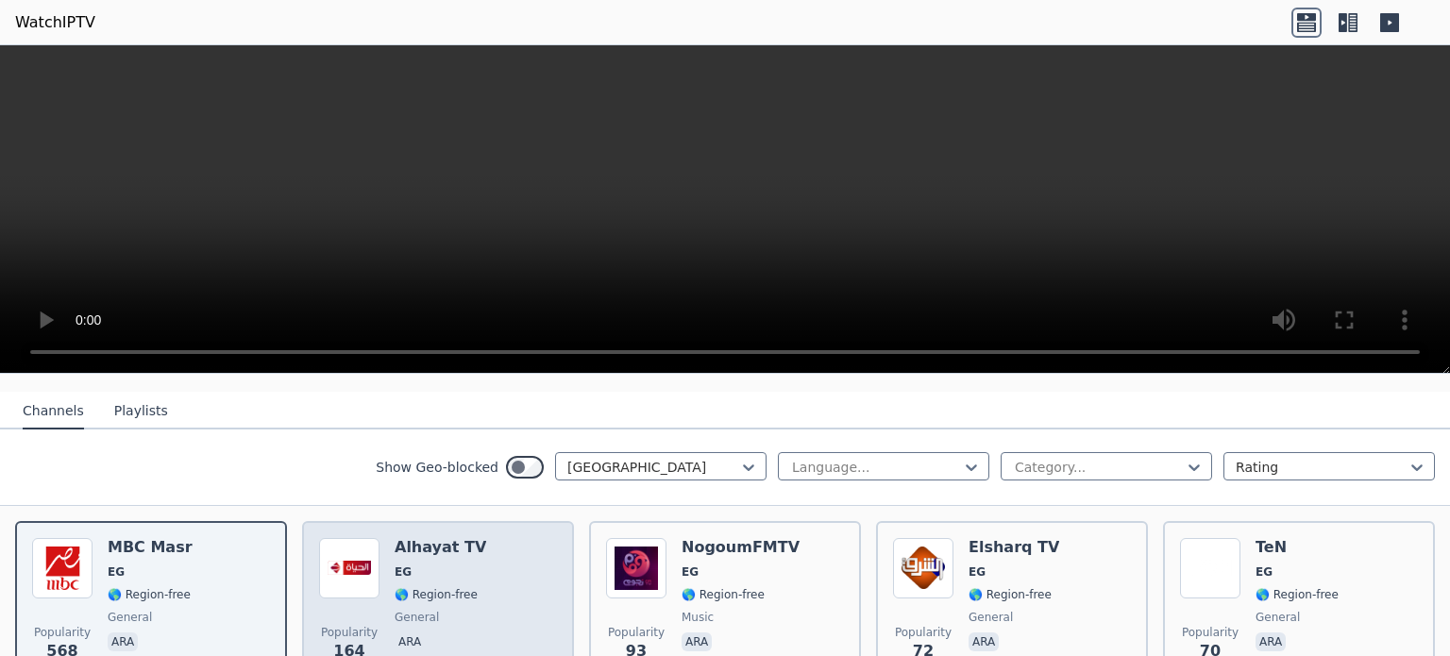
click at [500, 596] on div "Popularity 164 Alhayat TV EG 🌎 Region-free general ara" at bounding box center [438, 606] width 238 height 136
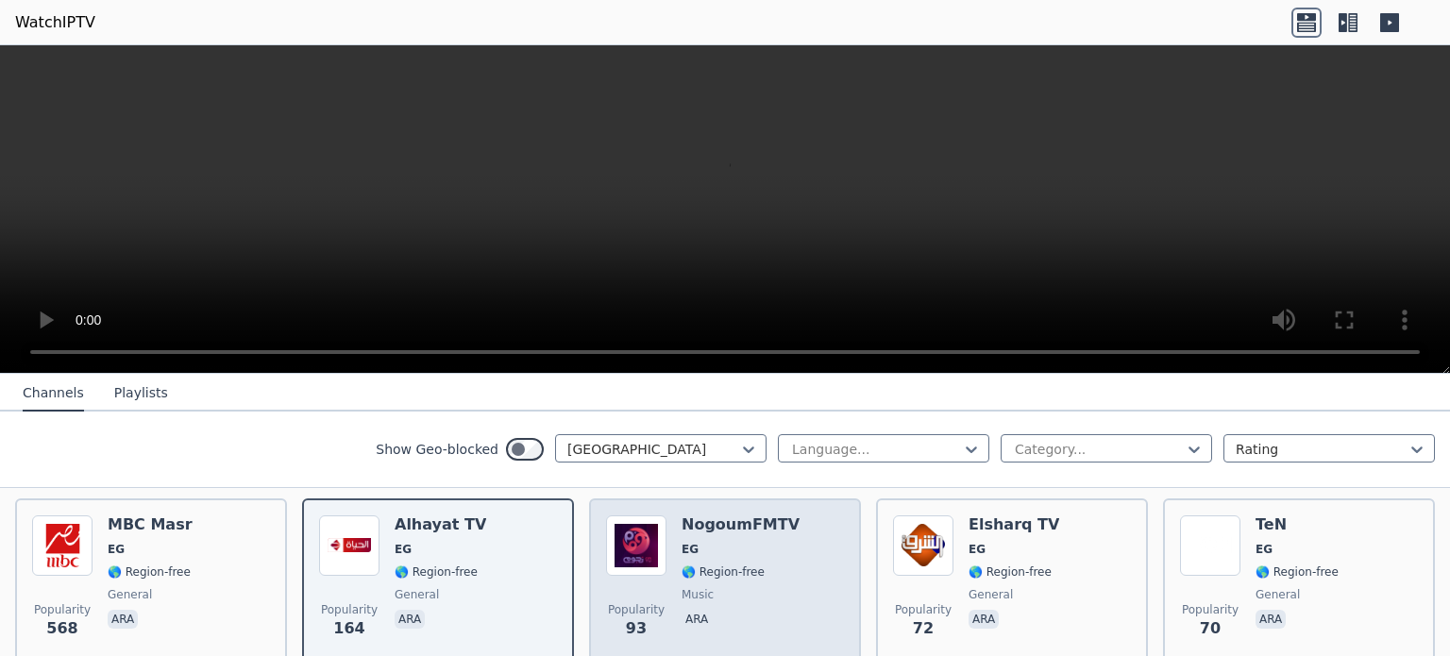
scroll to position [211, 0]
click at [744, 566] on div "NogoumFMTV EG 🌎 Region-free music ara" at bounding box center [741, 583] width 118 height 136
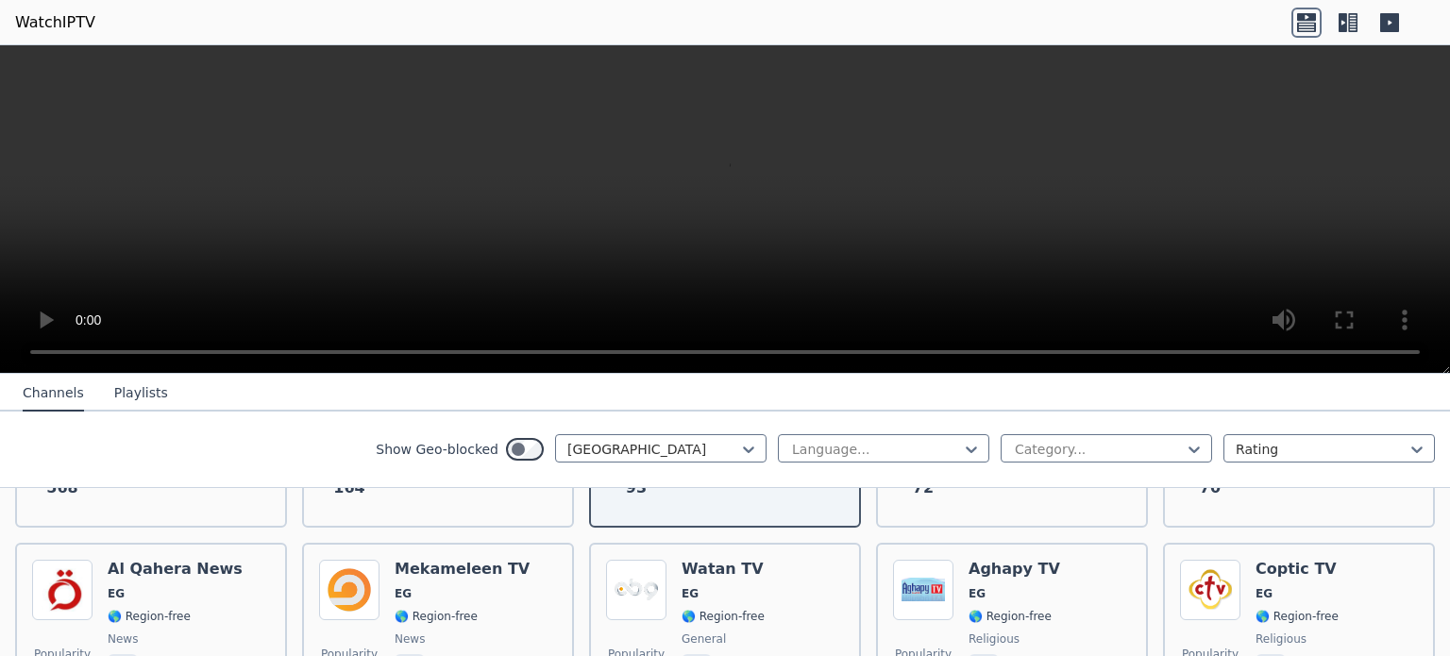
scroll to position [355, 0]
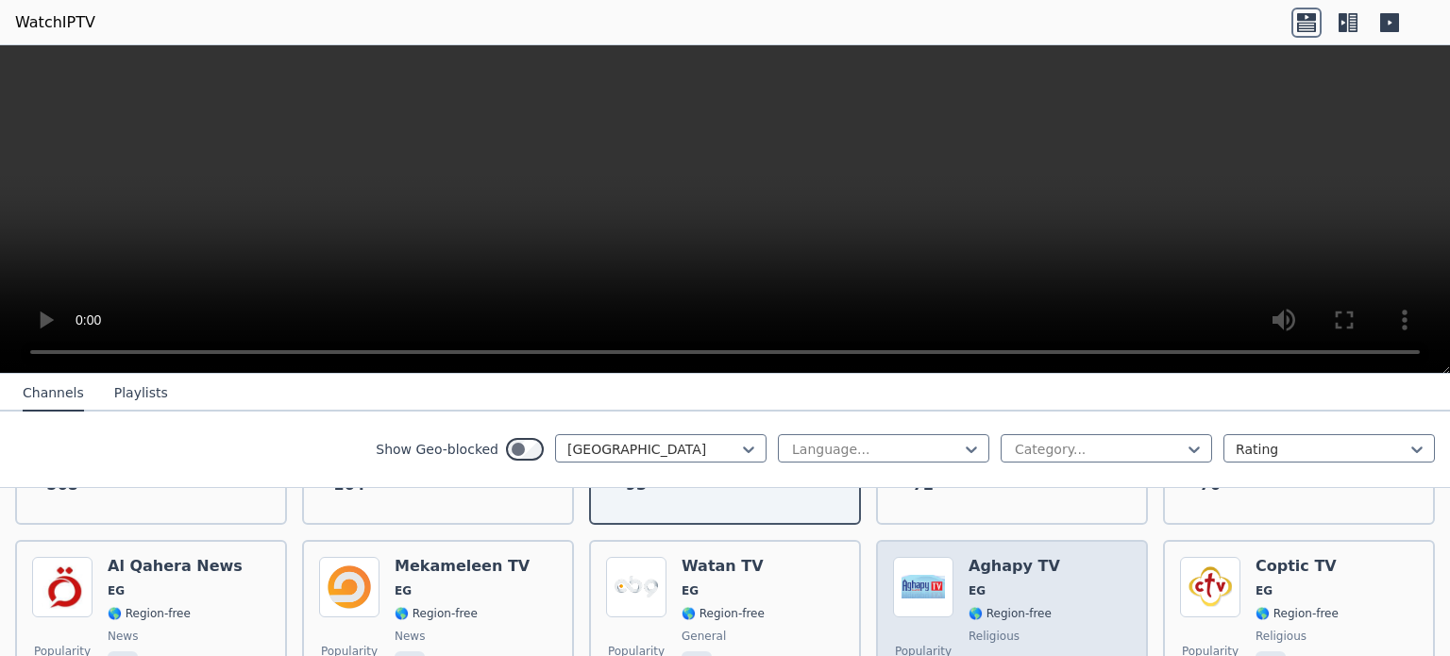
click at [983, 606] on span "🌎 Region-free" at bounding box center [1010, 613] width 83 height 15
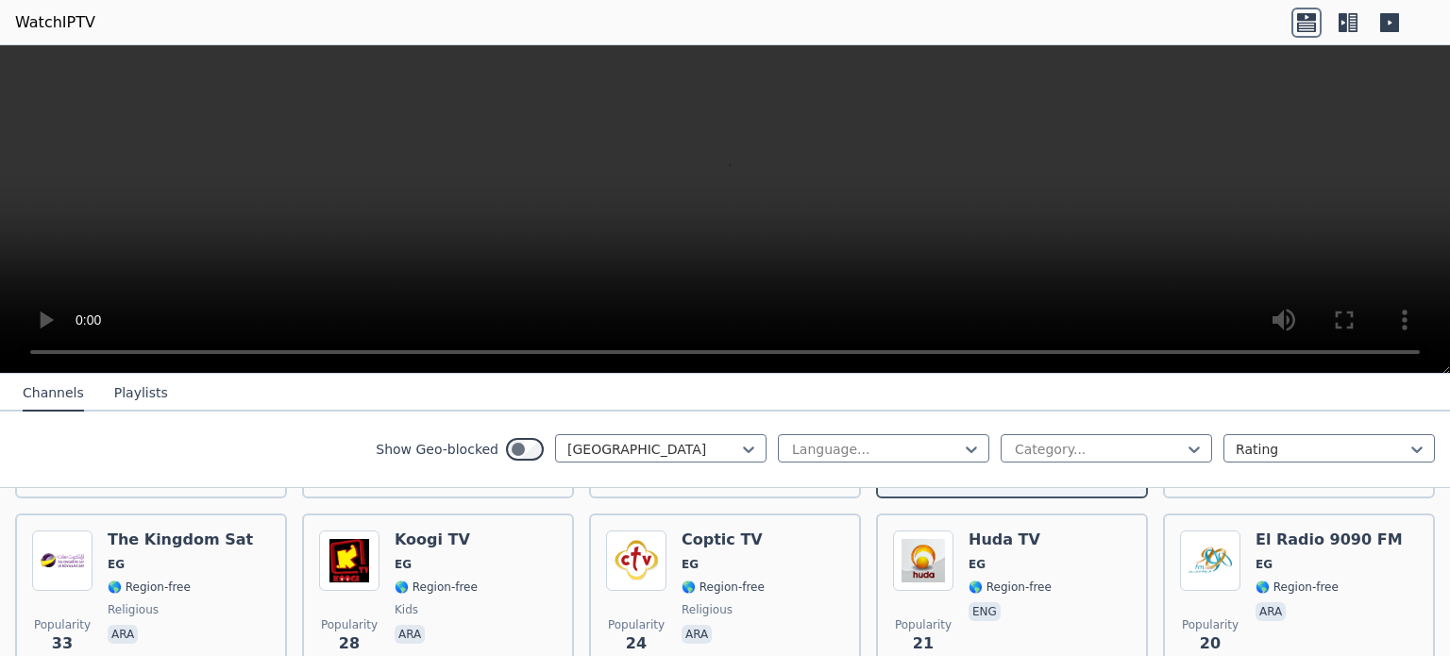
scroll to position [574, 0]
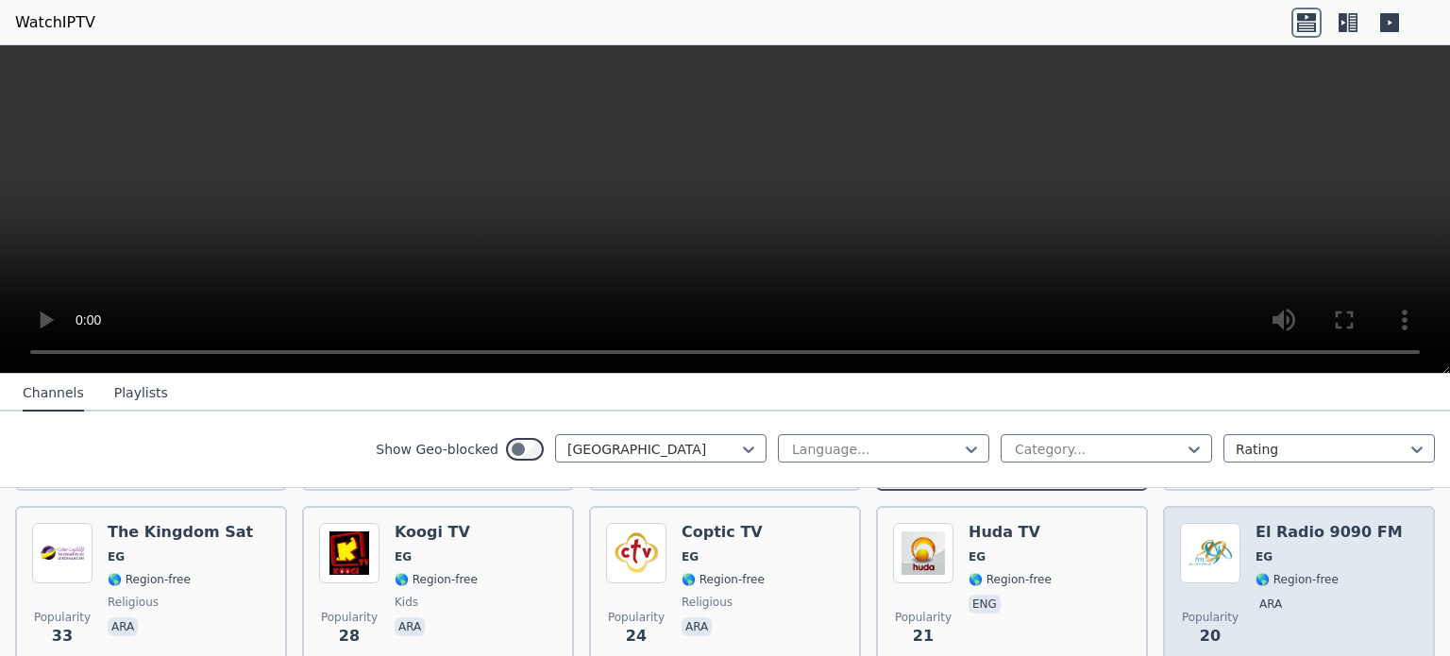
click at [1269, 572] on span "🌎 Region-free" at bounding box center [1297, 579] width 83 height 15
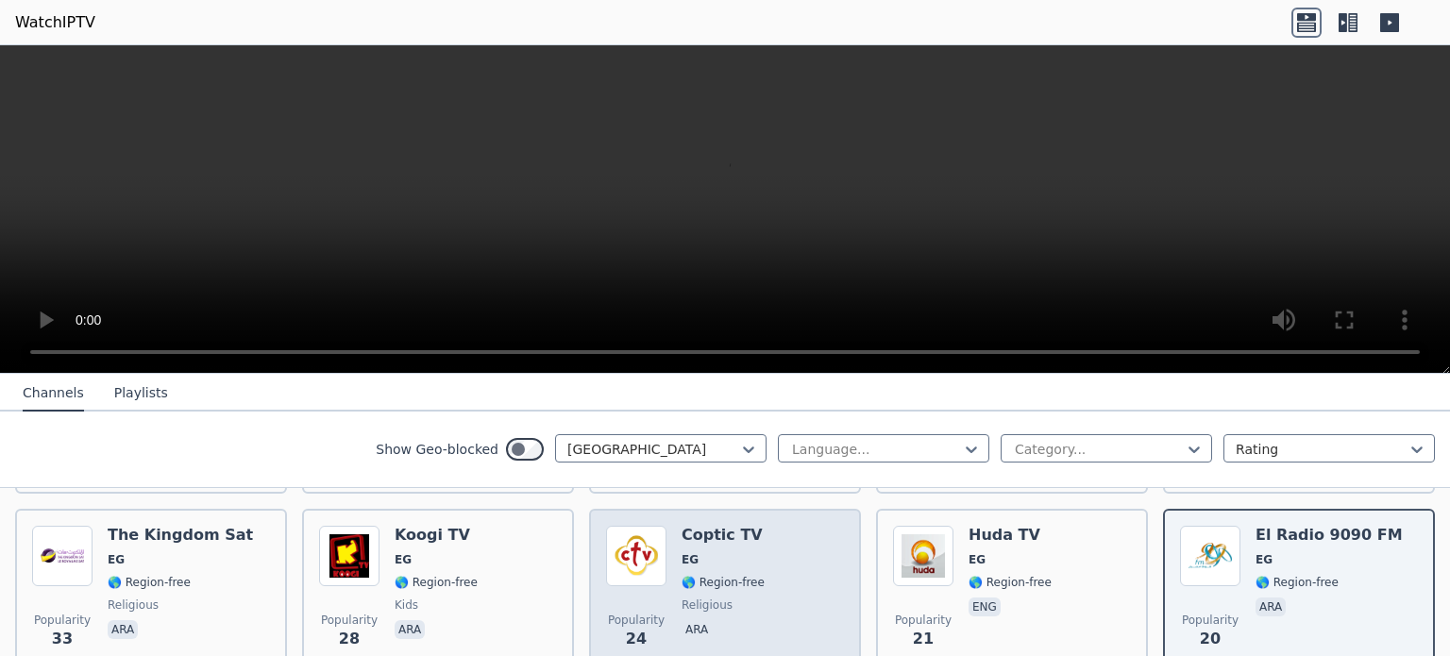
scroll to position [570, 0]
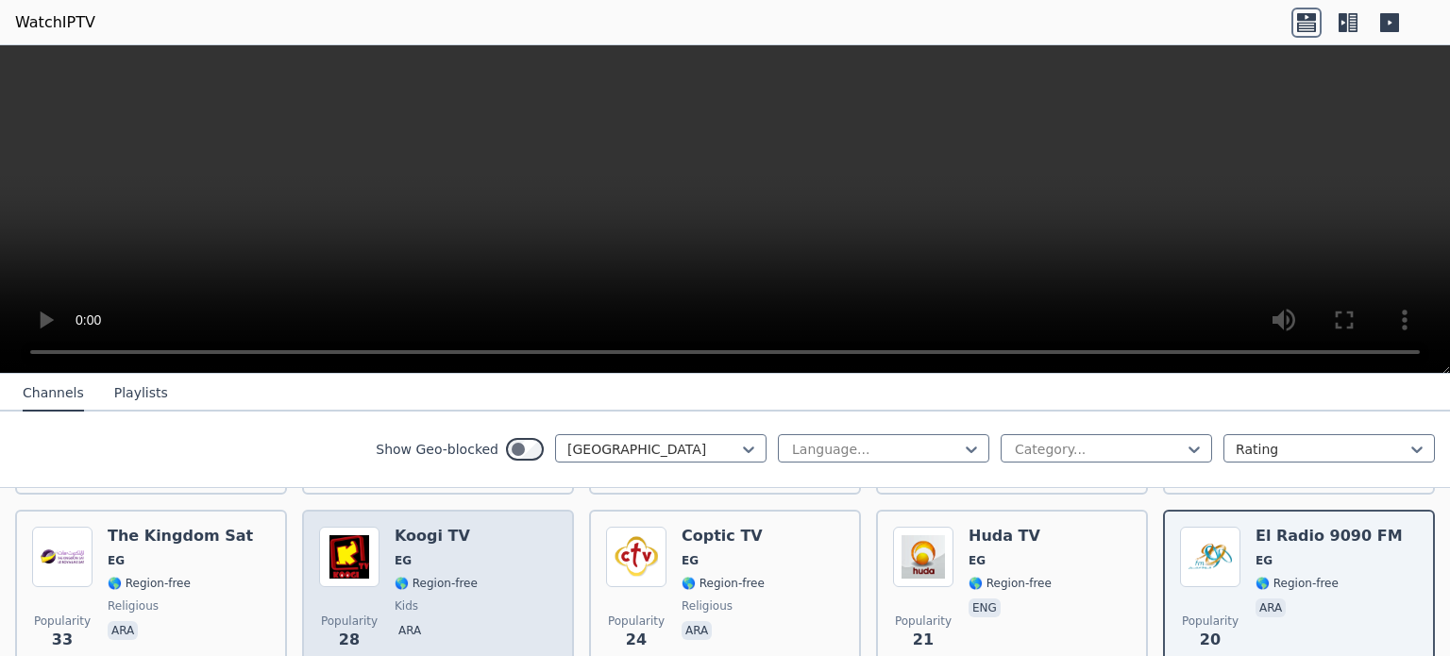
click at [498, 582] on div "Popularity 28 Koogi TV EG 🌎 Region-free kids ara" at bounding box center [438, 595] width 238 height 136
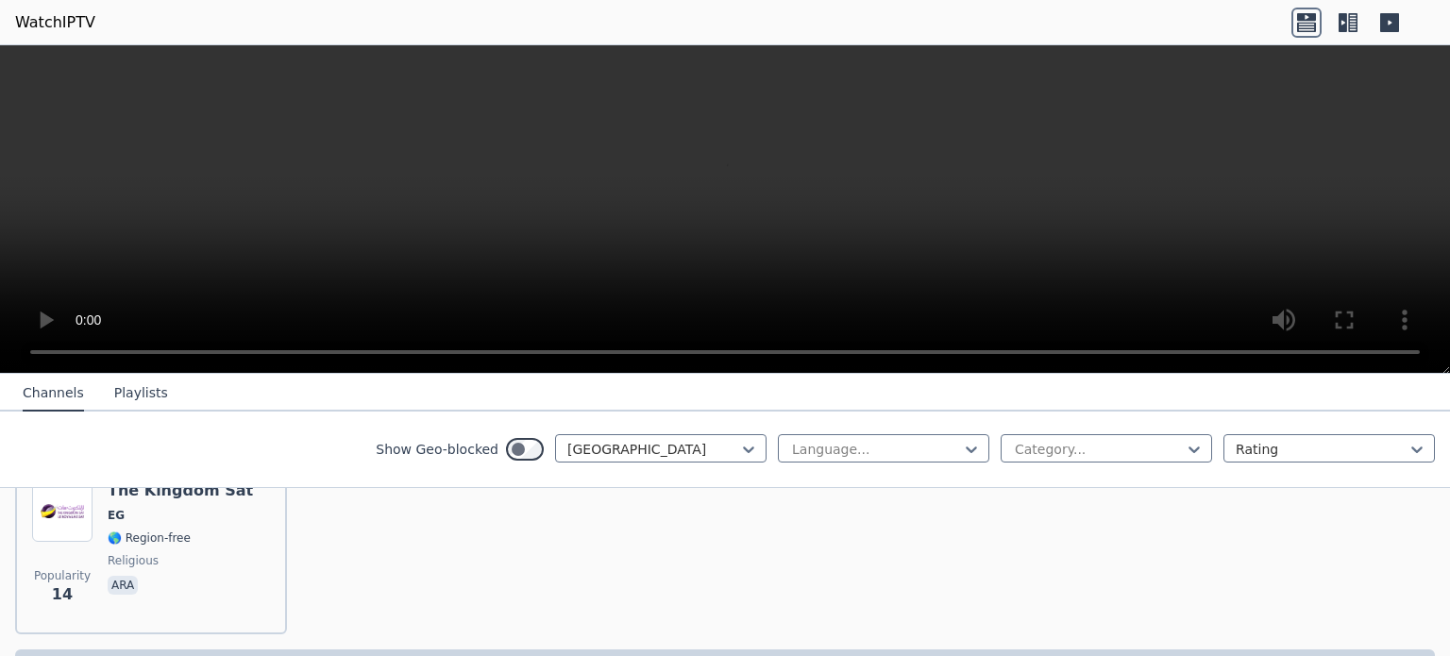
scroll to position [816, 0]
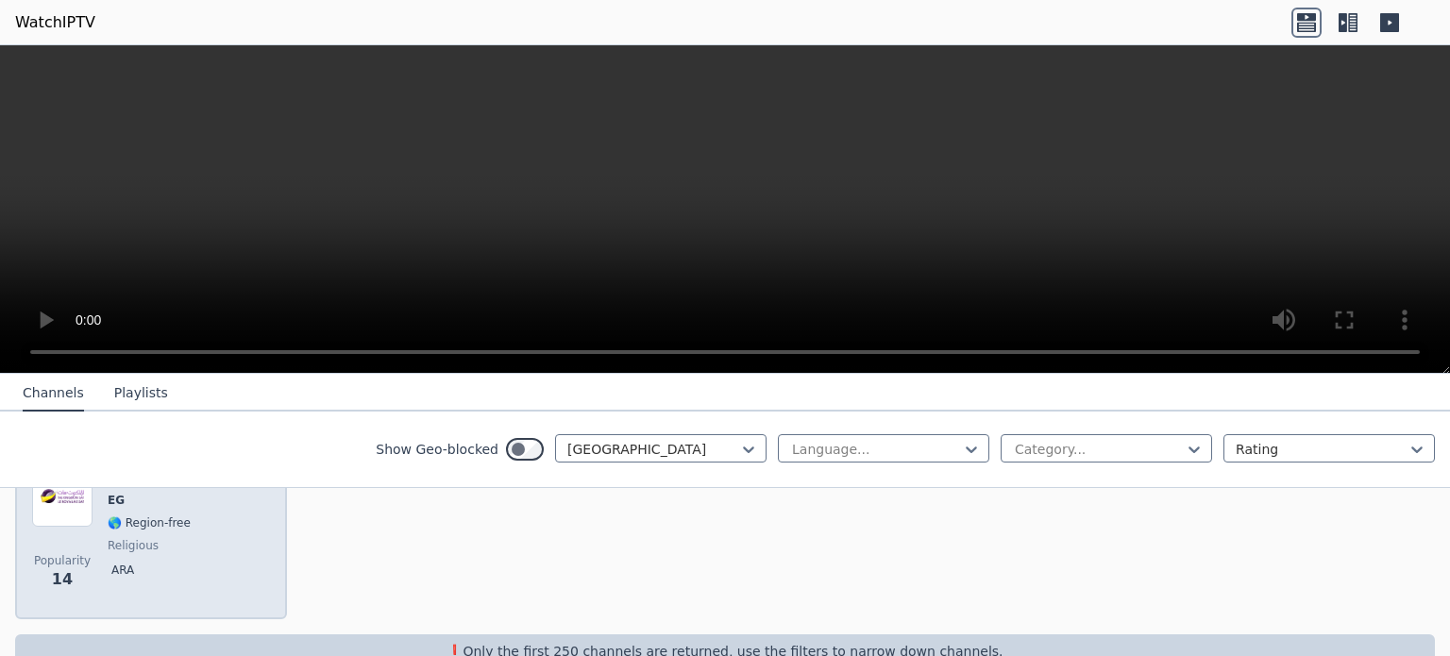
click at [162, 563] on span "ara" at bounding box center [180, 572] width 145 height 23
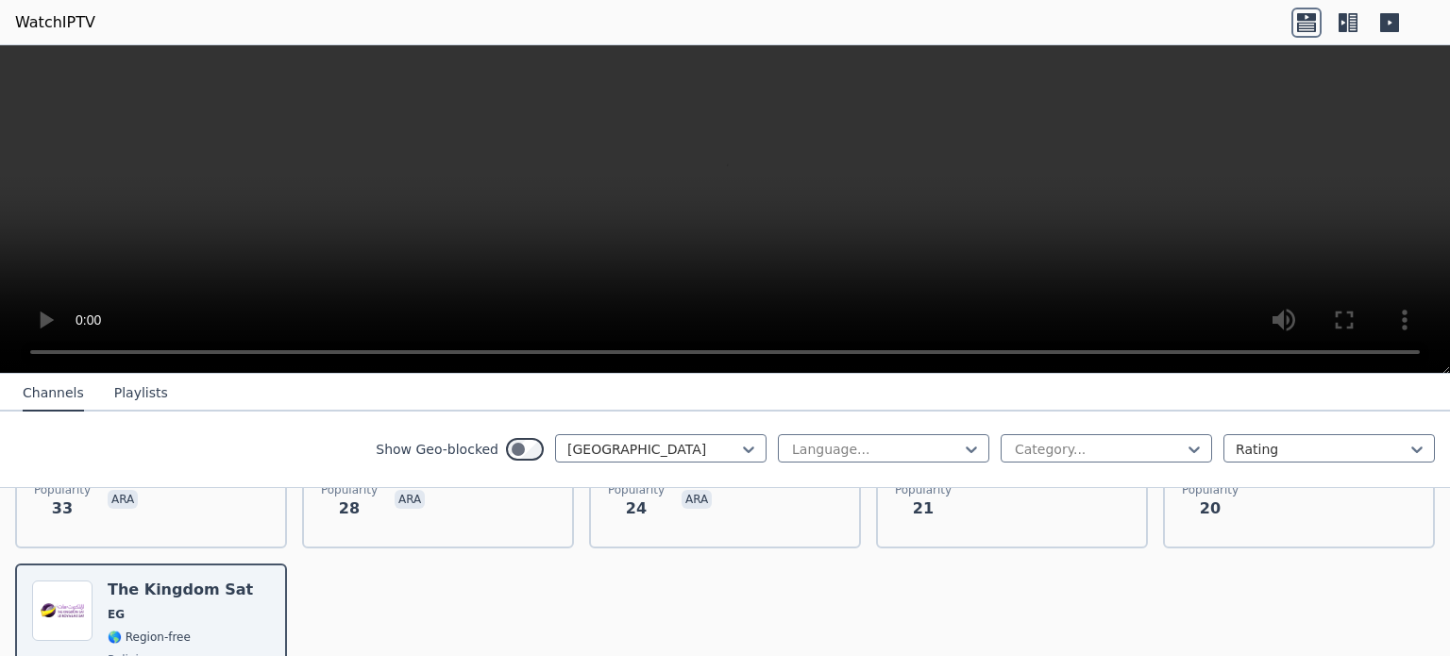
scroll to position [698, 0]
click at [739, 449] on icon at bounding box center [748, 449] width 19 height 19
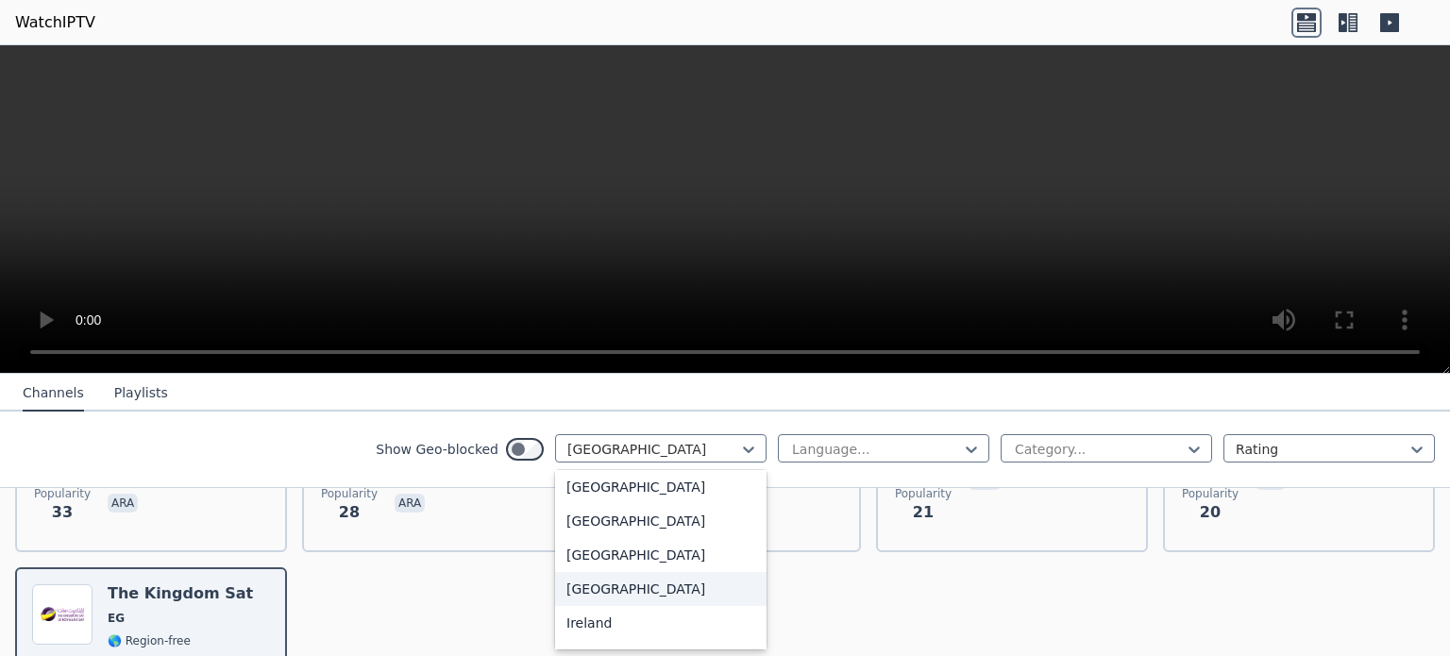
scroll to position [2929, 0]
click at [661, 604] on div "[GEOGRAPHIC_DATA]" at bounding box center [660, 587] width 211 height 34
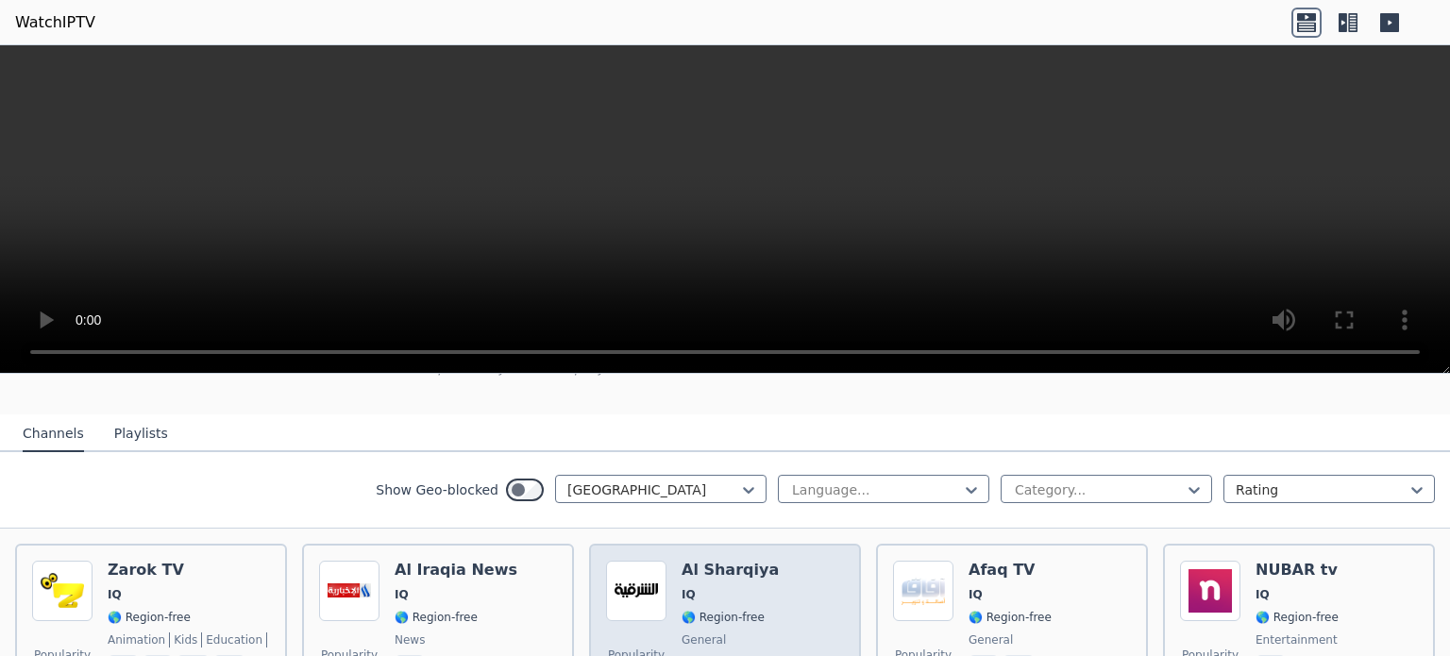
scroll to position [161, 0]
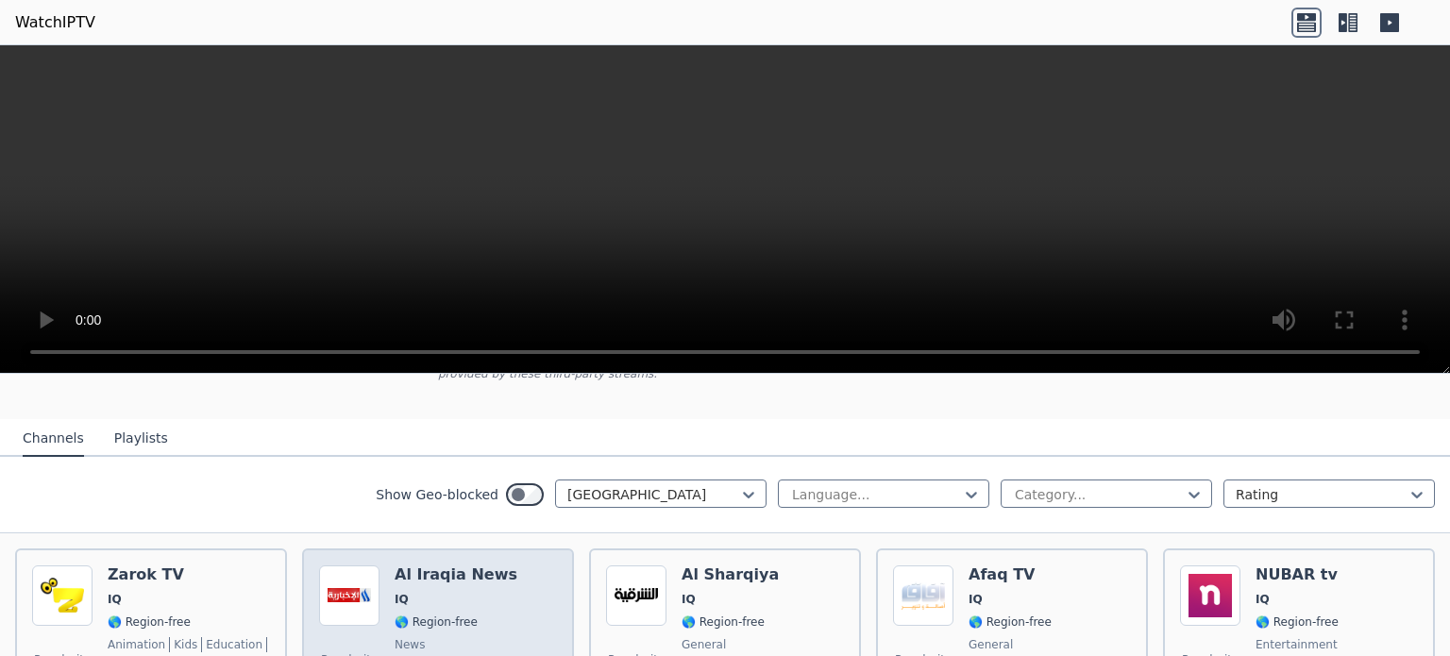
click at [491, 614] on div "Popularity 103 Al Iraqia News IQ 🌎 Region-free news ara" at bounding box center [438, 634] width 238 height 136
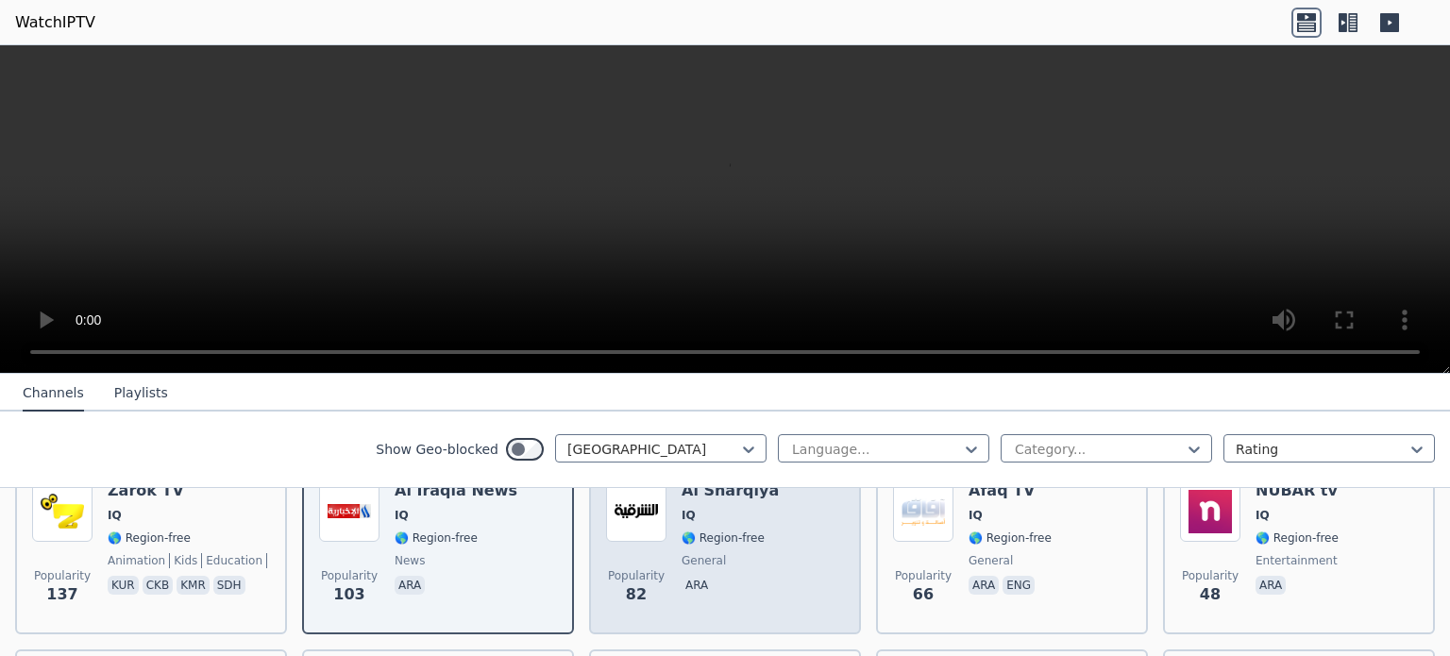
scroll to position [245, 0]
click at [792, 551] on div "Popularity 82 Al Sharqiya IQ 🌎 Region-free general ara" at bounding box center [725, 549] width 238 height 136
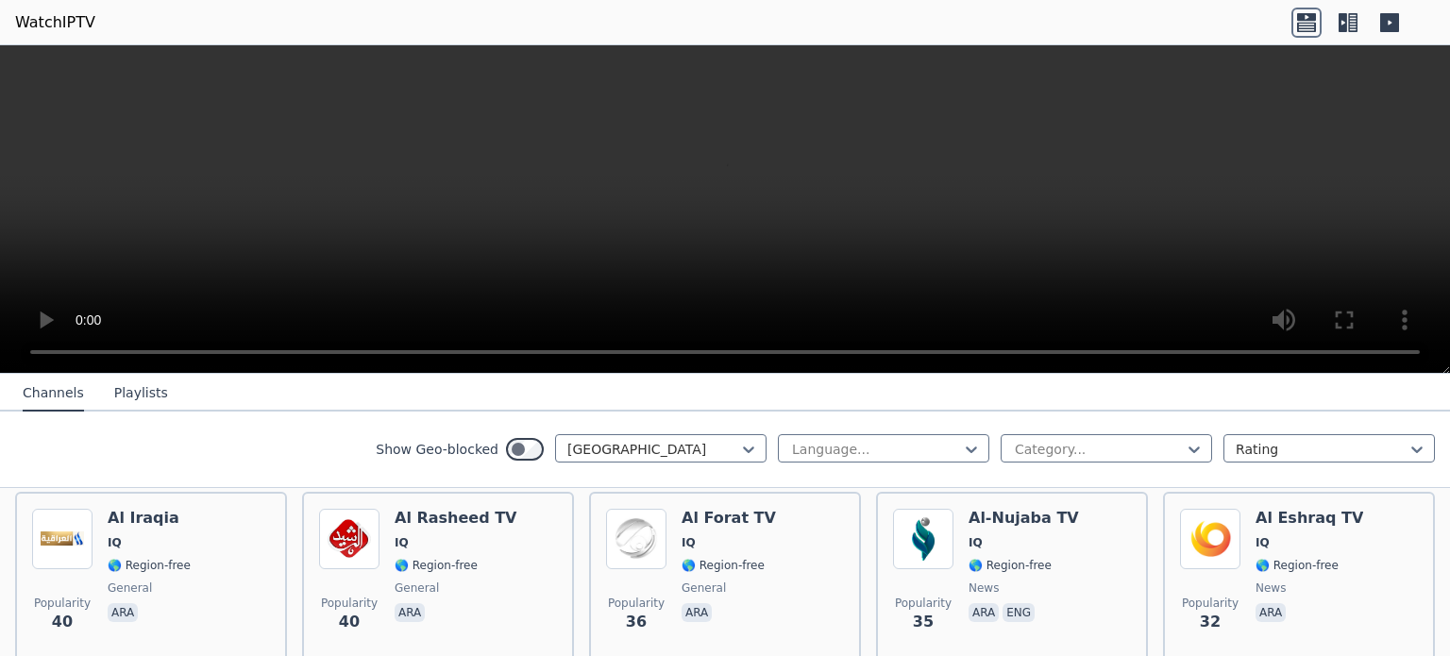
scroll to position [400, 0]
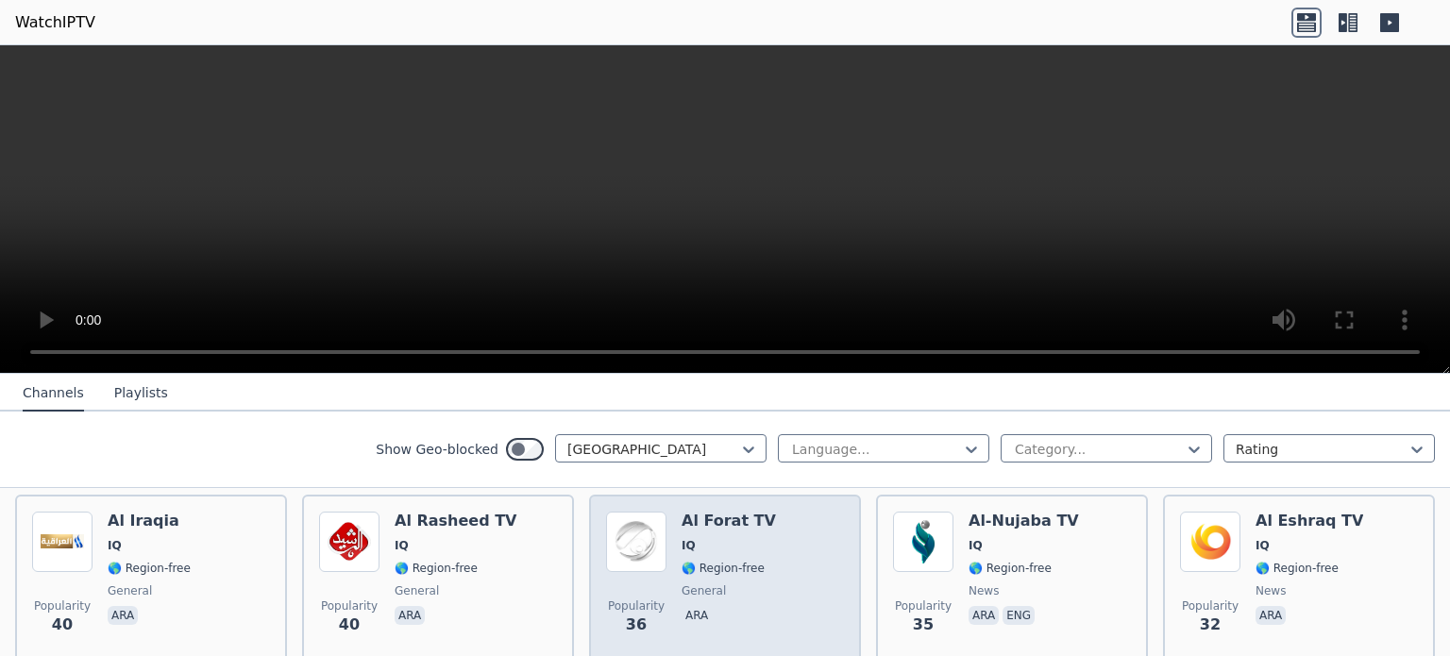
click at [804, 611] on div "Popularity 36 Al Forat TV IQ 🌎 Region-free general [PERSON_NAME]" at bounding box center [725, 580] width 238 height 136
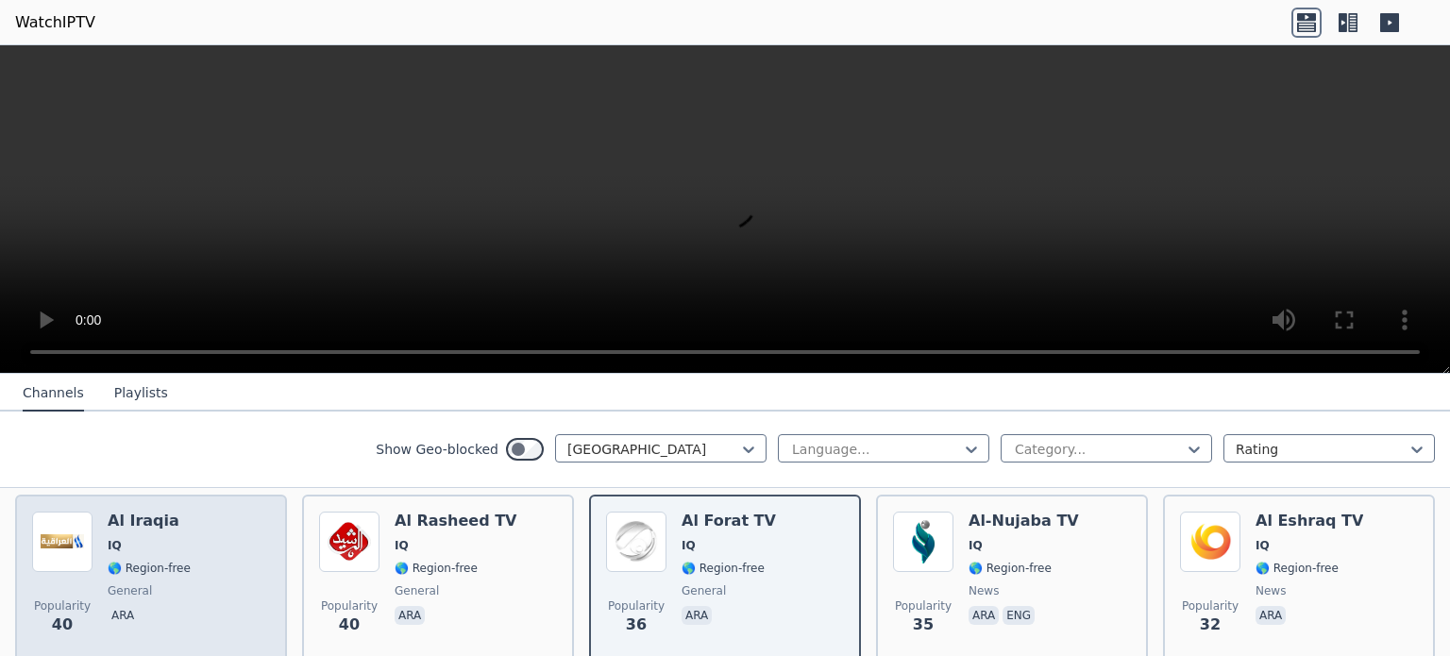
click at [189, 556] on div "Popularity 40 Al Iraqia IQ 🌎 Region-free general ara" at bounding box center [151, 580] width 238 height 136
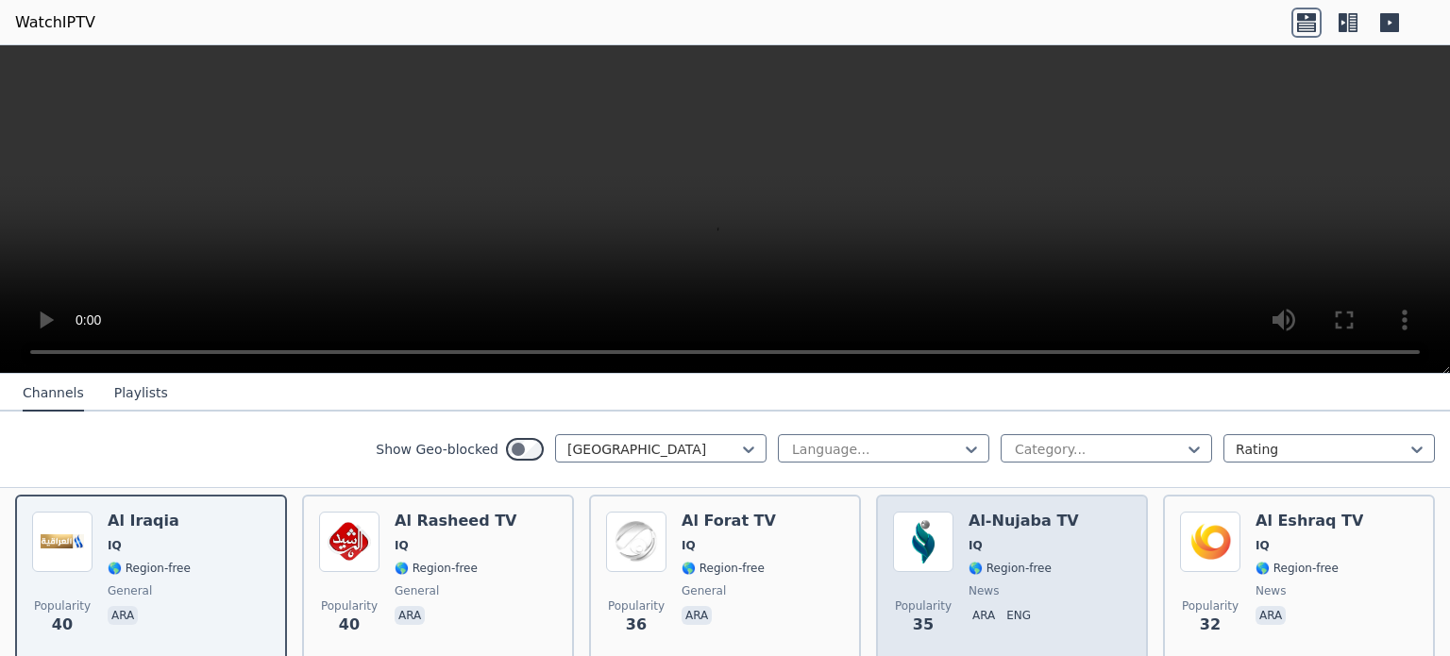
click at [1057, 554] on div "Popularity 35 Al-Nujaba TV IQ 🌎 Region-free news ara eng" at bounding box center [1012, 580] width 238 height 136
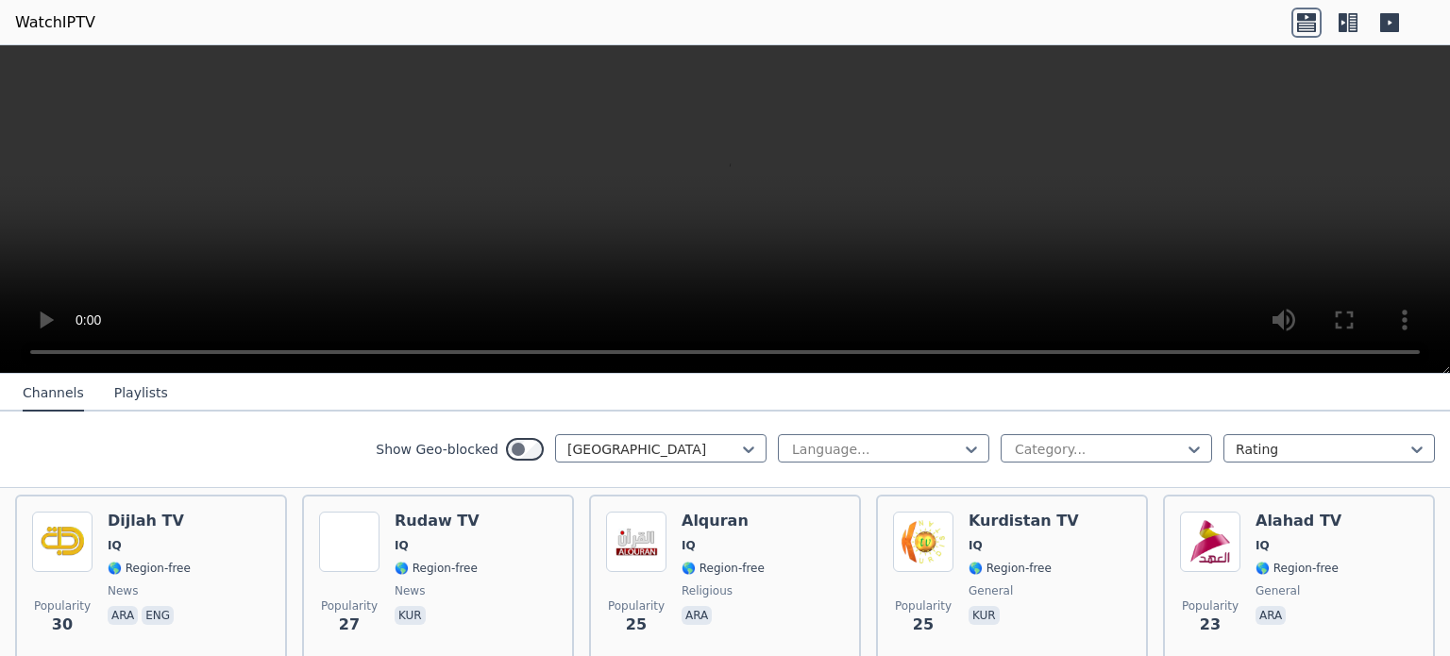
scroll to position [589, 0]
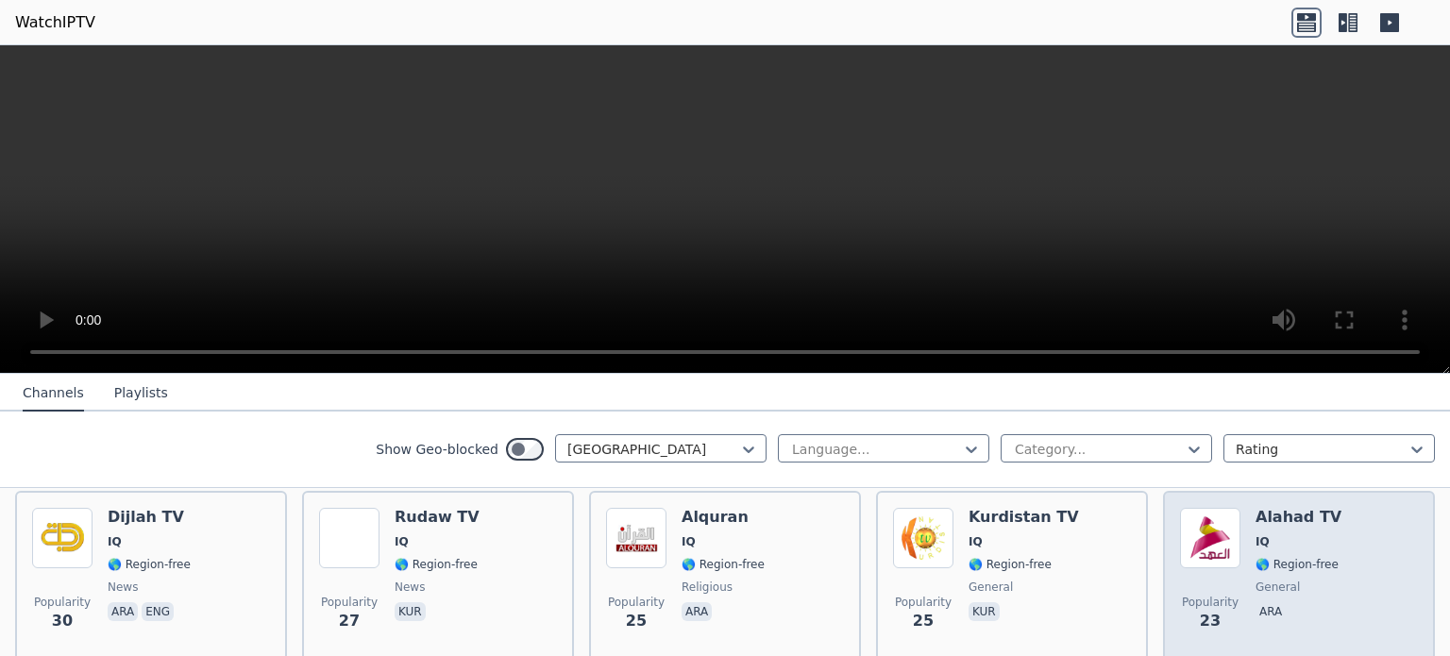
click at [1284, 557] on span "🌎 Region-free" at bounding box center [1297, 564] width 83 height 15
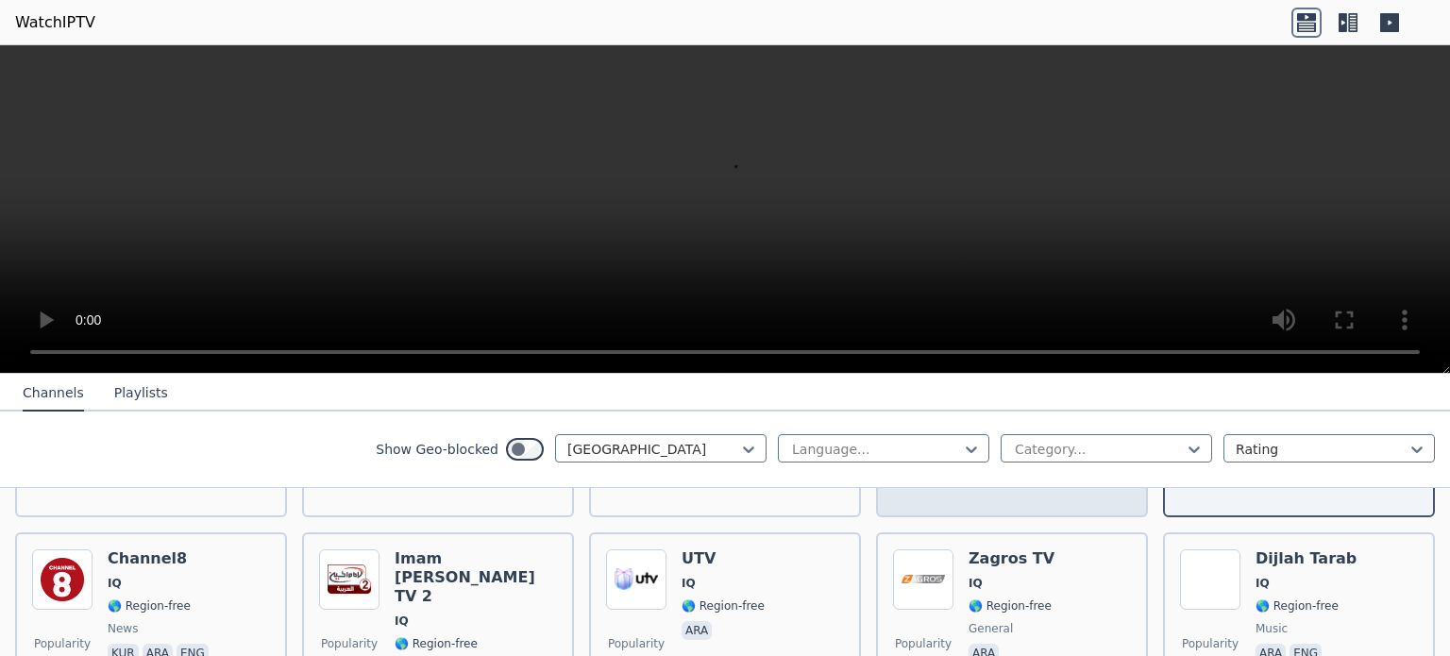
scroll to position [778, 0]
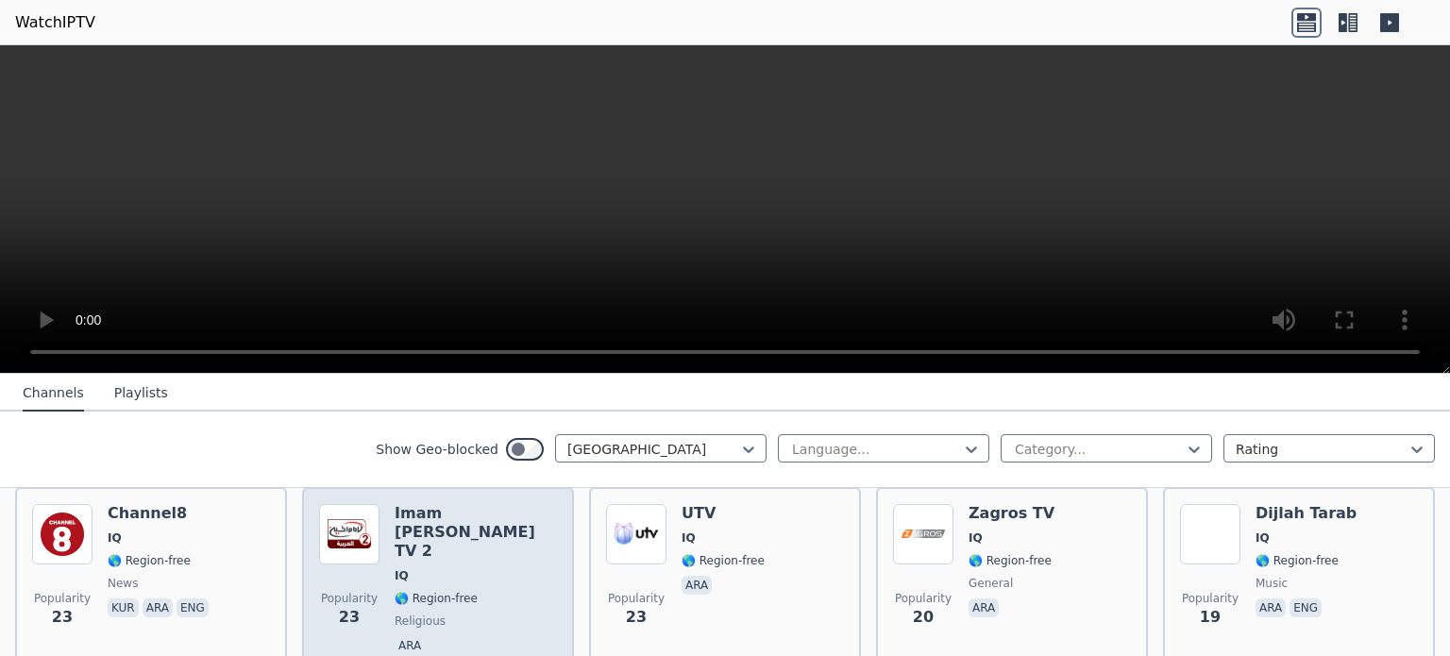
click at [476, 591] on span "🌎 Region-free" at bounding box center [476, 598] width 162 height 15
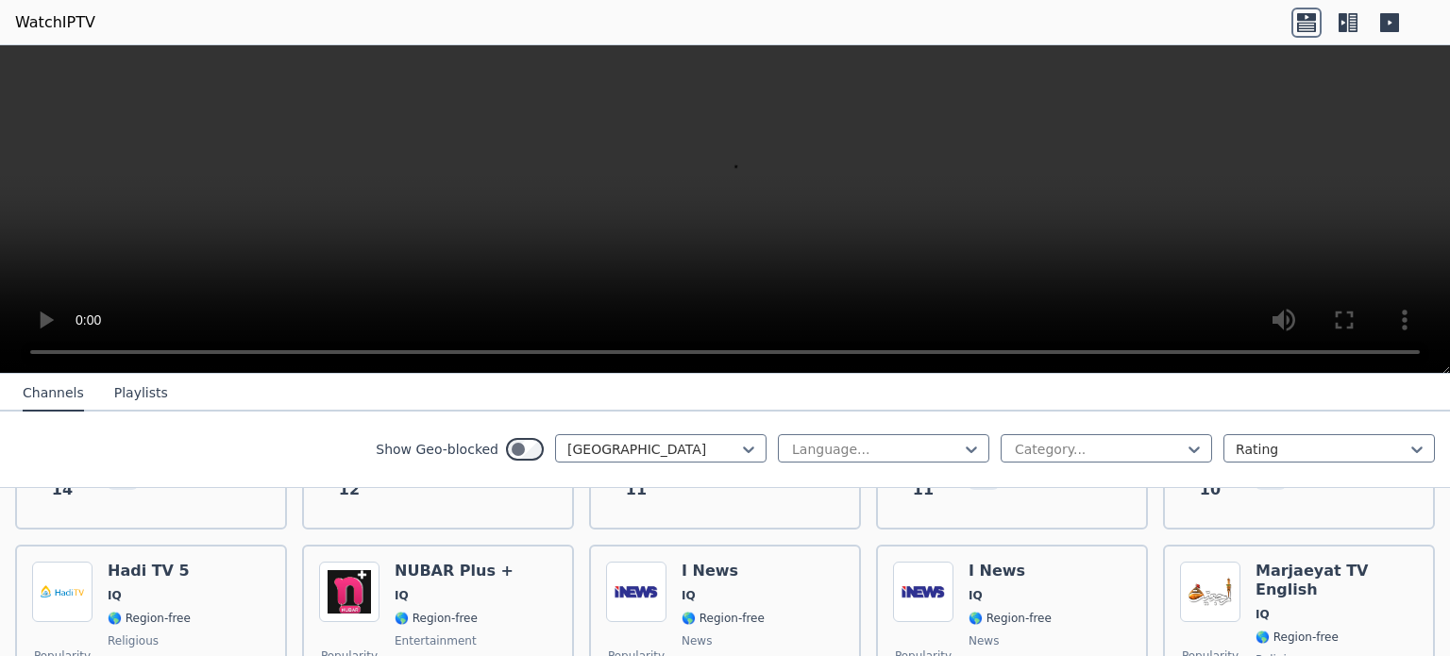
scroll to position [1478, 0]
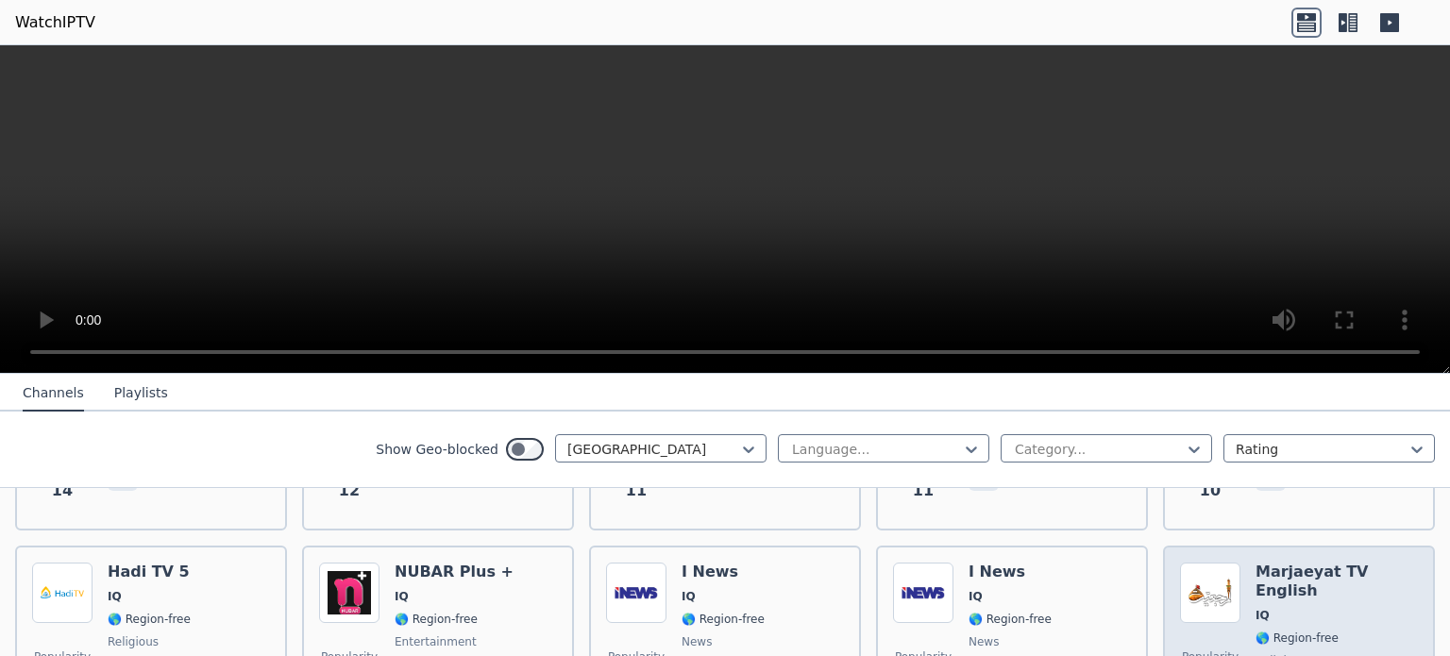
click at [1263, 608] on span "IQ" at bounding box center [1337, 615] width 162 height 15
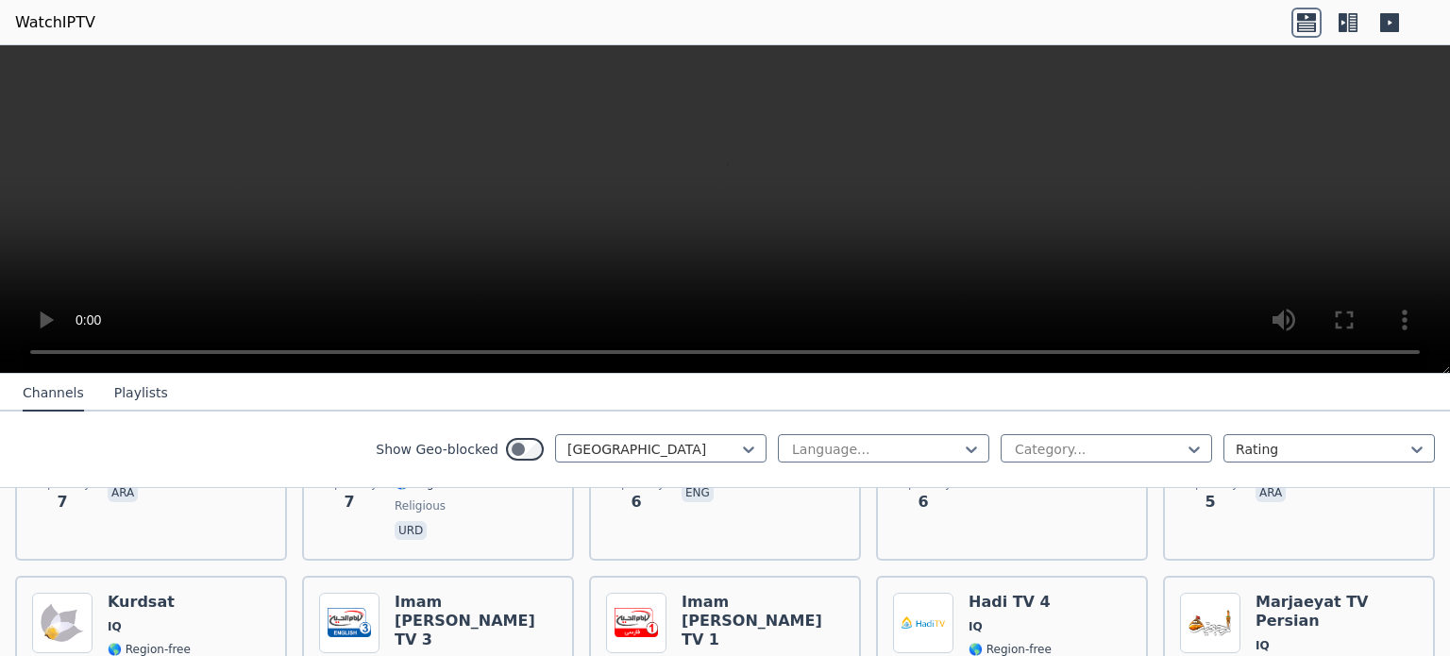
scroll to position [1852, 0]
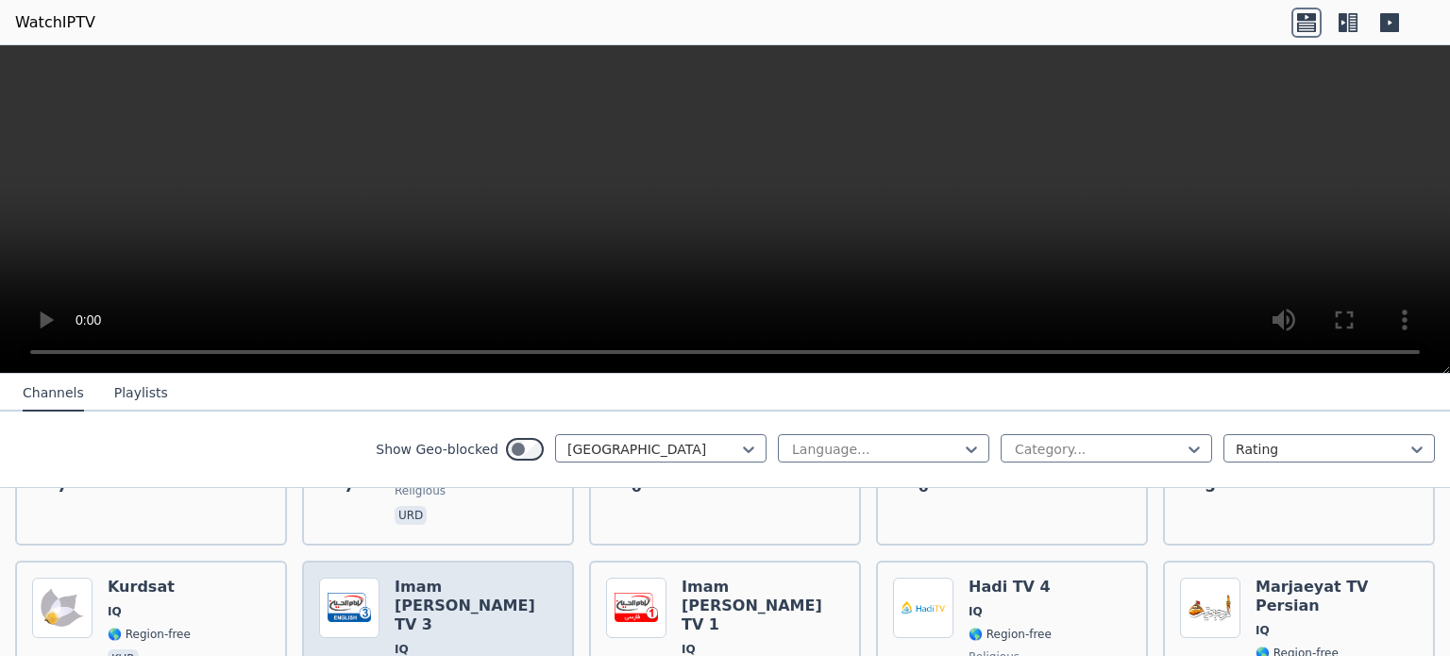
click at [510, 582] on div "Imam [PERSON_NAME] TV 3 IQ 🌎 Region-free religious eng" at bounding box center [476, 655] width 162 height 155
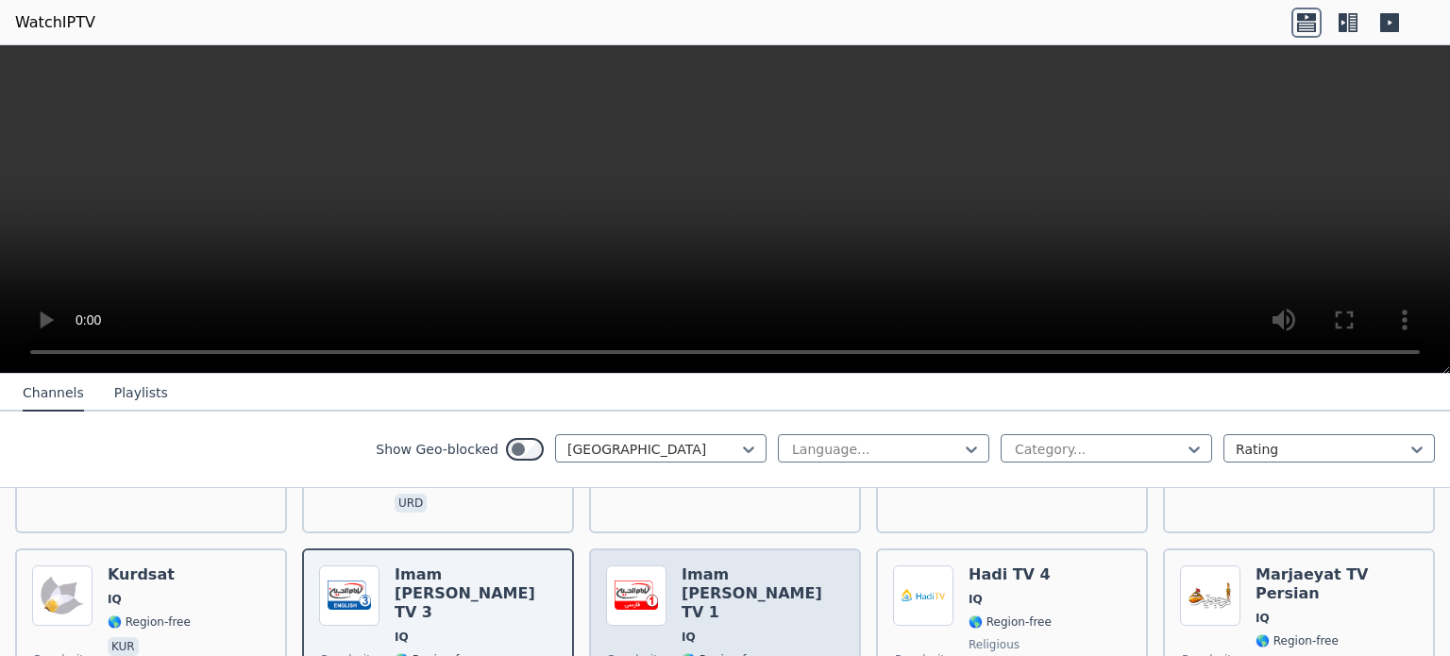
scroll to position [1875, 0]
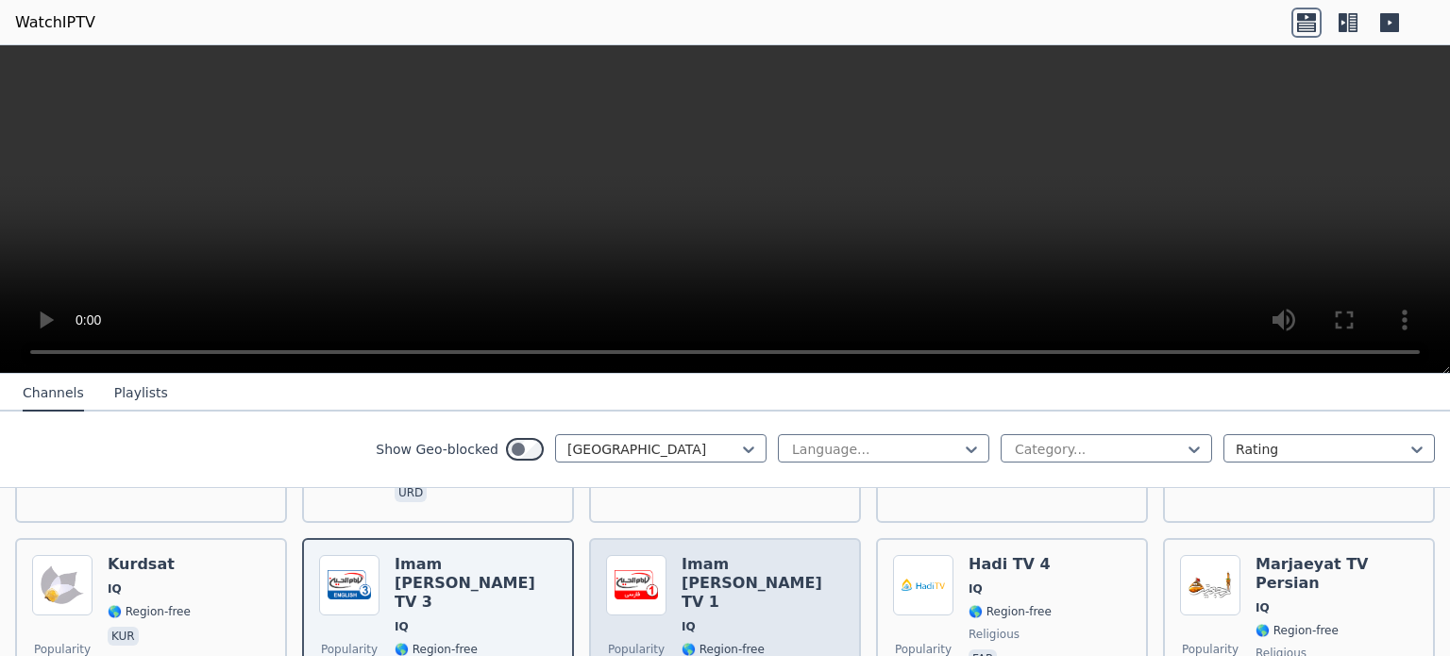
click at [768, 642] on span "🌎 Region-free" at bounding box center [763, 649] width 162 height 15
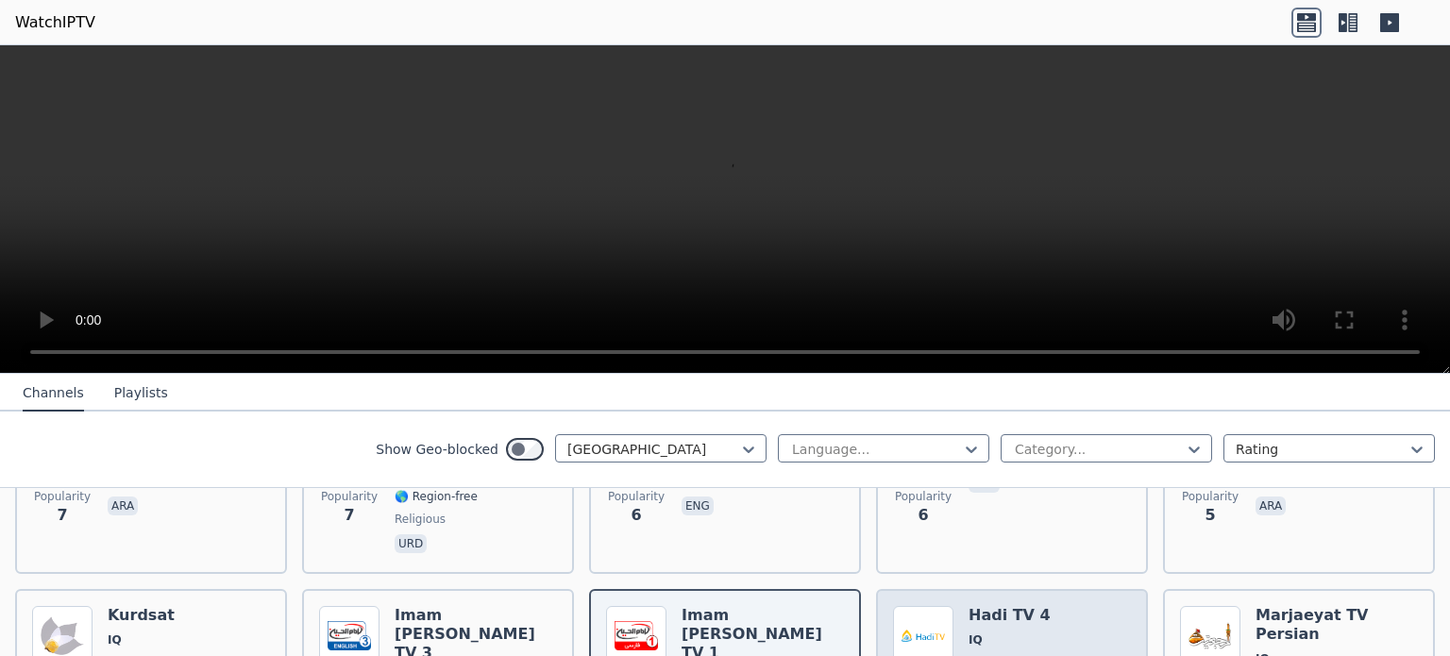
scroll to position [1822, 0]
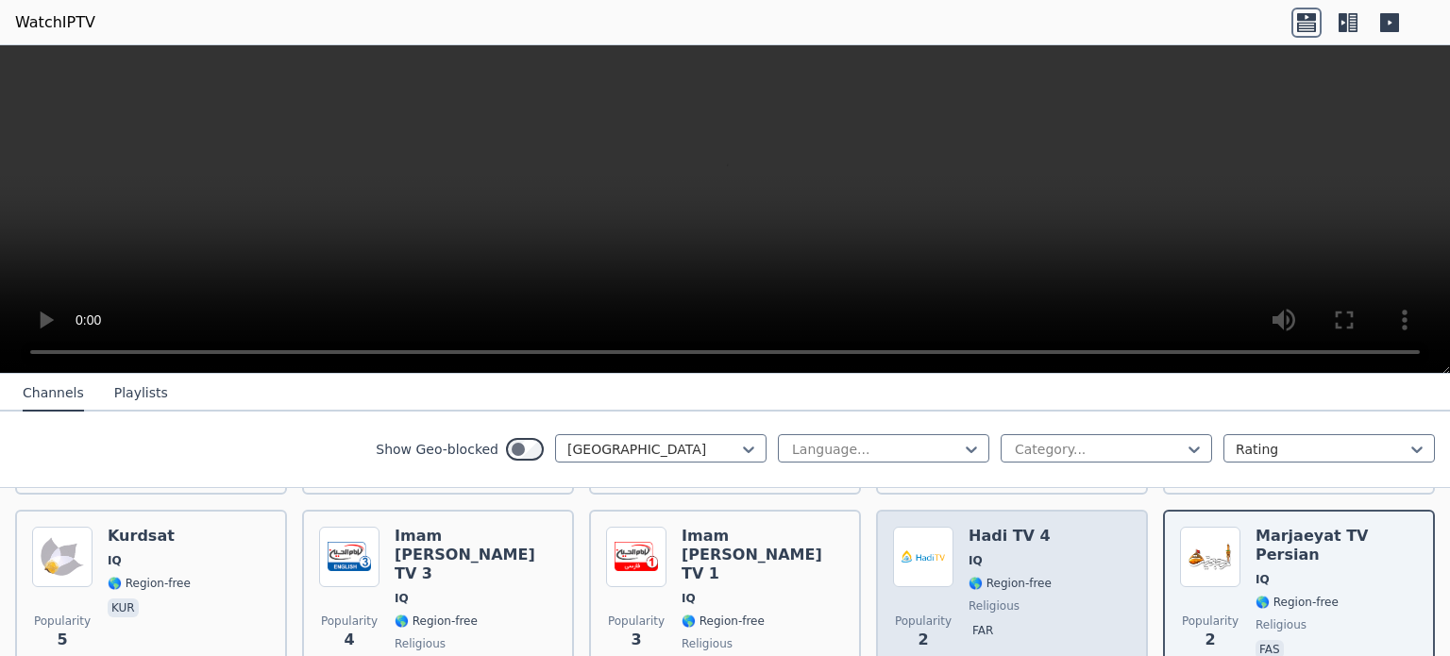
scroll to position [1906, 0]
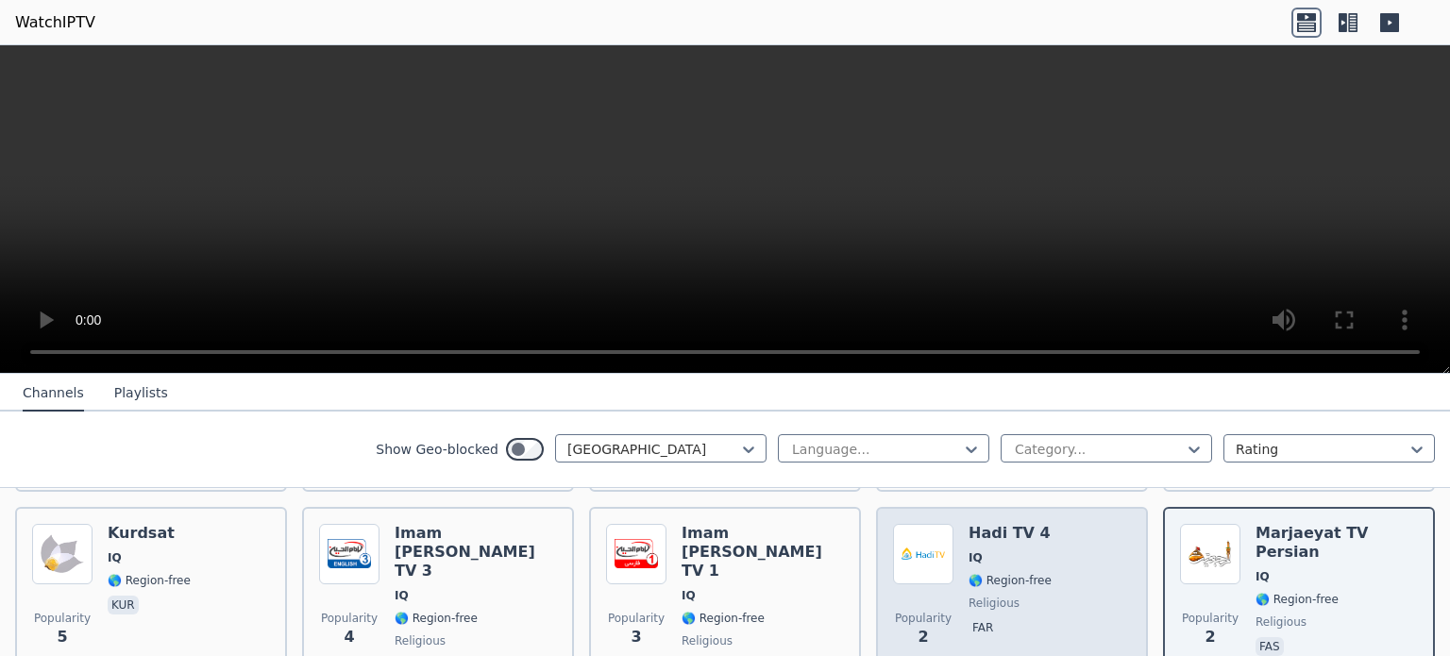
click at [969, 573] on span "🌎 Region-free" at bounding box center [1010, 580] width 83 height 15
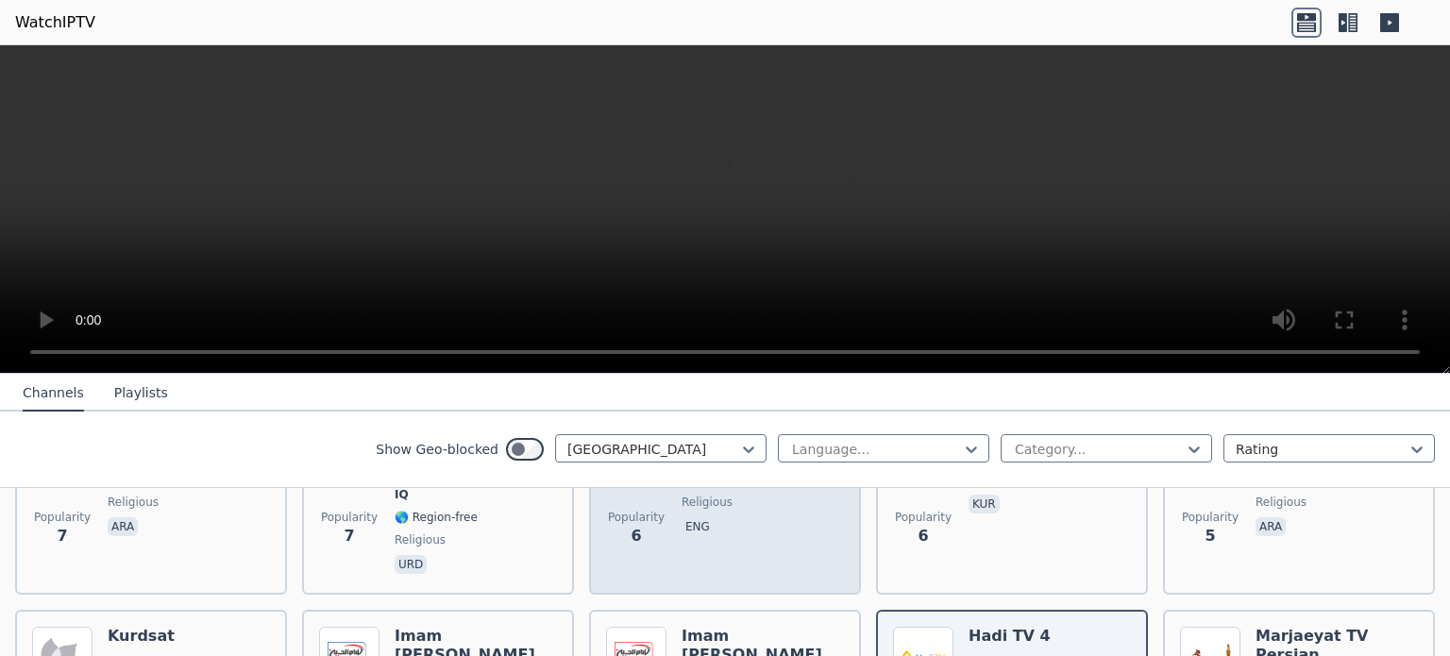
scroll to position [1804, 0]
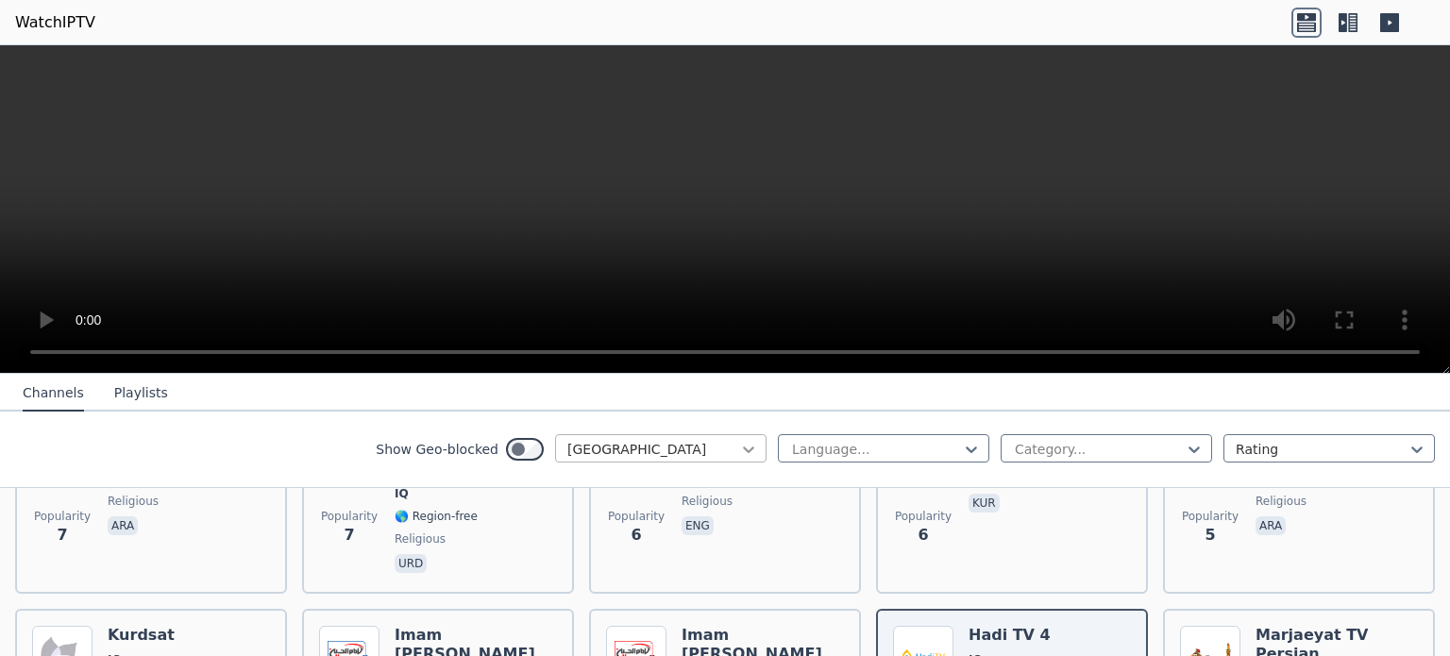
click at [739, 447] on icon at bounding box center [748, 449] width 19 height 19
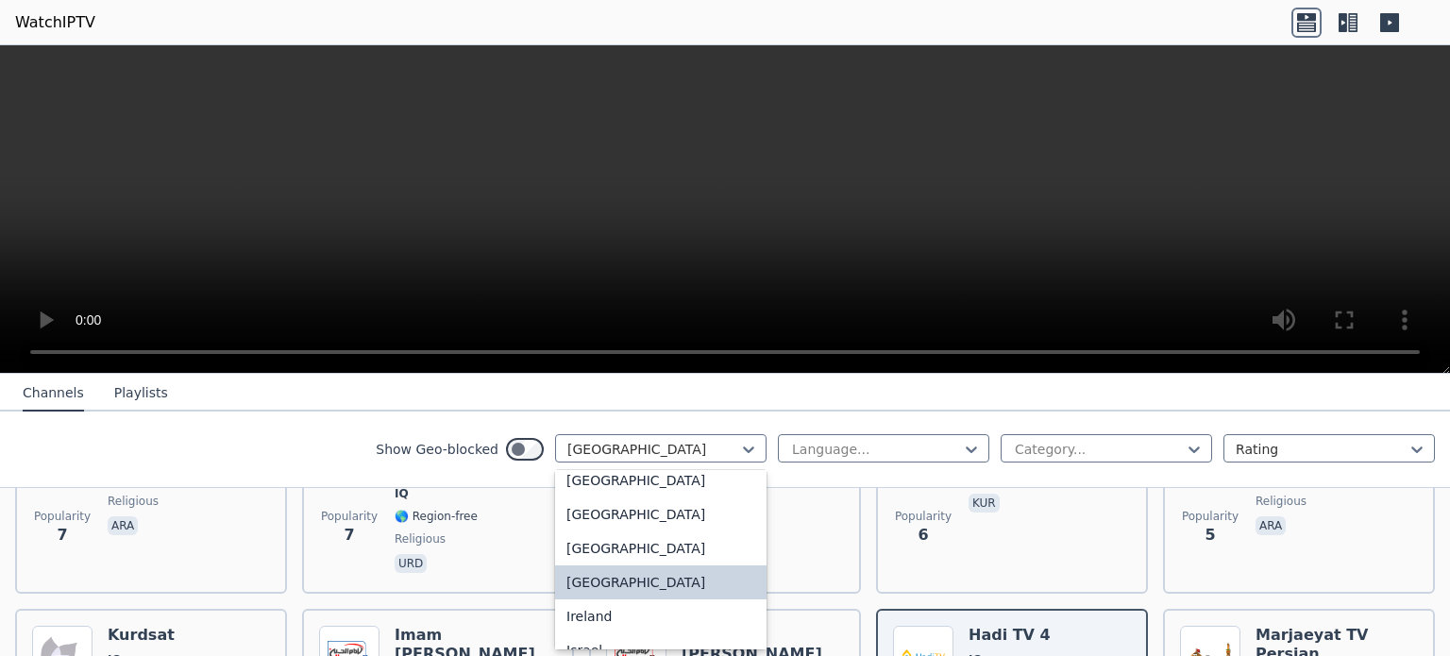
scroll to position [2934, 0]
click at [662, 556] on div "[GEOGRAPHIC_DATA]" at bounding box center [660, 548] width 211 height 34
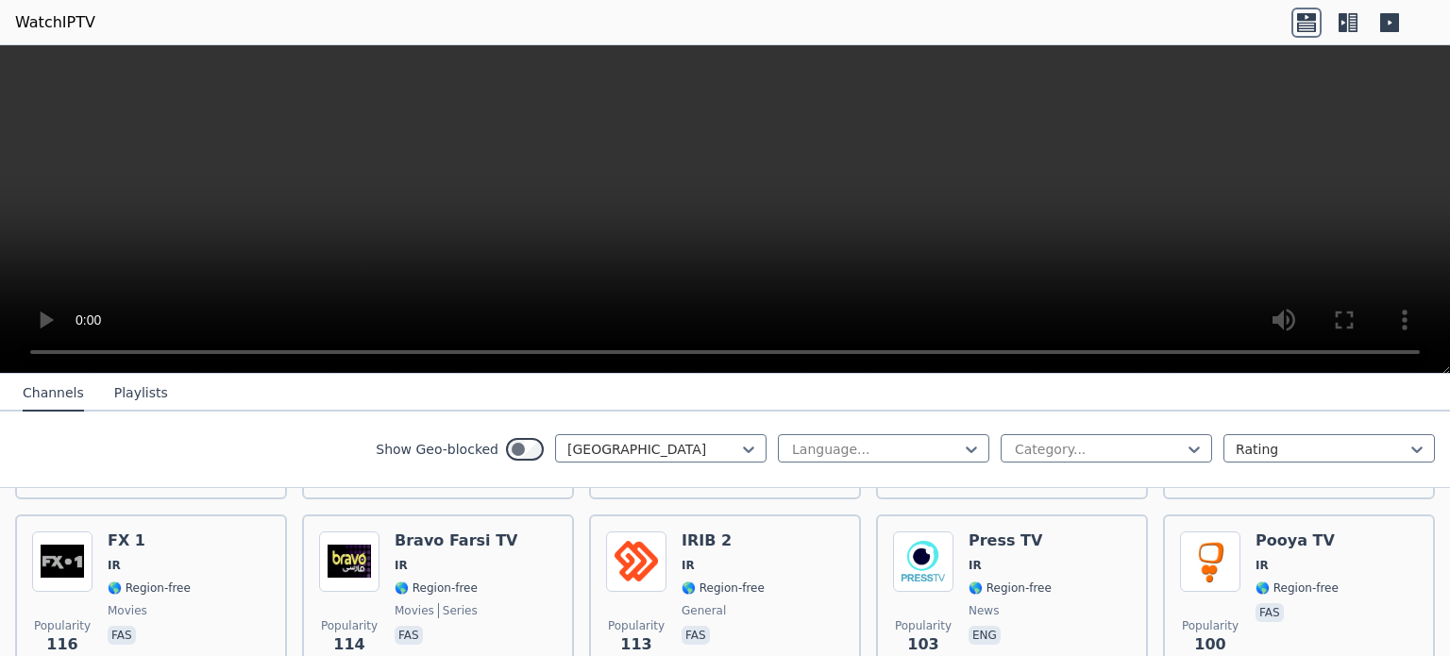
scroll to position [381, 0]
click at [665, 556] on div "Popularity 113 IRIB 2 IR 🌎 Region-free general fas" at bounding box center [725, 599] width 238 height 136
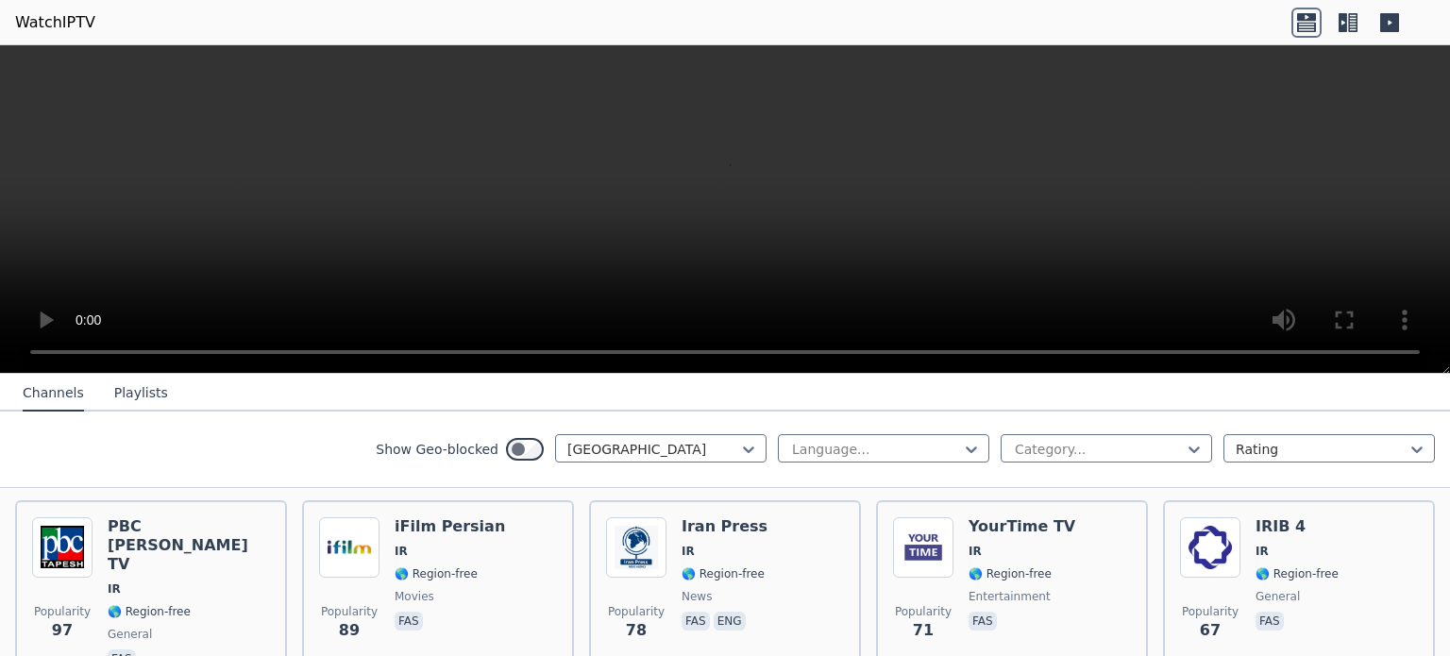
scroll to position [585, 0]
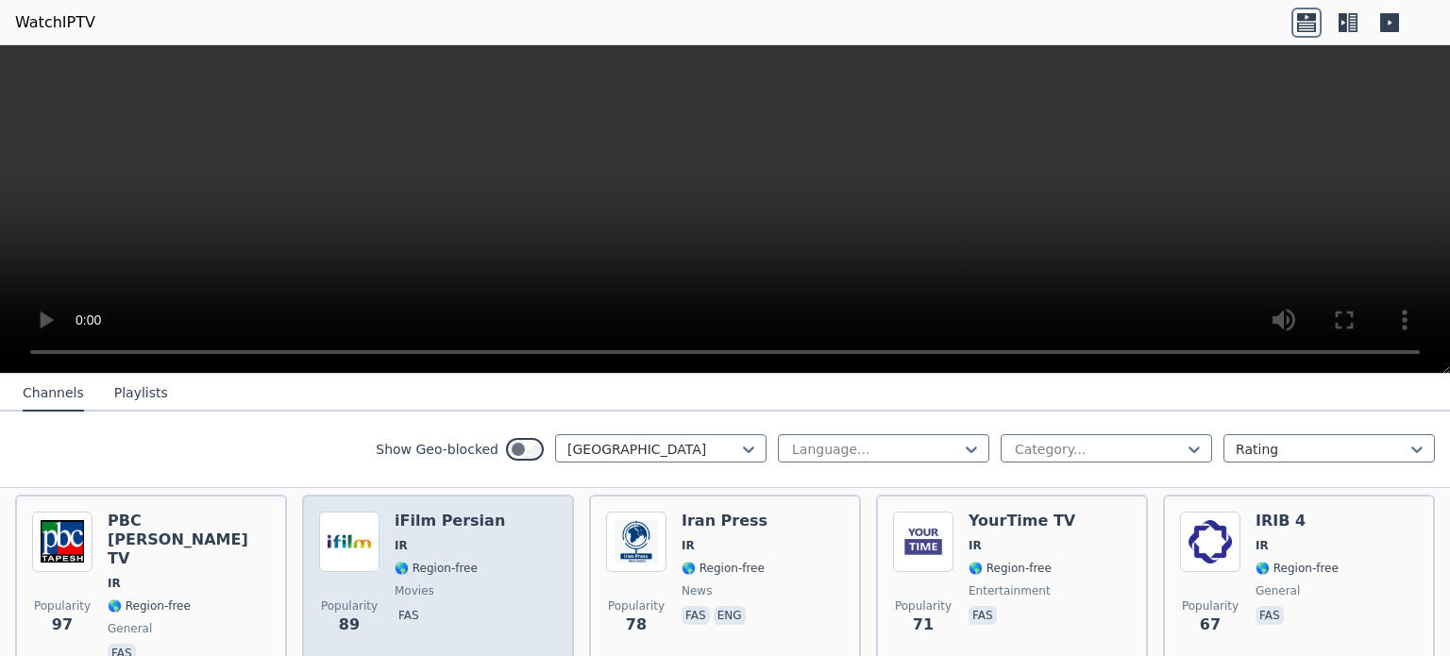
click at [470, 583] on span "movies" at bounding box center [450, 590] width 110 height 15
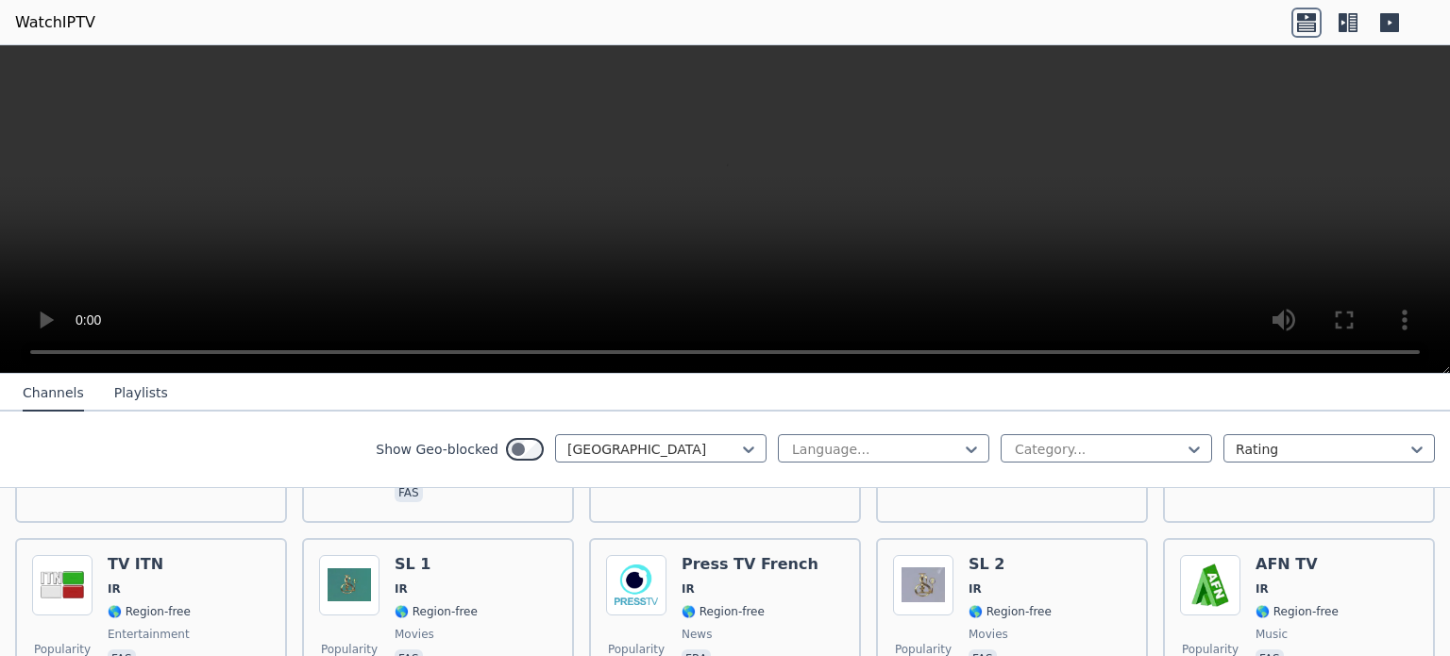
scroll to position [952, 0]
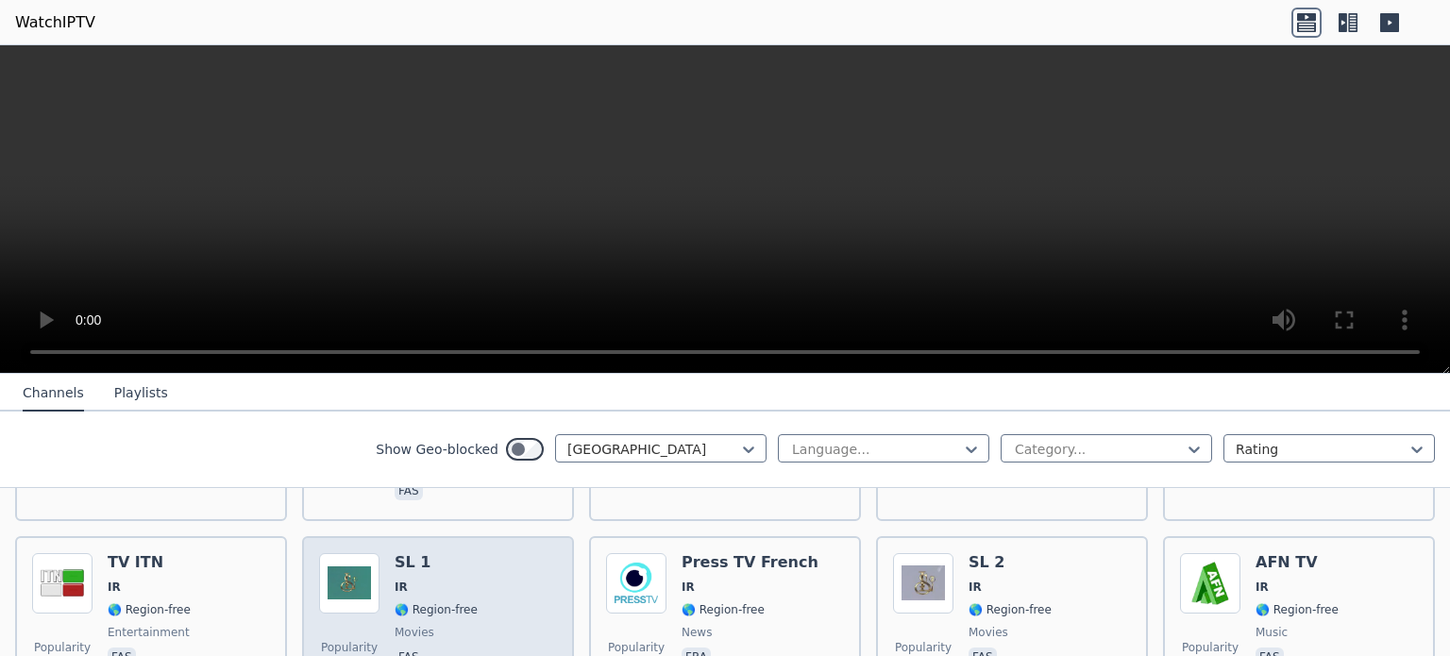
click at [474, 573] on div "Popularity 47 SL 1 IR 🌎 Region-free movies fas" at bounding box center [438, 621] width 238 height 136
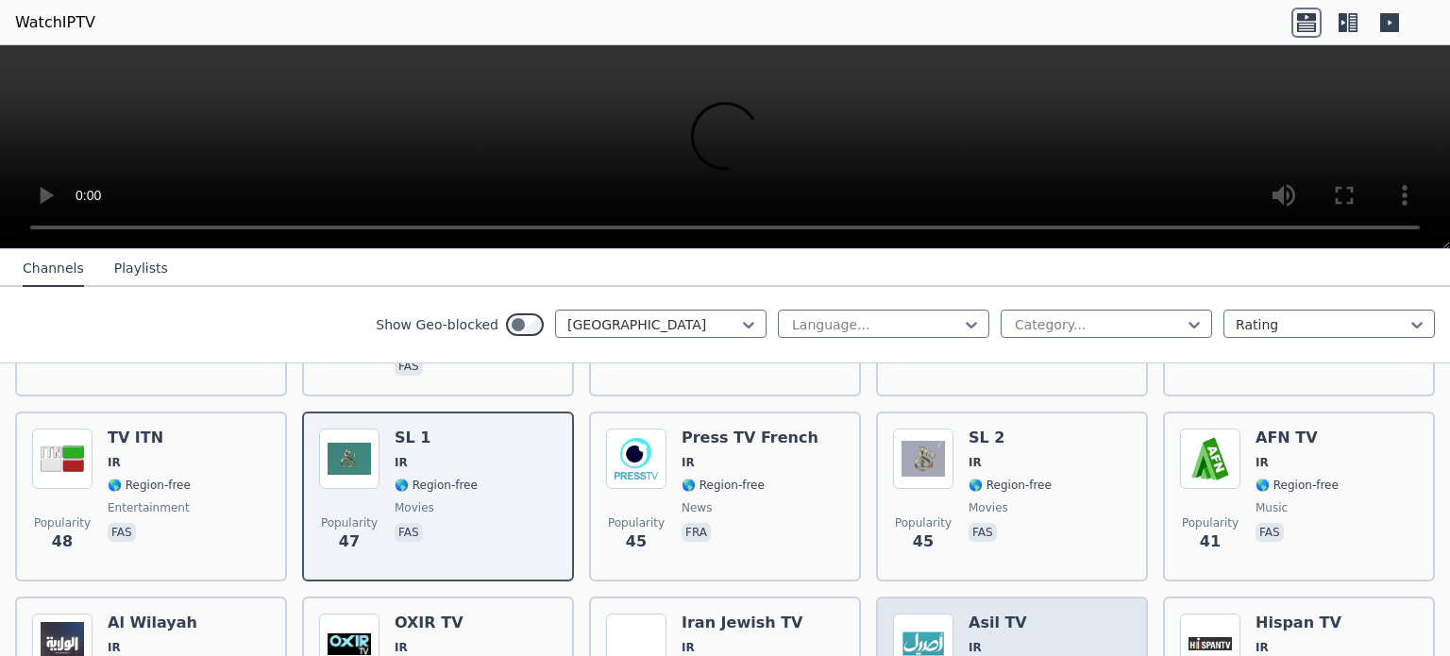
scroll to position [978, 0]
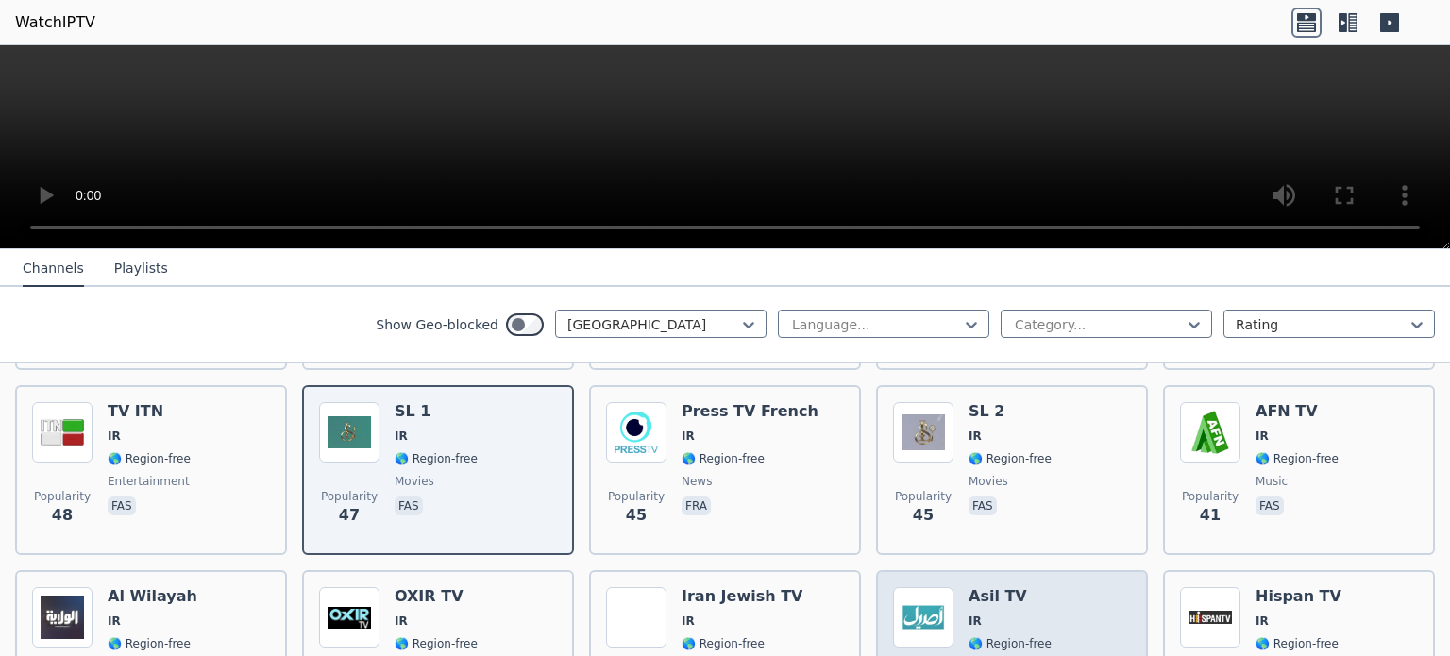
click at [1030, 636] on span "🌎 Region-free" at bounding box center [1010, 643] width 83 height 15
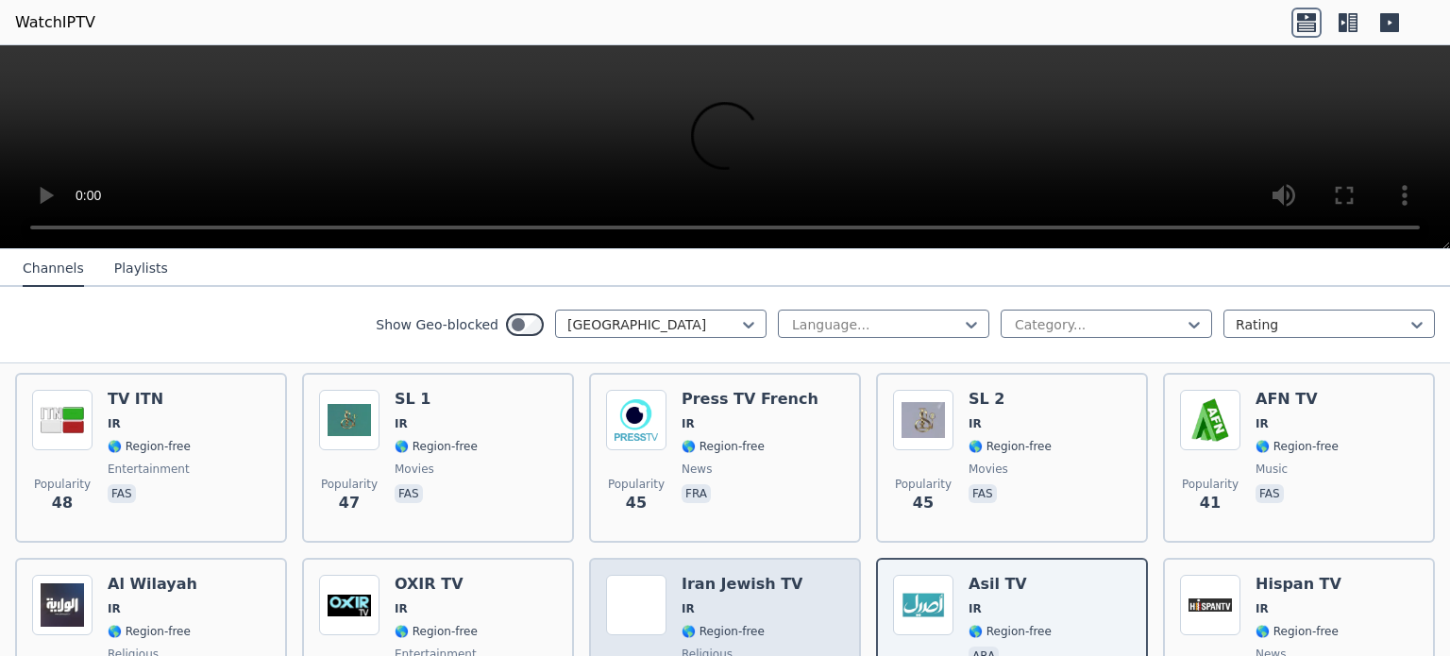
scroll to position [991, 0]
click at [824, 575] on div "Popularity 28 Iran [DEMOGRAPHIC_DATA] TV IR 🌎 Region-free religious fas" at bounding box center [725, 642] width 238 height 136
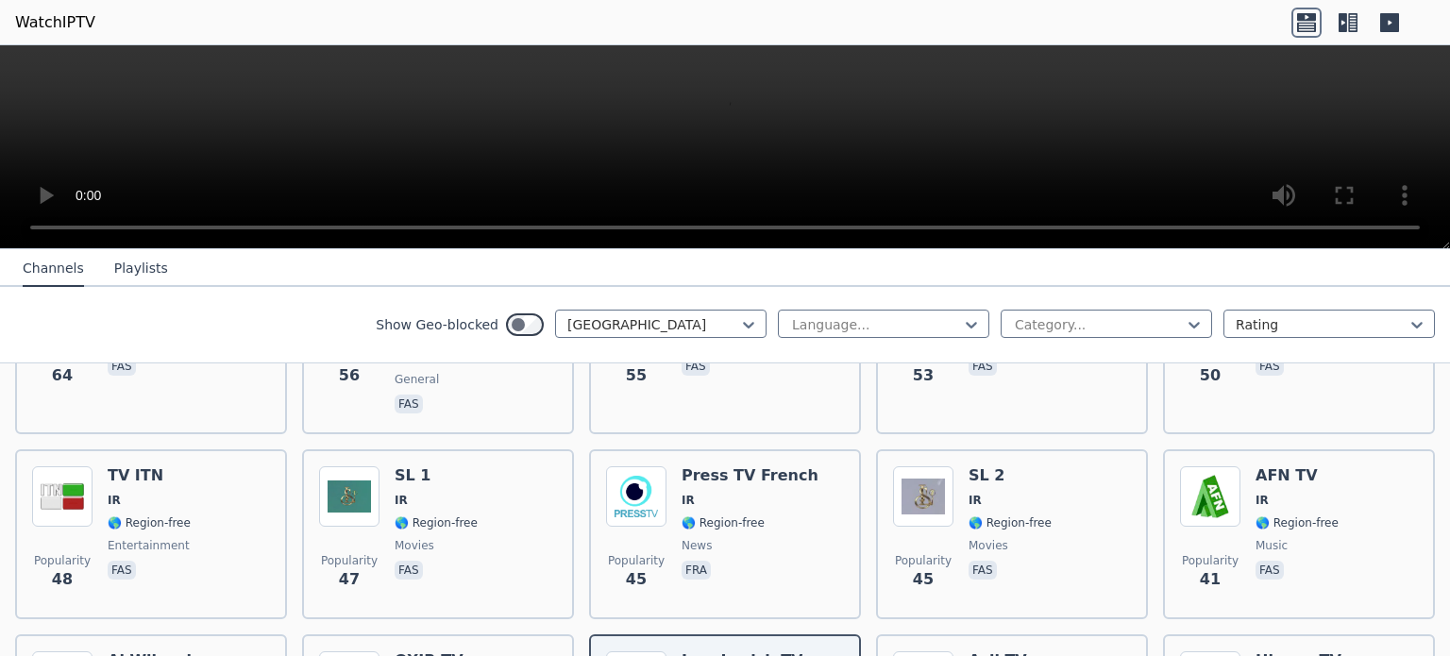
scroll to position [913, 0]
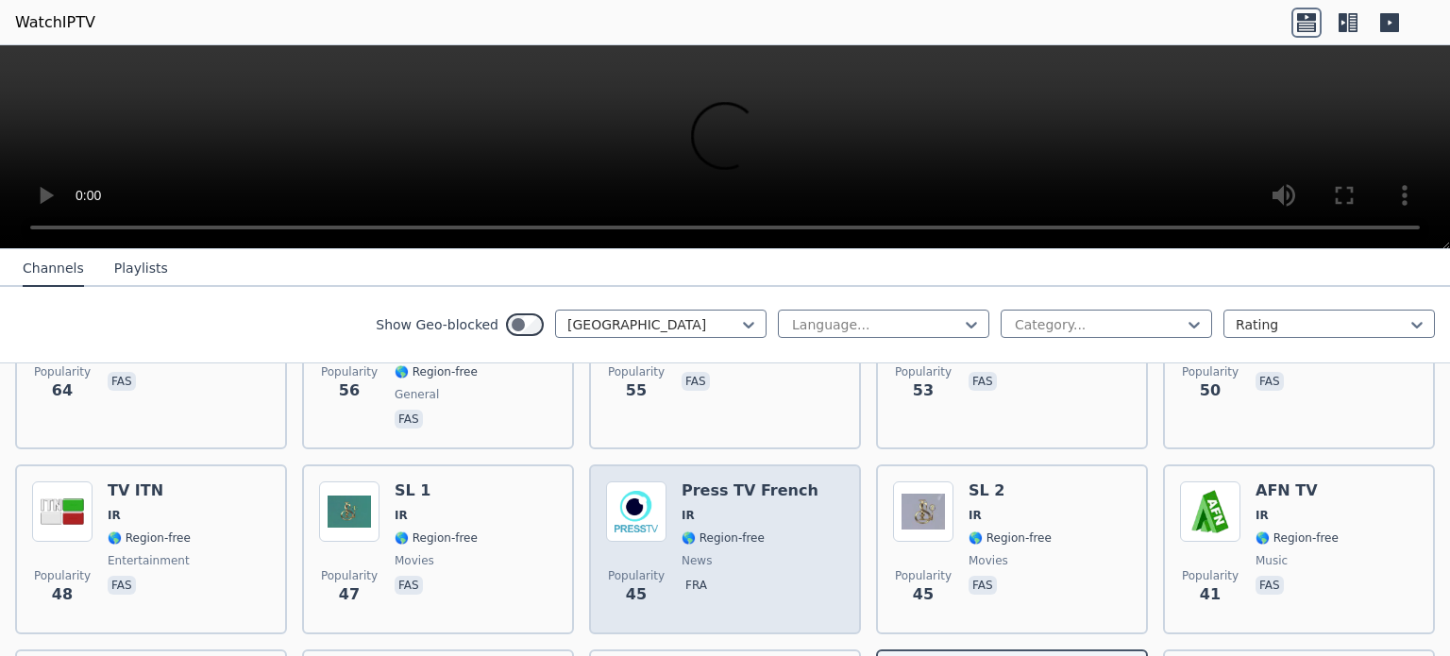
scroll to position [897, 0]
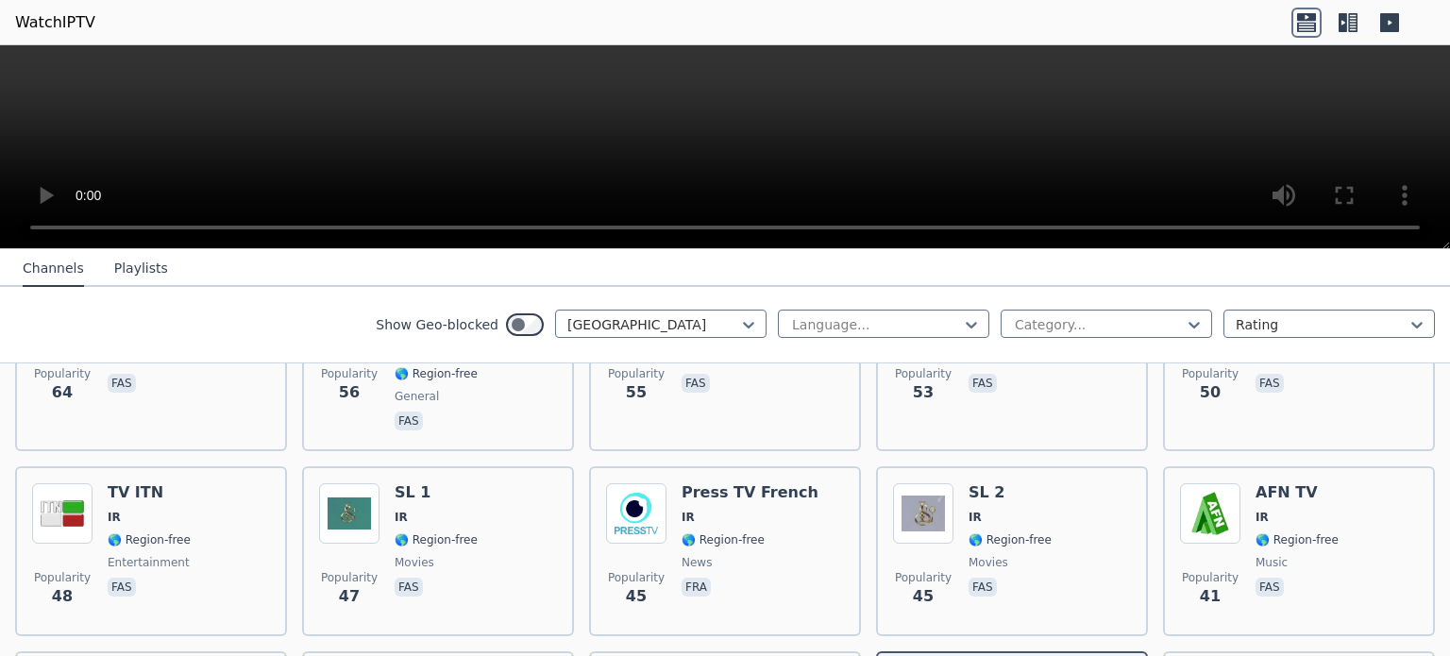
click at [733, 306] on div "Show Geo-blocked Iran Language... Category... Rating" at bounding box center [725, 325] width 1450 height 76
click at [739, 317] on icon at bounding box center [748, 324] width 19 height 19
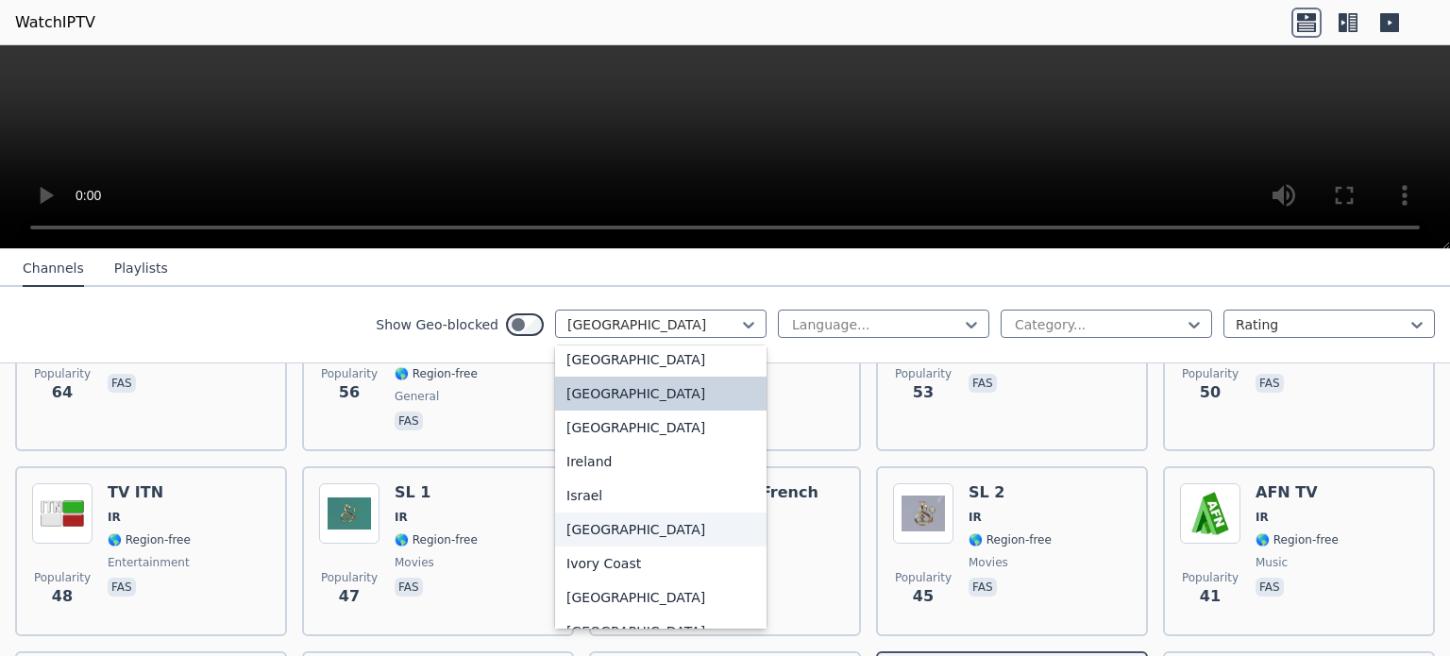
scroll to position [2965, 0]
click at [645, 546] on div "[GEOGRAPHIC_DATA]" at bounding box center [660, 529] width 211 height 34
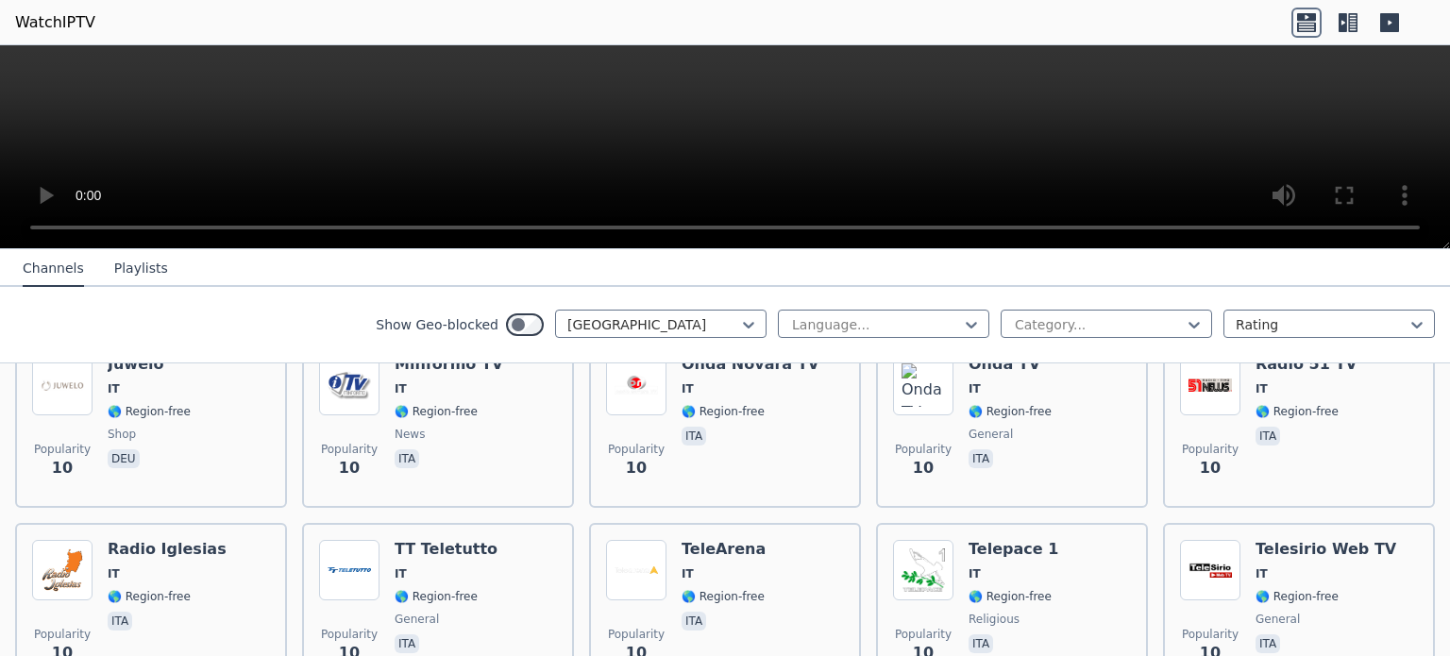
scroll to position [8688, 0]
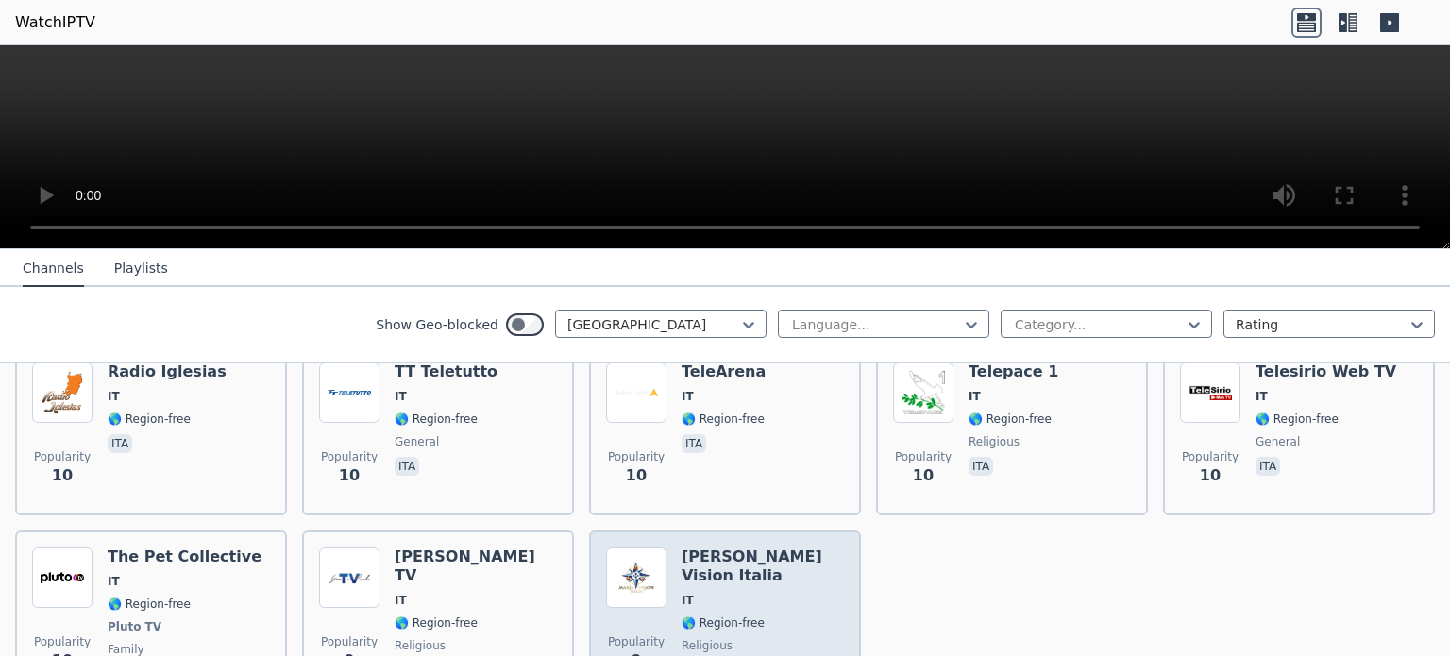
click at [772, 548] on h6 "[PERSON_NAME] Vision Italia" at bounding box center [763, 567] width 162 height 38
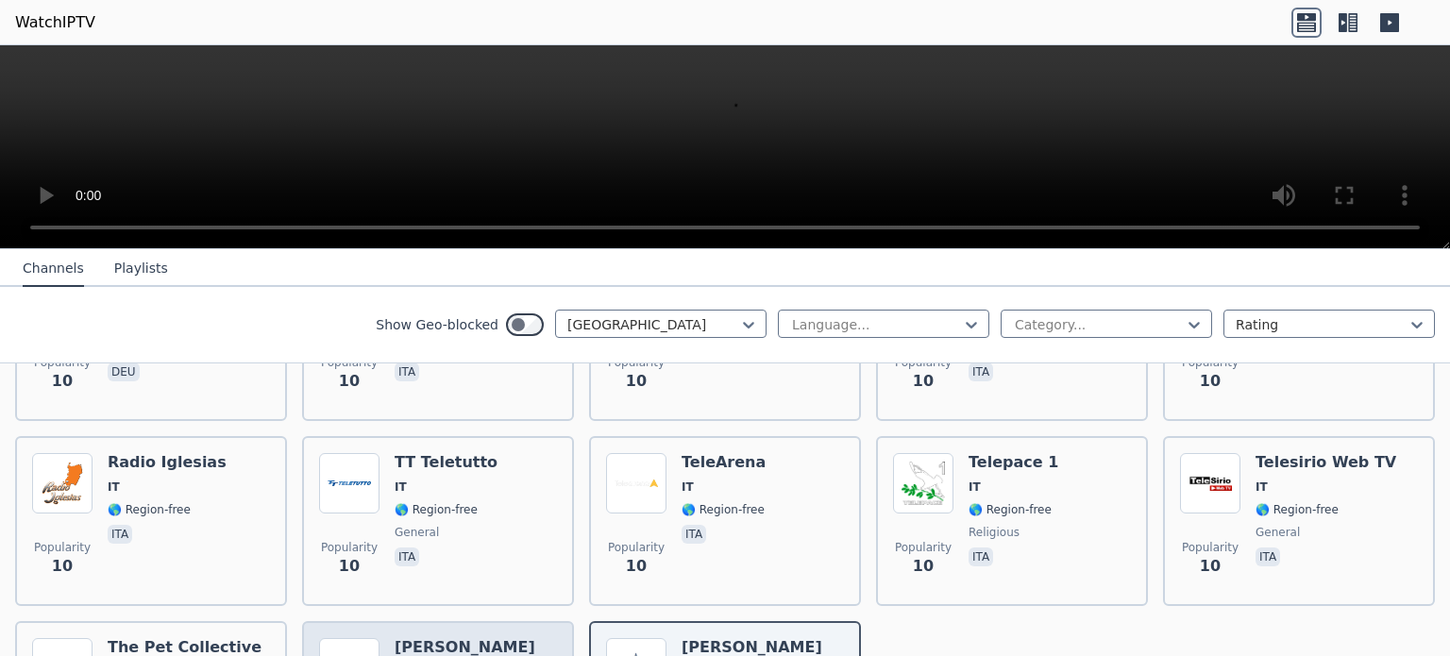
scroll to position [8569, 0]
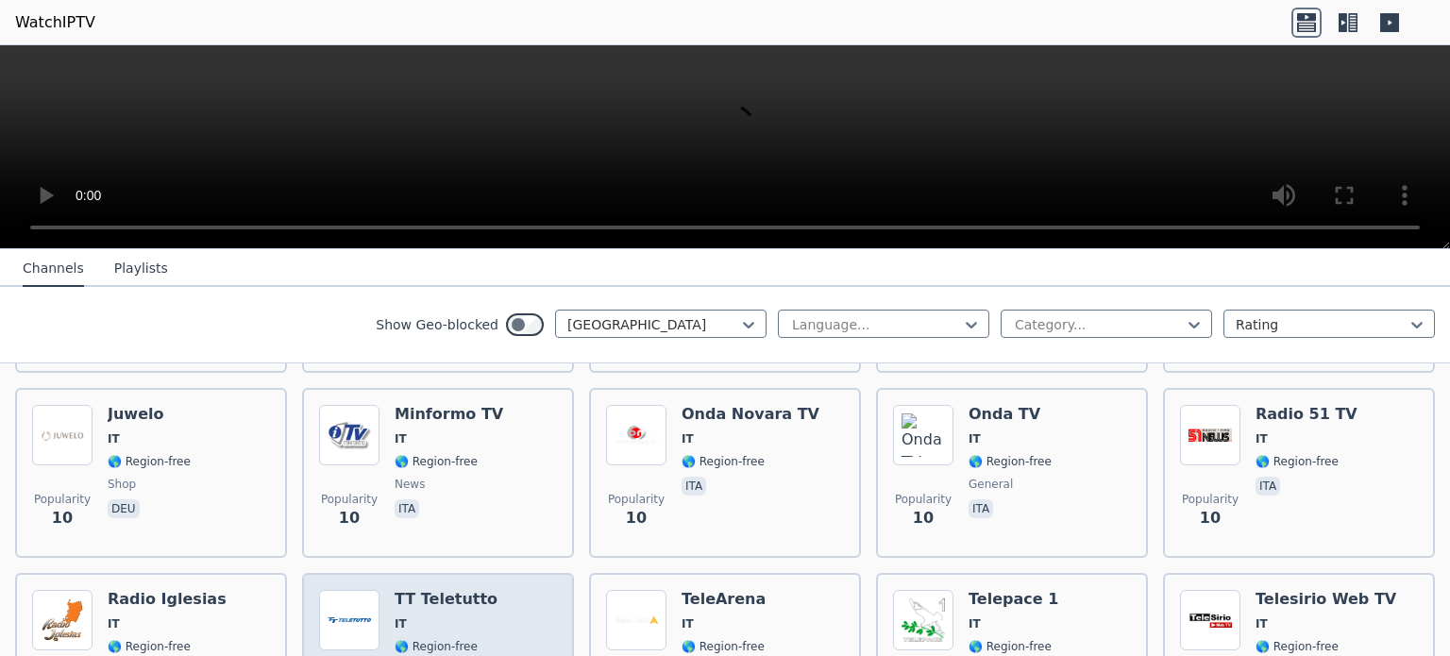
scroll to position [8458, 0]
click at [473, 592] on div "Popularity 10 TT Teletutto IT 🌎 Region-free general ita" at bounding box center [438, 660] width 238 height 136
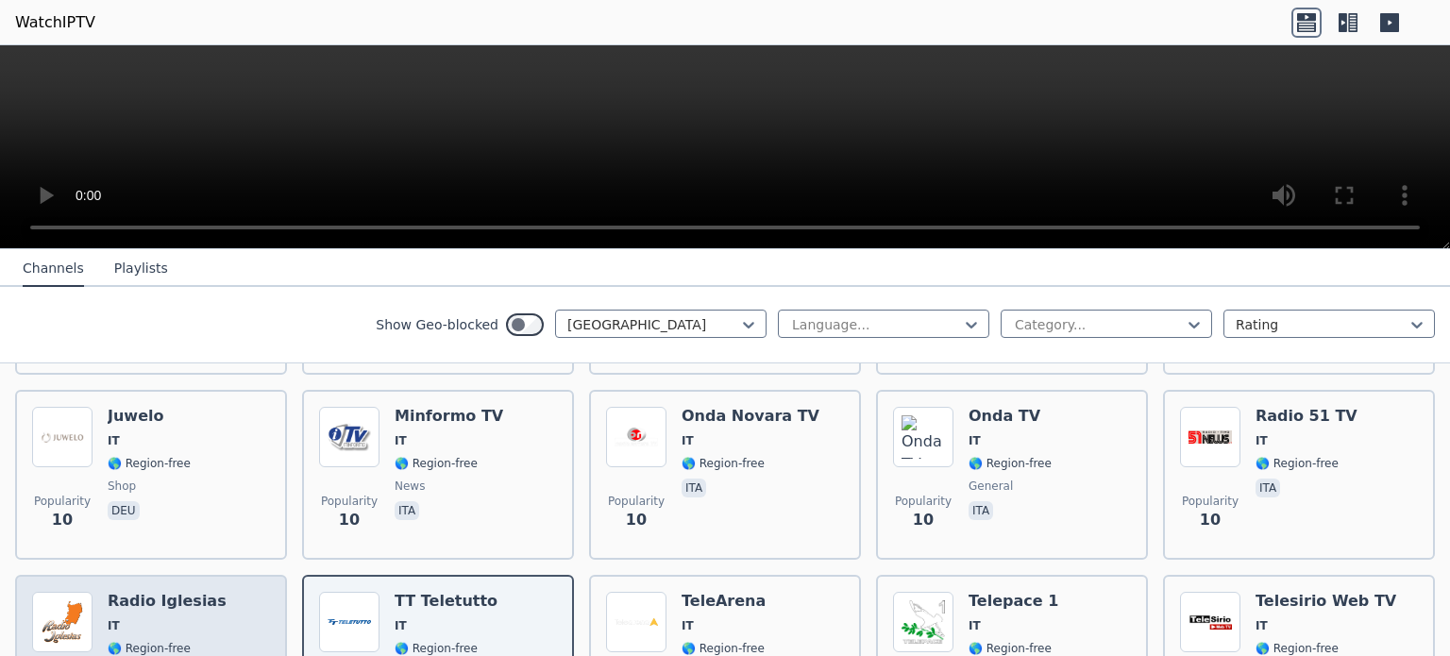
click at [218, 592] on div "Popularity 10 Radio Iglesias IT 🌎 Region-free ita" at bounding box center [151, 660] width 238 height 136
